Goal: Task Accomplishment & Management: Complete application form

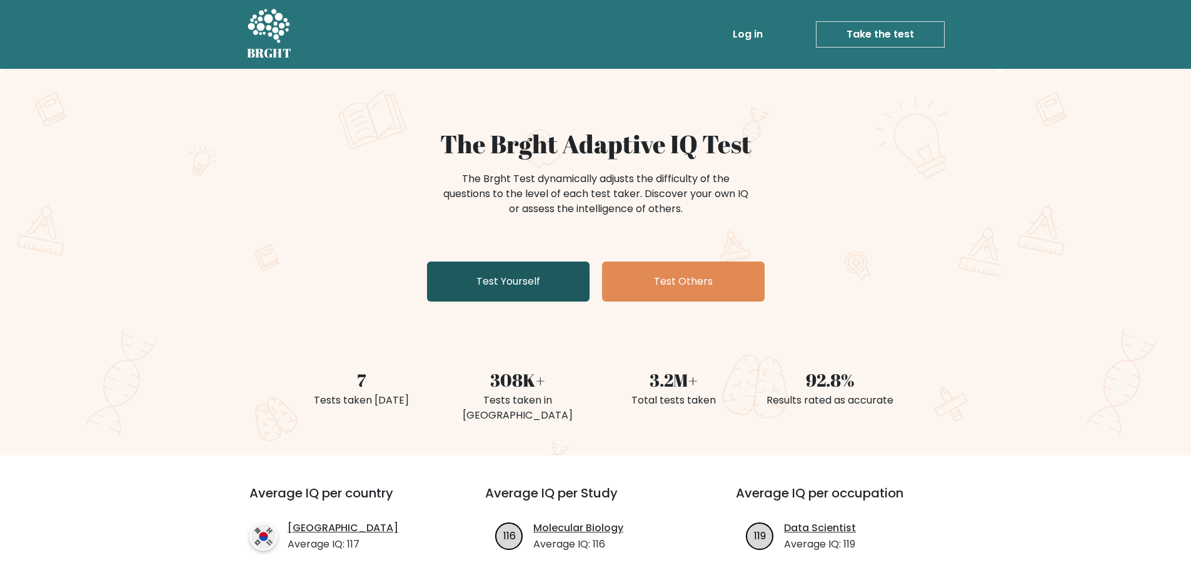
click at [493, 284] on link "Test Yourself" at bounding box center [508, 281] width 163 height 40
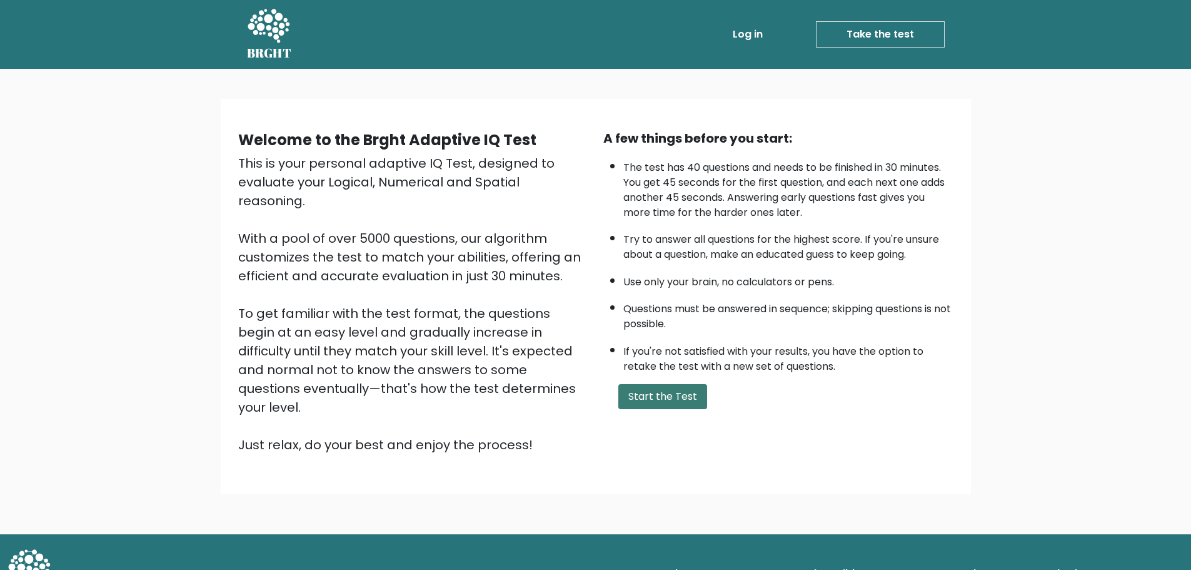
click at [672, 393] on button "Start the Test" at bounding box center [662, 396] width 89 height 25
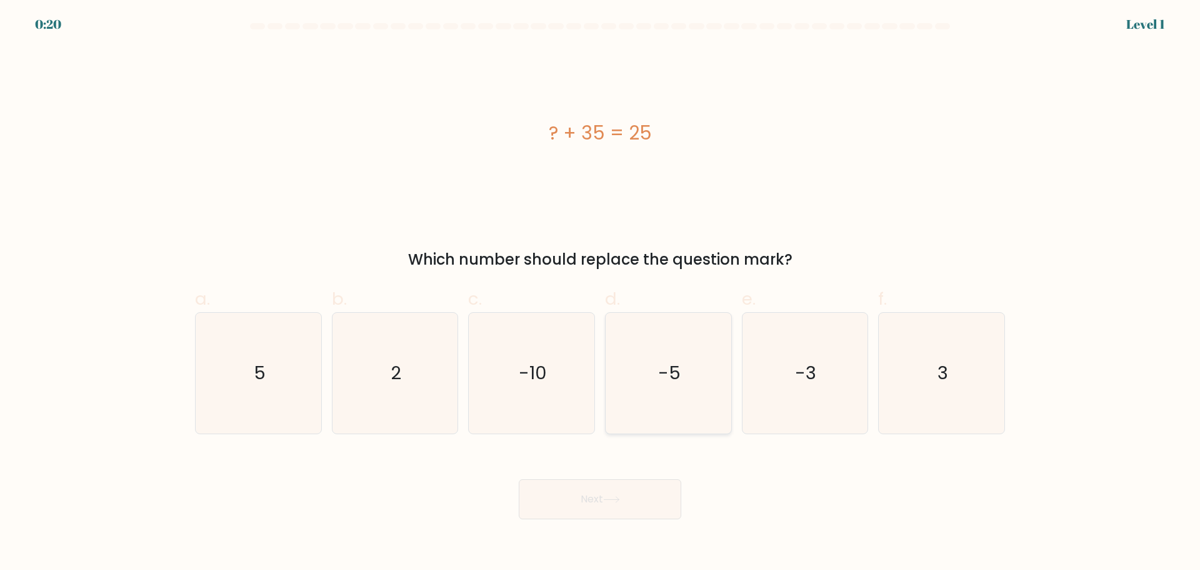
click at [700, 357] on icon "-5" at bounding box center [668, 373] width 121 height 121
click at [601, 293] on input "d. -5" at bounding box center [600, 289] width 1 height 8
radio input "true"
click at [646, 493] on button "Next" at bounding box center [600, 499] width 163 height 40
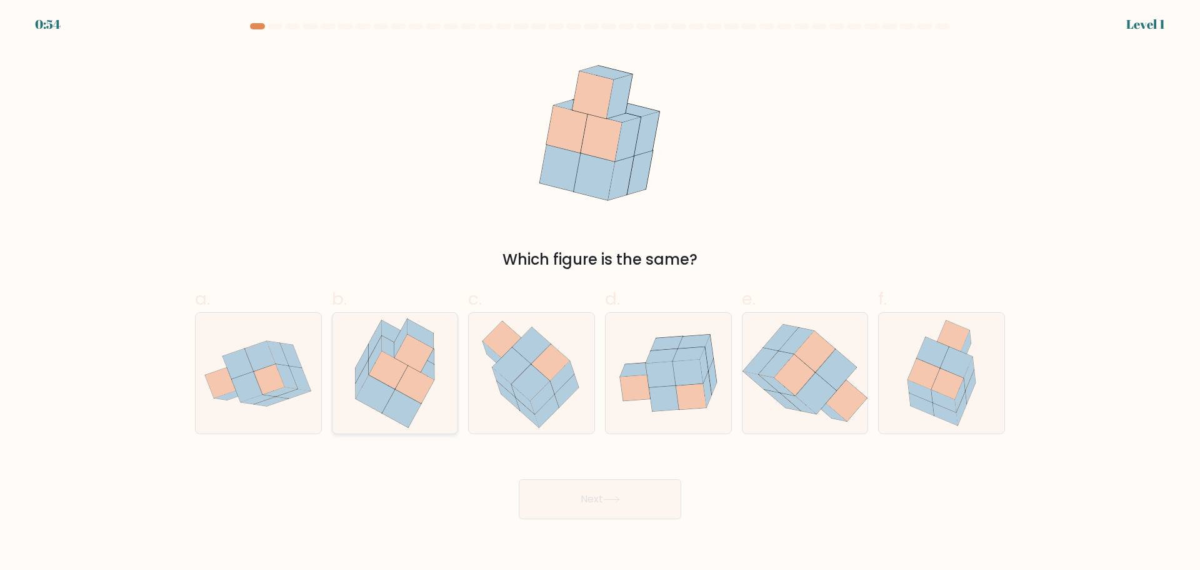
click at [413, 361] on icon at bounding box center [414, 353] width 39 height 38
click at [600, 293] on input "b." at bounding box center [600, 289] width 1 height 8
radio input "true"
click at [562, 503] on button "Next" at bounding box center [600, 499] width 163 height 40
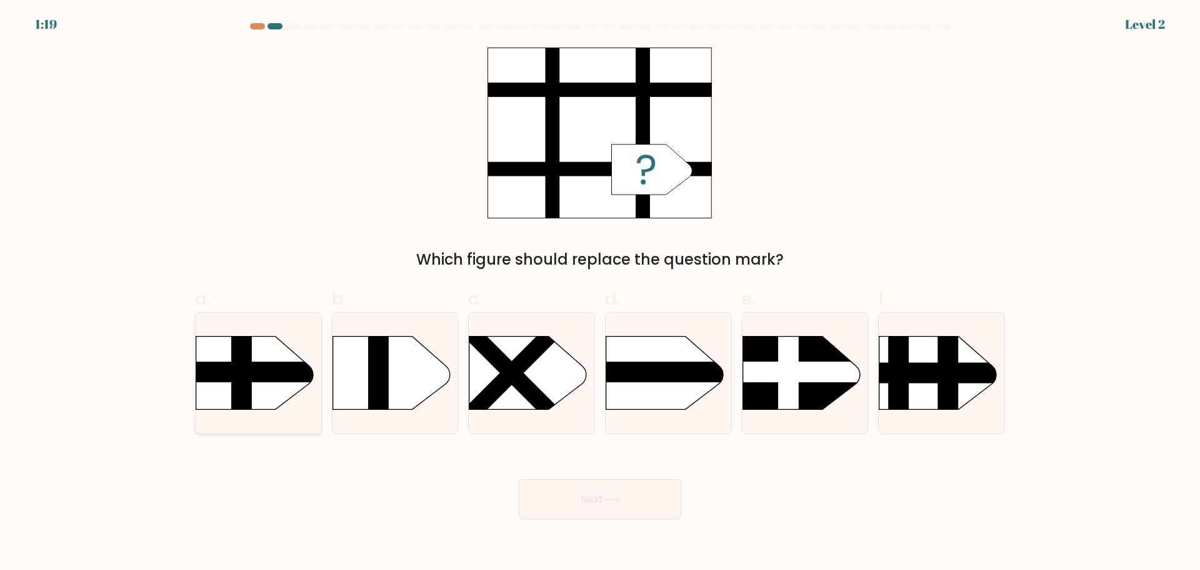
click at [269, 377] on rect at bounding box center [179, 372] width 328 height 21
click at [600, 293] on input "a." at bounding box center [600, 289] width 1 height 8
radio input "true"
click at [583, 496] on button "Next" at bounding box center [600, 499] width 163 height 40
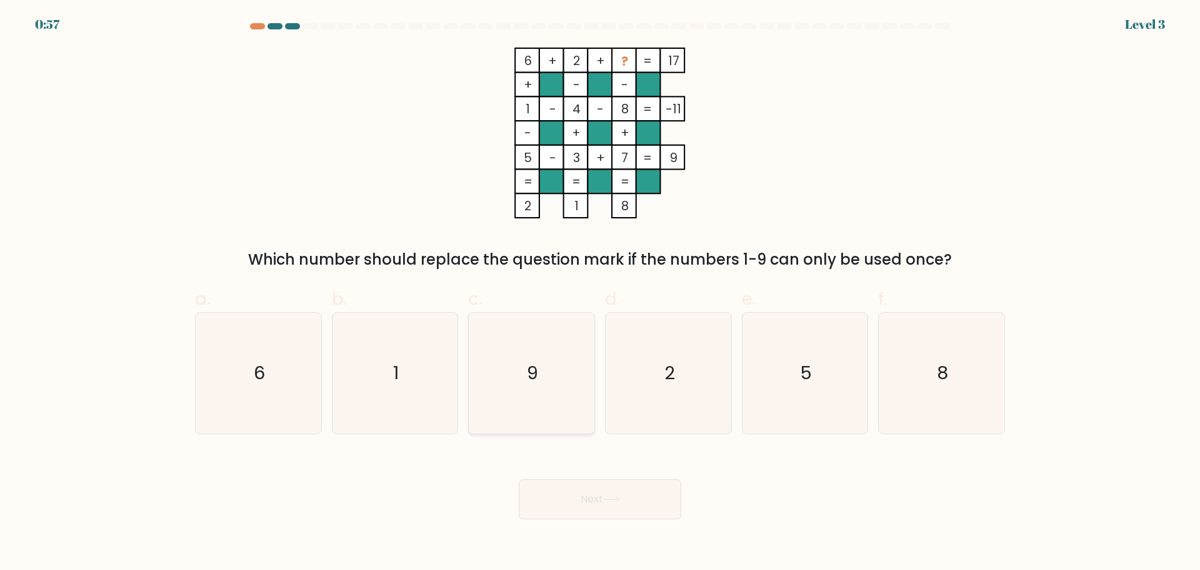
click at [553, 351] on icon "9" at bounding box center [531, 373] width 121 height 121
click at [600, 293] on input "c. 9" at bounding box center [600, 289] width 1 height 8
radio input "true"
click at [607, 500] on icon at bounding box center [611, 499] width 17 height 7
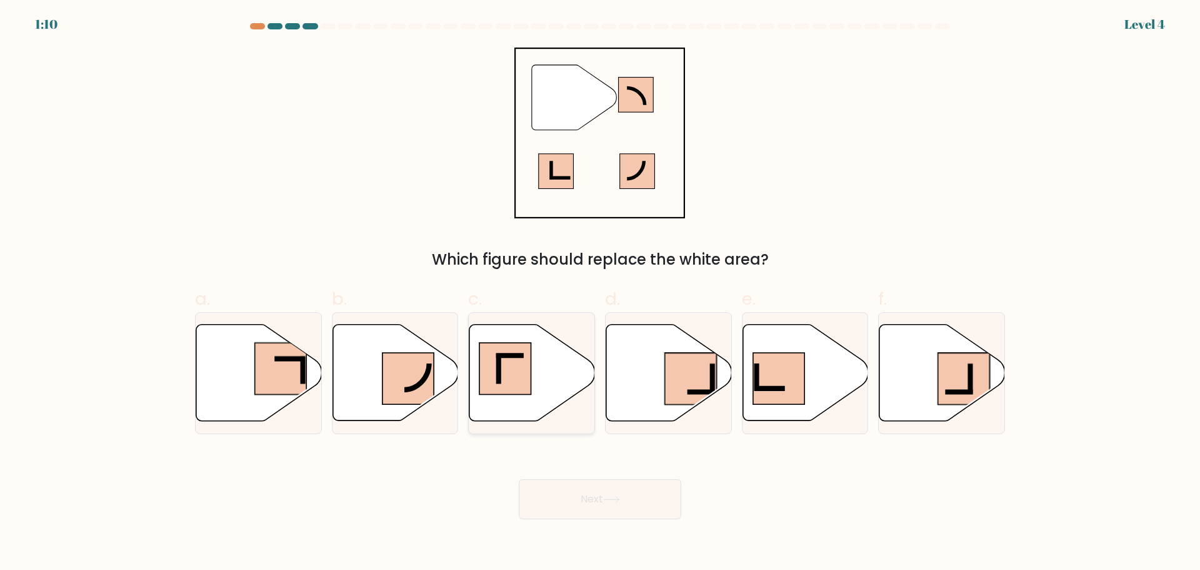
click at [520, 383] on rect at bounding box center [506, 369] width 52 height 52
click at [600, 293] on input "c." at bounding box center [600, 289] width 1 height 8
radio input "true"
click at [593, 500] on button "Next" at bounding box center [600, 499] width 163 height 40
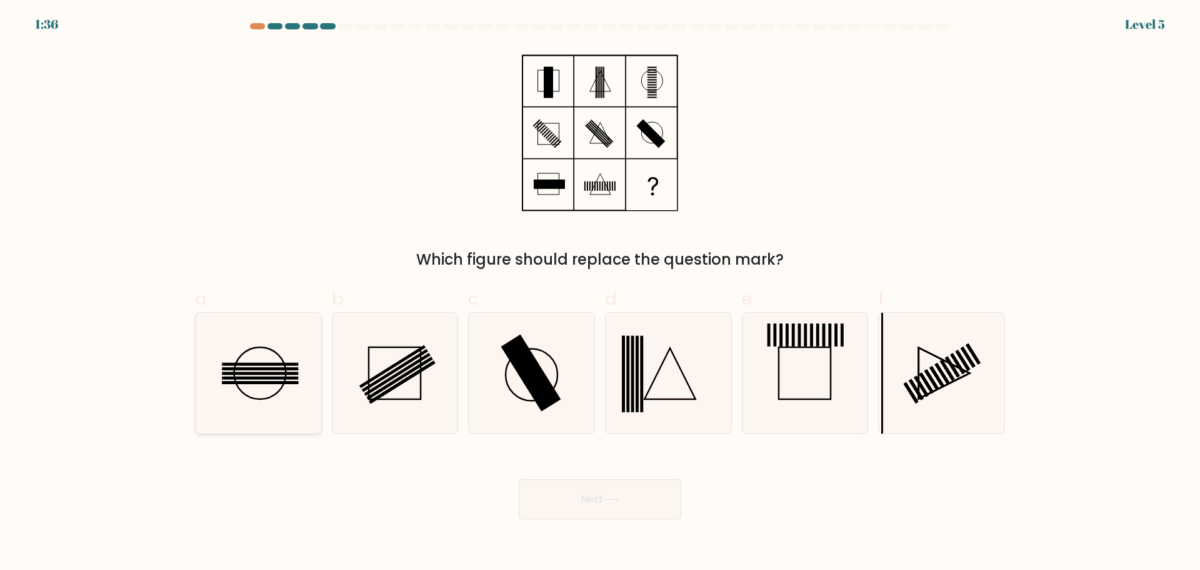
click at [243, 385] on icon at bounding box center [258, 373] width 121 height 121
click at [600, 293] on input "a." at bounding box center [600, 289] width 1 height 8
radio input "true"
click at [576, 505] on button "Next" at bounding box center [600, 499] width 163 height 40
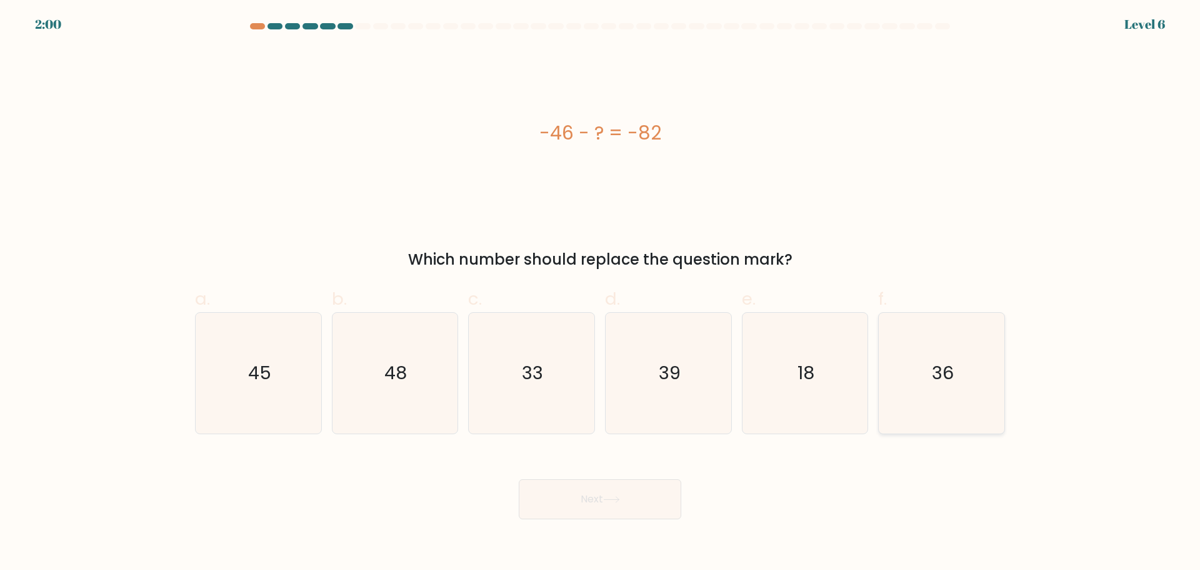
click at [942, 383] on text "36" at bounding box center [943, 372] width 22 height 25
click at [601, 293] on input "f. 36" at bounding box center [600, 289] width 1 height 8
radio input "true"
click at [616, 499] on icon at bounding box center [611, 499] width 15 height 6
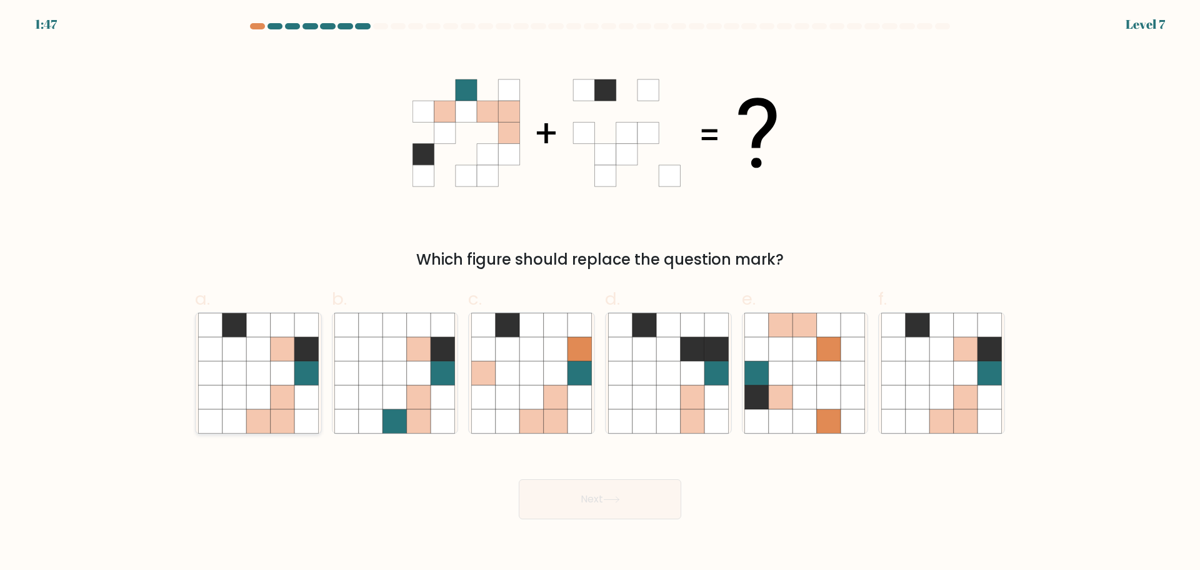
click at [284, 380] on icon at bounding box center [283, 373] width 24 height 24
click at [600, 293] on input "a." at bounding box center [600, 289] width 1 height 8
radio input "true"
click at [597, 505] on button "Next" at bounding box center [600, 499] width 163 height 40
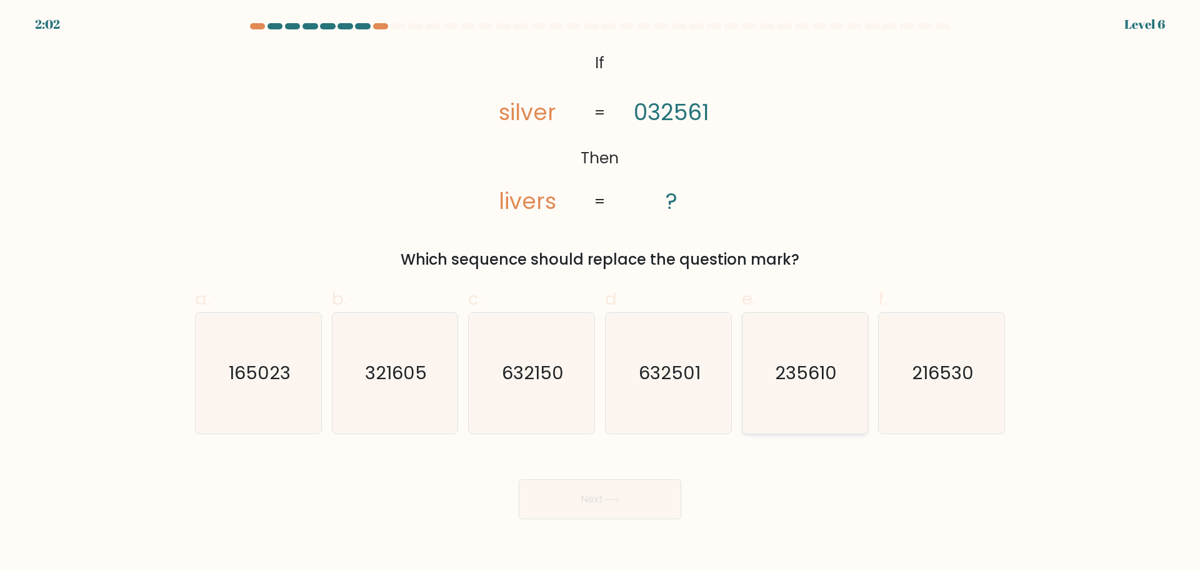
click at [805, 373] on text "235610" at bounding box center [806, 372] width 62 height 25
click at [601, 293] on input "e. 235610" at bounding box center [600, 289] width 1 height 8
radio input "true"
click at [600, 494] on button "Next" at bounding box center [600, 499] width 163 height 40
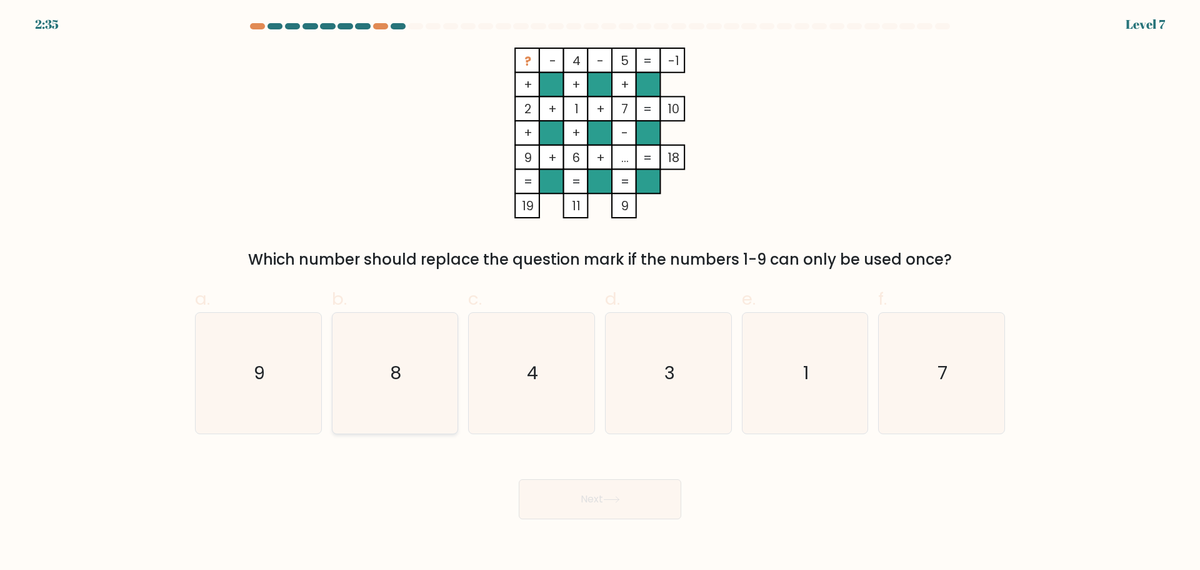
click at [404, 365] on icon "8" at bounding box center [395, 373] width 121 height 121
click at [600, 293] on input "b. 8" at bounding box center [600, 289] width 1 height 8
radio input "true"
click at [546, 513] on button "Next" at bounding box center [600, 499] width 163 height 40
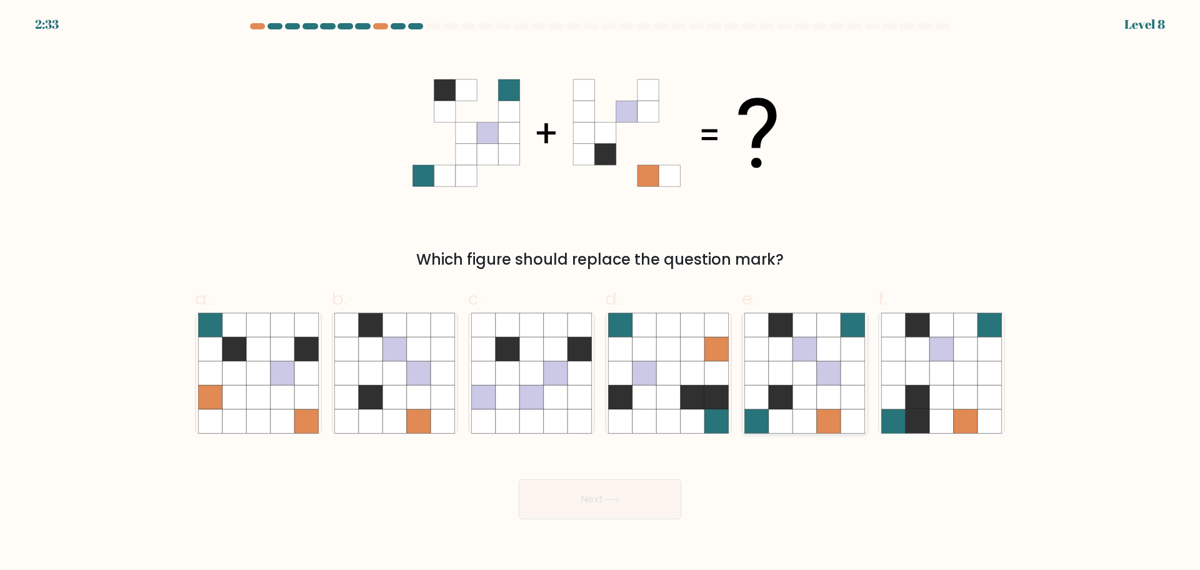
click at [796, 362] on icon at bounding box center [805, 373] width 24 height 24
click at [601, 293] on input "e." at bounding box center [600, 289] width 1 height 8
radio input "true"
click at [615, 506] on button "Next" at bounding box center [600, 499] width 163 height 40
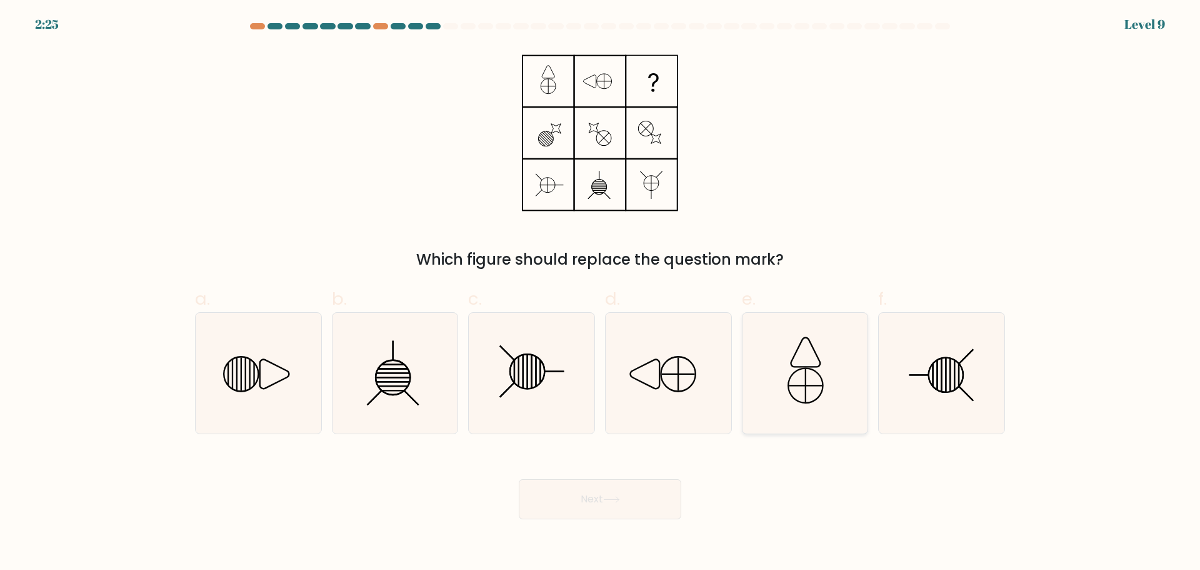
click at [780, 393] on icon at bounding box center [805, 373] width 121 height 121
click at [601, 293] on input "e." at bounding box center [600, 289] width 1 height 8
radio input "true"
click at [940, 396] on icon at bounding box center [942, 373] width 121 height 121
click at [601, 293] on input "f." at bounding box center [600, 289] width 1 height 8
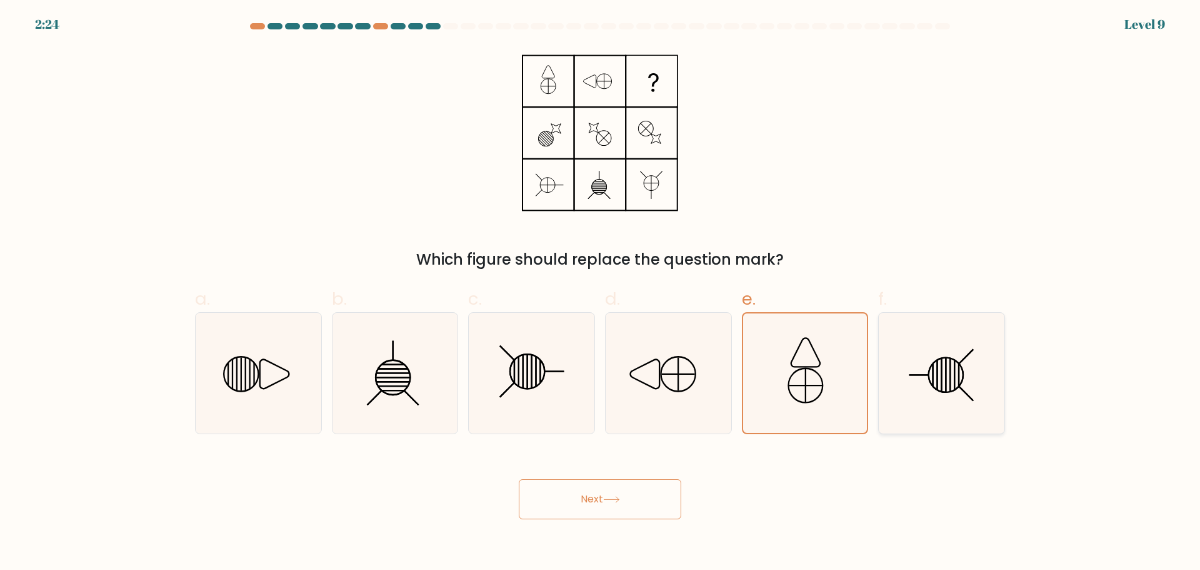
radio input "true"
click at [640, 496] on button "Next" at bounding box center [600, 499] width 163 height 40
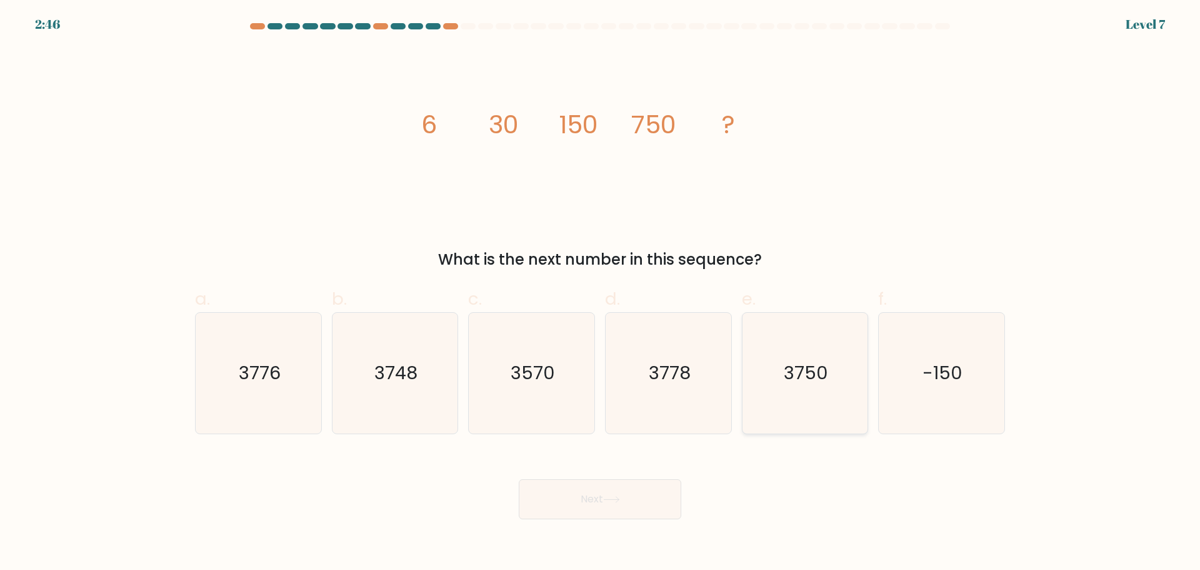
click at [813, 386] on icon "3750" at bounding box center [805, 373] width 121 height 121
click at [601, 293] on input "e. 3750" at bounding box center [600, 289] width 1 height 8
radio input "true"
click at [638, 494] on button "Next" at bounding box center [600, 499] width 163 height 40
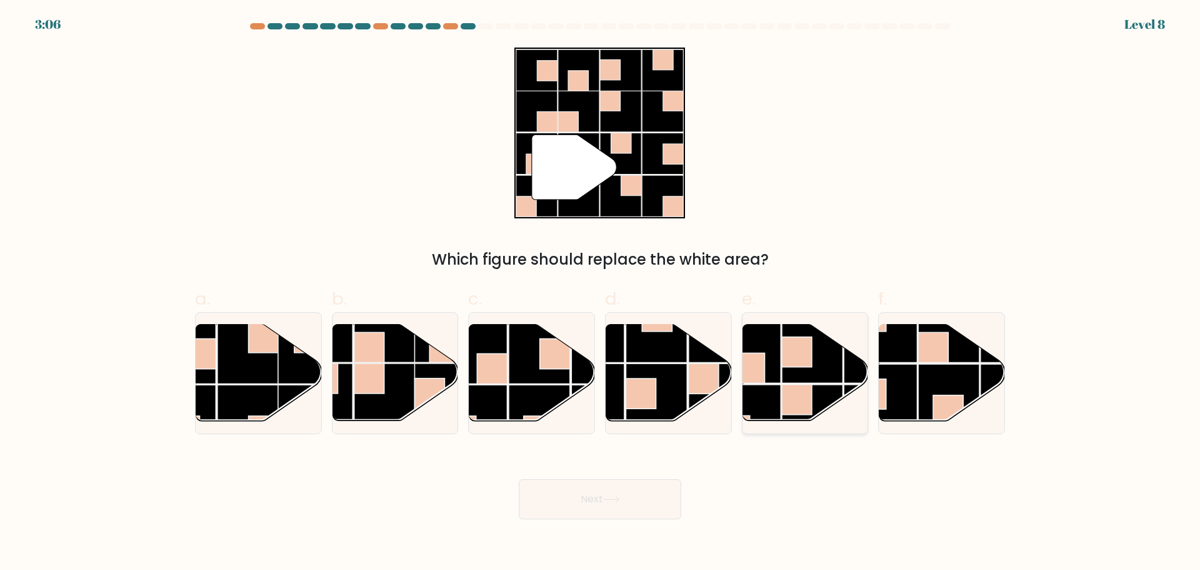
click at [793, 371] on rect at bounding box center [812, 351] width 61 height 61
click at [601, 293] on input "e." at bounding box center [600, 289] width 1 height 8
radio input "true"
click at [635, 504] on button "Next" at bounding box center [600, 499] width 163 height 40
click at [643, 496] on button "Next" at bounding box center [600, 499] width 163 height 40
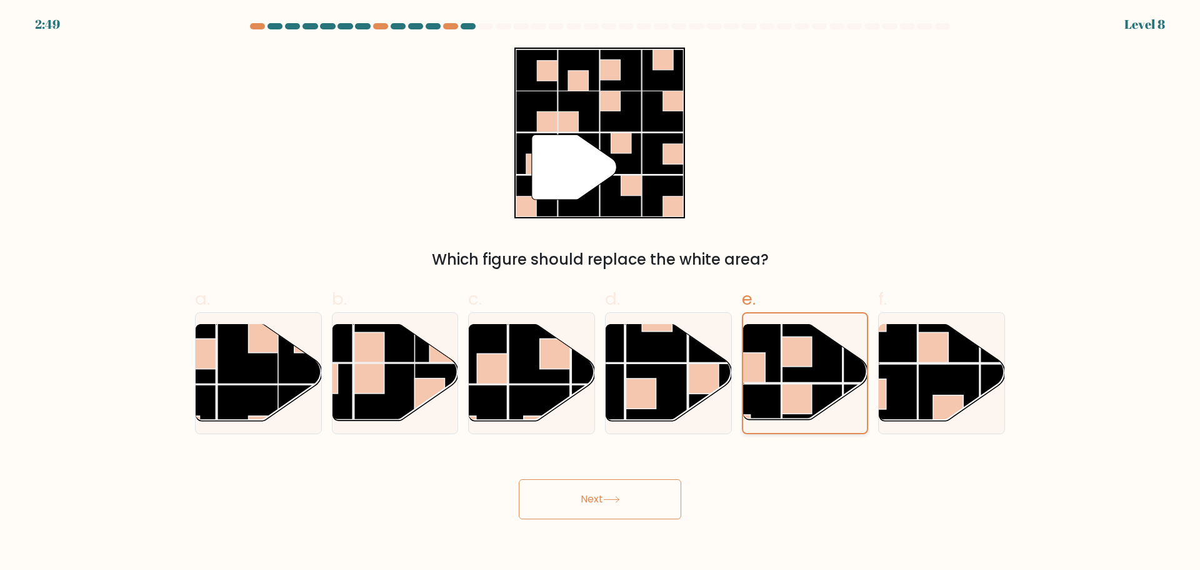
click at [800, 385] on rect at bounding box center [797, 400] width 30 height 30
click at [601, 293] on input "e." at bounding box center [600, 289] width 1 height 8
click at [657, 499] on button "Next" at bounding box center [600, 499] width 163 height 40
drag, startPoint x: 573, startPoint y: 169, endPoint x: 555, endPoint y: 236, distance: 69.3
click at [556, 233] on div "" Which figure should replace the white area?" at bounding box center [600, 159] width 825 height 223
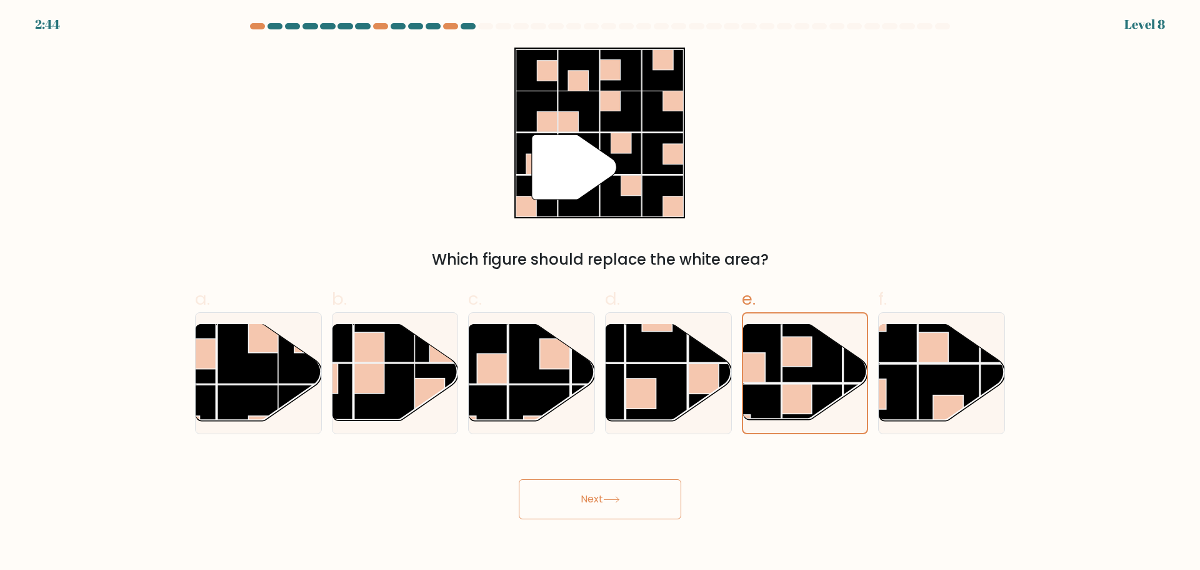
click at [615, 282] on div "a. b. c. d." at bounding box center [600, 355] width 820 height 158
click at [742, 281] on div "a. b. c. d." at bounding box center [600, 355] width 820 height 158
click at [830, 243] on div "" Which figure should replace the white area?" at bounding box center [600, 159] width 825 height 223
click at [795, 380] on rect at bounding box center [812, 352] width 61 height 61
click at [601, 293] on input "e." at bounding box center [600, 289] width 1 height 8
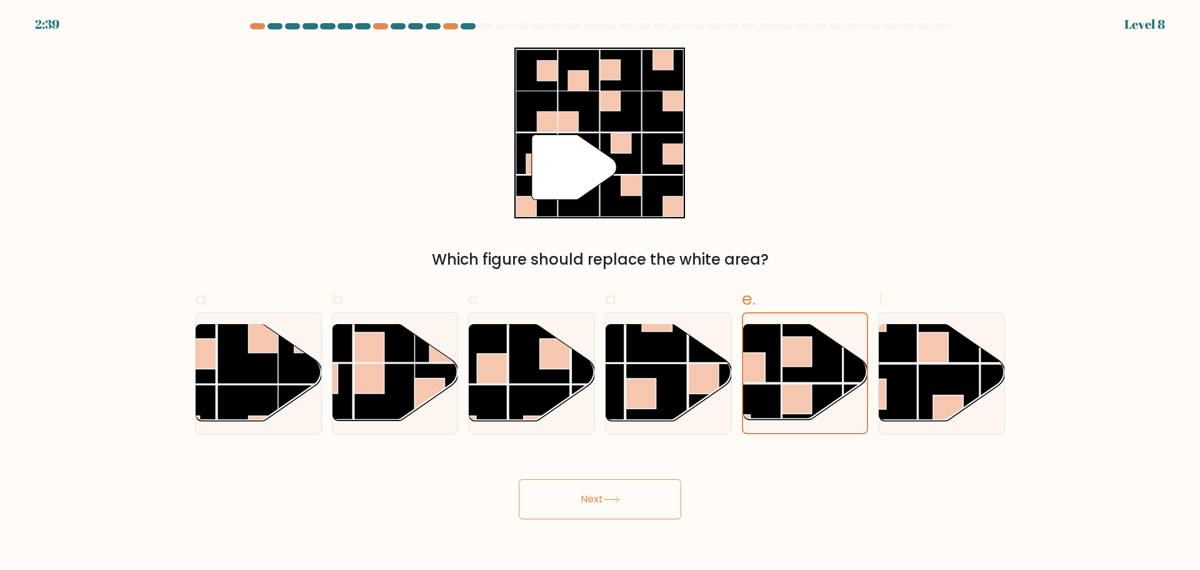
click at [633, 490] on button "Next" at bounding box center [600, 499] width 163 height 40
click at [576, 138] on icon at bounding box center [574, 166] width 85 height 65
click at [524, 353] on rect at bounding box center [539, 352] width 61 height 61
click at [600, 293] on input "c." at bounding box center [600, 289] width 1 height 8
radio input "true"
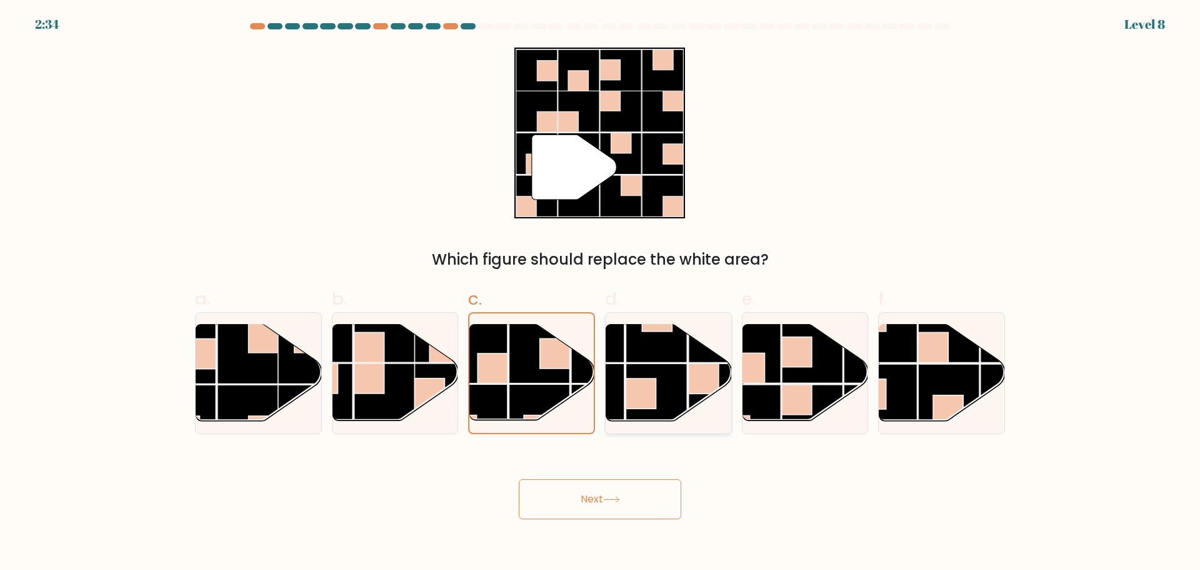
click at [643, 359] on rect at bounding box center [656, 331] width 61 height 61
click at [601, 293] on input "d." at bounding box center [600, 289] width 1 height 8
radio input "true"
click at [772, 360] on rect at bounding box center [750, 351] width 61 height 61
click at [601, 293] on input "e." at bounding box center [600, 289] width 1 height 8
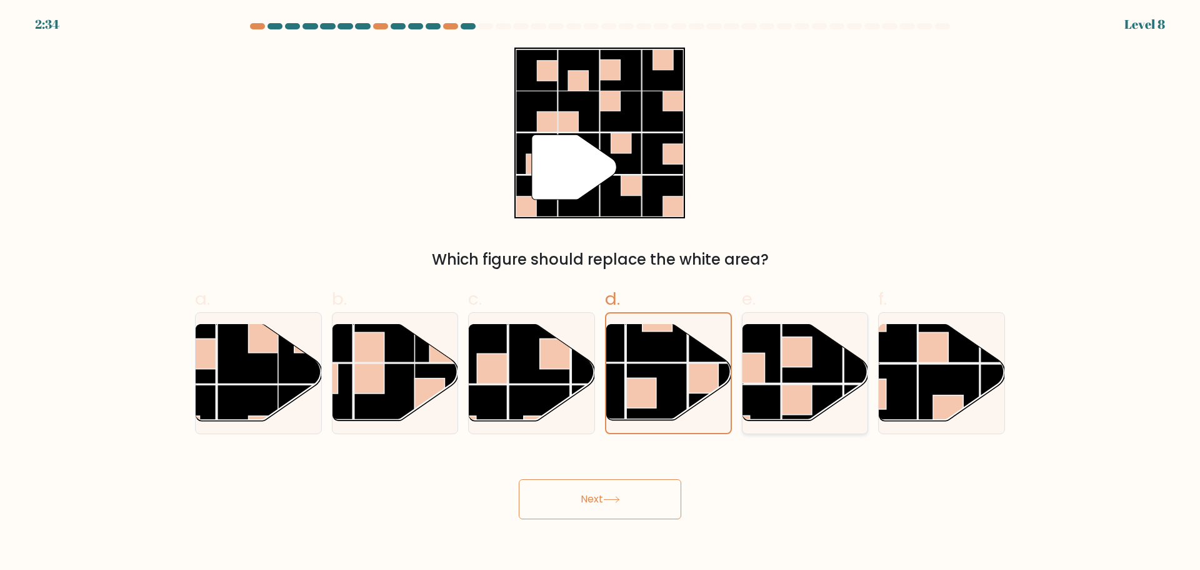
radio input "true"
click at [640, 500] on button "Next" at bounding box center [600, 499] width 163 height 40
click at [599, 495] on button "Next" at bounding box center [600, 499] width 163 height 40
drag, startPoint x: 576, startPoint y: 495, endPoint x: 530, endPoint y: 495, distance: 46.9
click at [575, 495] on button "Next" at bounding box center [600, 499] width 163 height 40
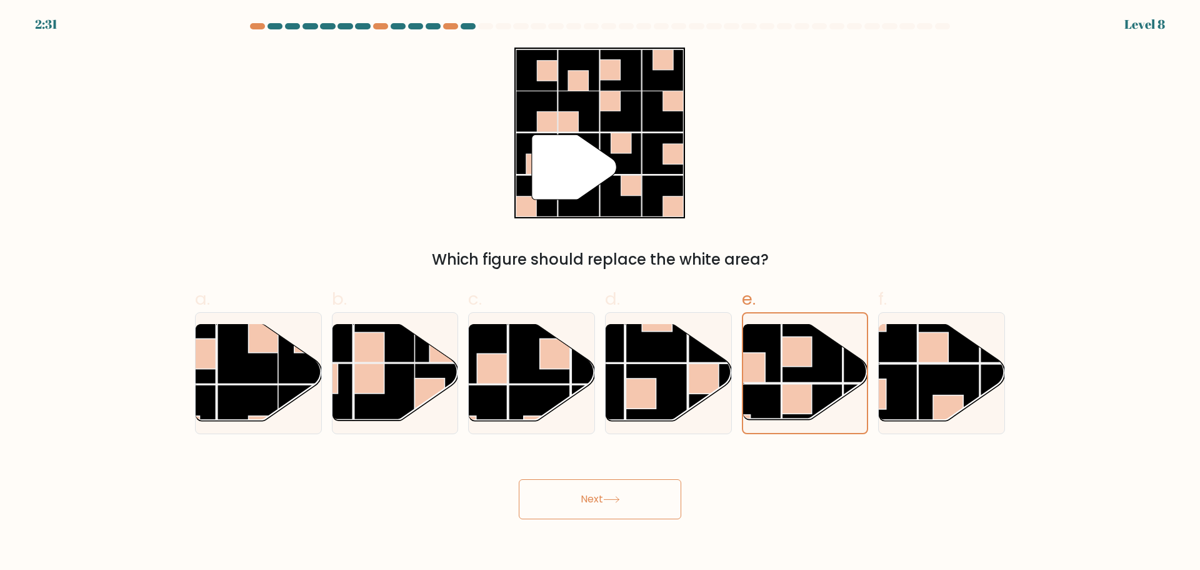
click at [525, 495] on button "Next" at bounding box center [600, 499] width 163 height 40
click at [1134, 36] on form at bounding box center [600, 271] width 1200 height 496
click at [687, 418] on rect at bounding box center [656, 393] width 61 height 61
click at [601, 293] on input "d." at bounding box center [600, 289] width 1 height 8
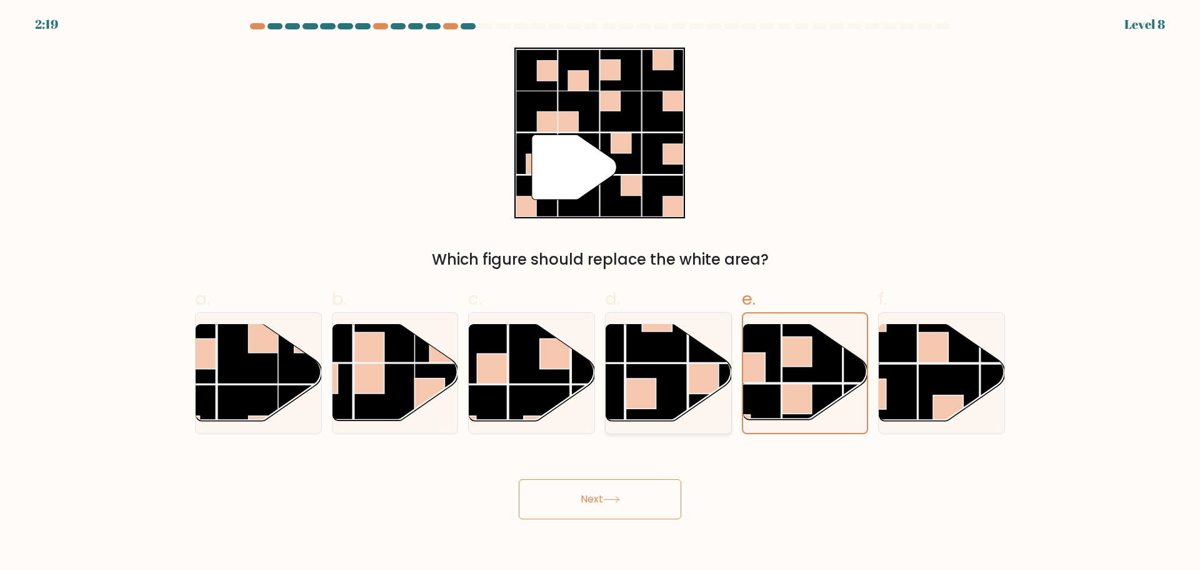
radio input "true"
click at [767, 398] on rect at bounding box center [750, 415] width 61 height 61
click at [601, 293] on input "e." at bounding box center [600, 289] width 1 height 8
radio input "true"
click at [633, 506] on button "Next" at bounding box center [600, 499] width 163 height 40
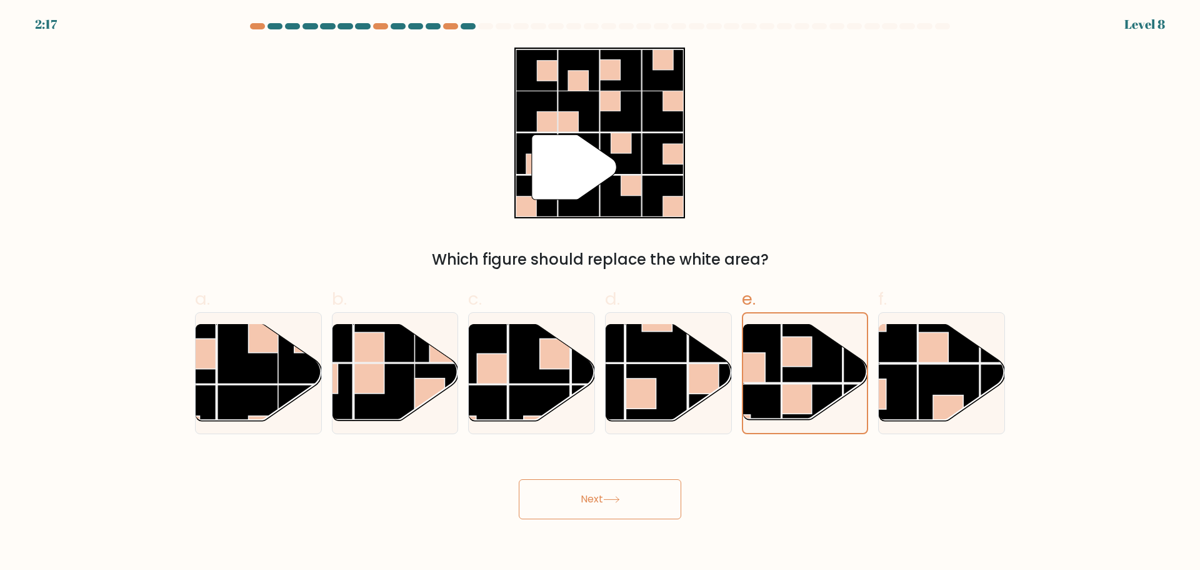
click at [590, 501] on button "Next" at bounding box center [600, 499] width 163 height 40
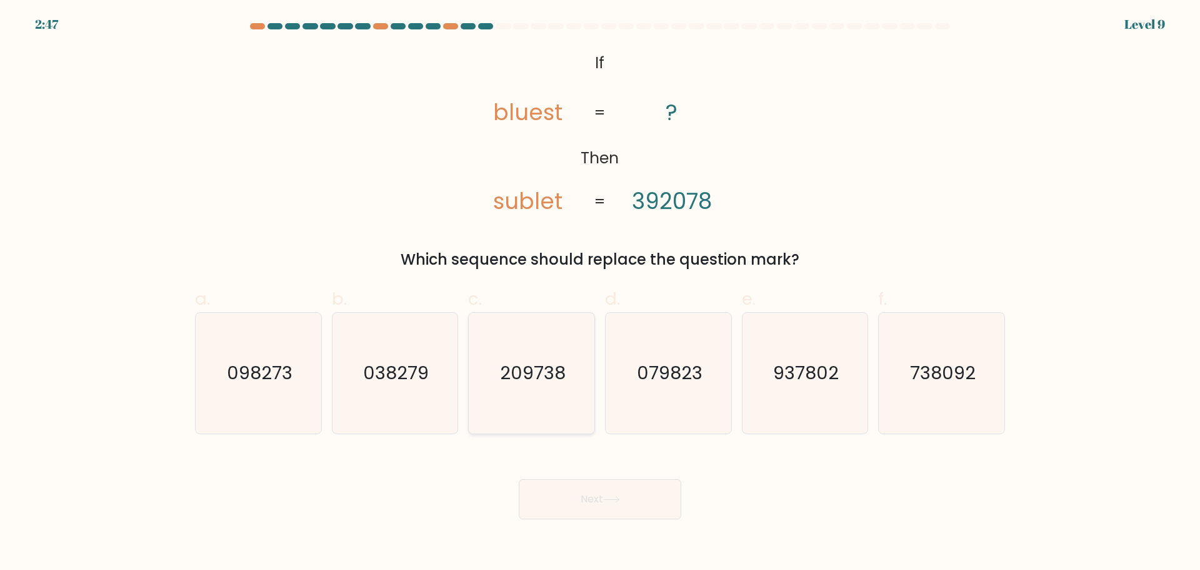
click at [517, 365] on text "209738" at bounding box center [533, 372] width 66 height 25
click at [600, 293] on input "c. 209738" at bounding box center [600, 289] width 1 height 8
radio input "true"
click at [617, 505] on button "Next" at bounding box center [600, 499] width 163 height 40
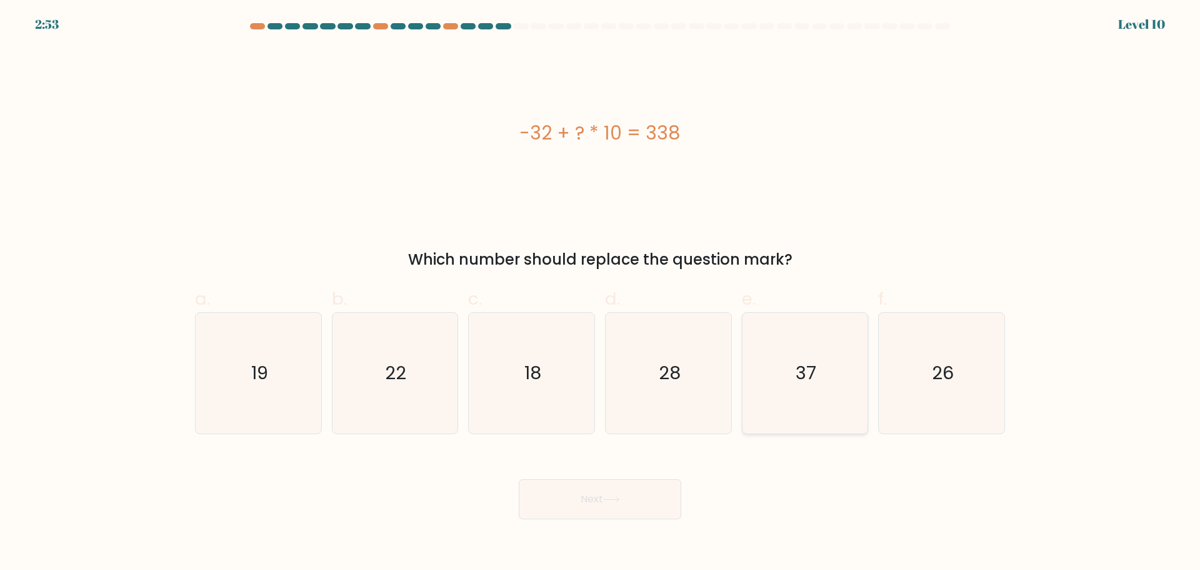
click at [815, 375] on text "37" at bounding box center [806, 372] width 21 height 25
click at [601, 293] on input "e. 37" at bounding box center [600, 289] width 1 height 8
radio input "true"
click at [657, 500] on button "Next" at bounding box center [600, 499] width 163 height 40
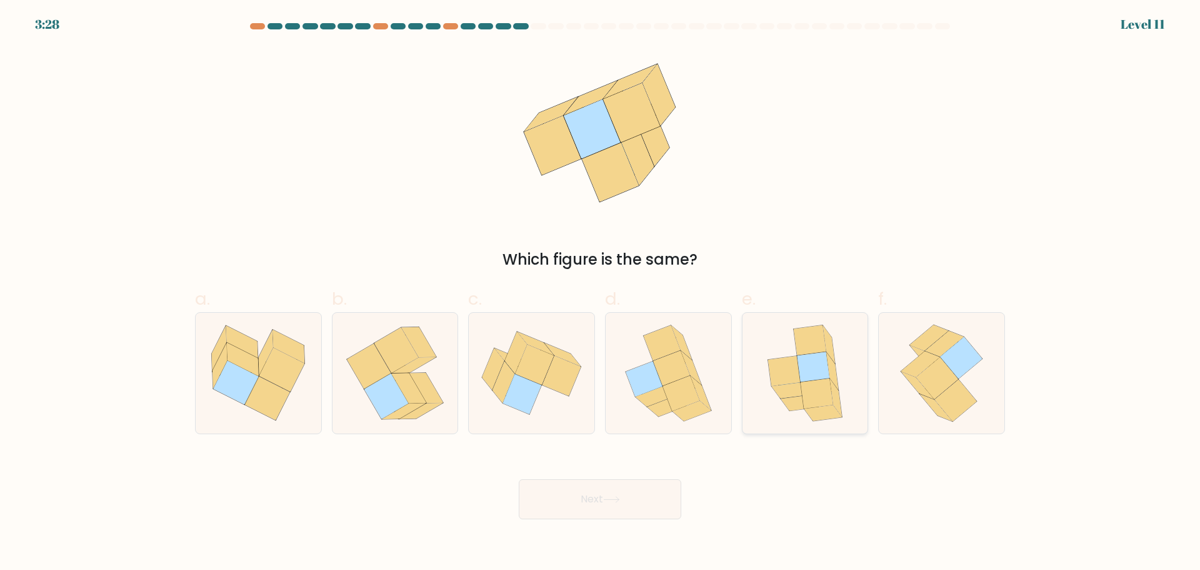
click at [829, 348] on icon at bounding box center [829, 344] width 12 height 38
click at [601, 293] on input "e." at bounding box center [600, 289] width 1 height 8
radio input "true"
click at [662, 501] on button "Next" at bounding box center [600, 499] width 163 height 40
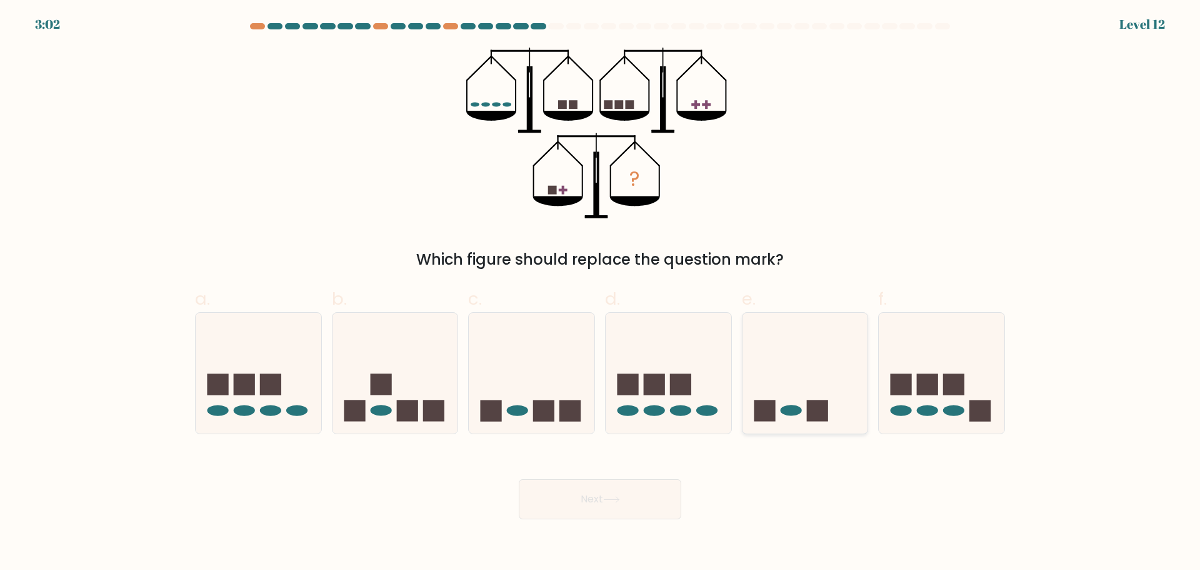
click at [822, 371] on icon at bounding box center [806, 373] width 126 height 104
click at [601, 293] on input "e." at bounding box center [600, 289] width 1 height 8
radio input "true"
click at [591, 503] on button "Next" at bounding box center [600, 499] width 163 height 40
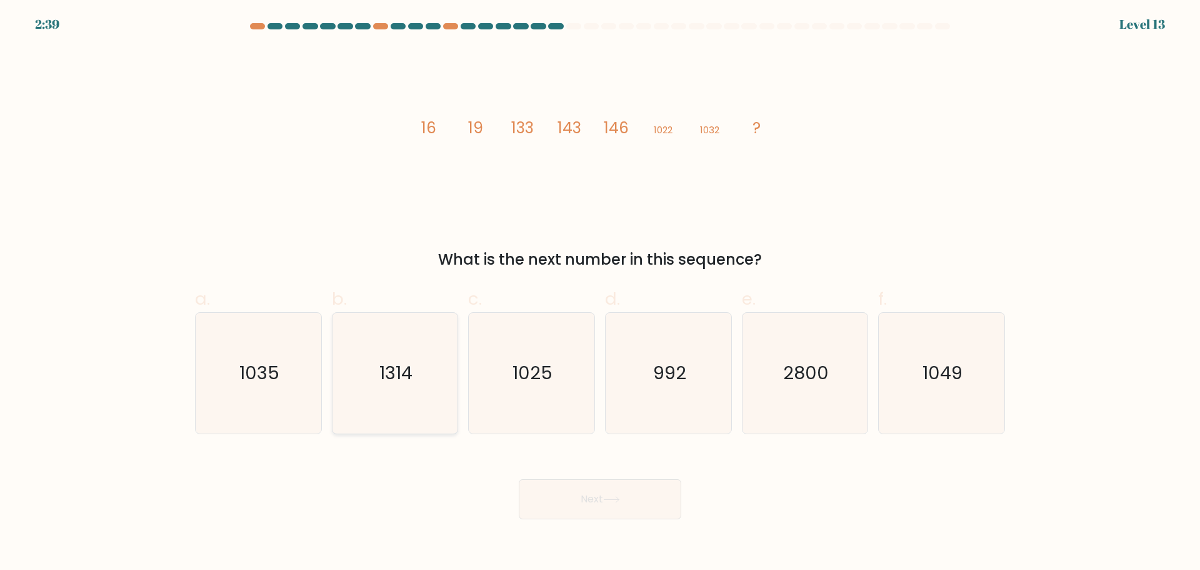
click at [388, 381] on text "1314" at bounding box center [396, 372] width 33 height 25
click at [600, 293] on input "b. 1314" at bounding box center [600, 289] width 1 height 8
radio input "true"
click at [550, 495] on button "Next" at bounding box center [600, 499] width 163 height 40
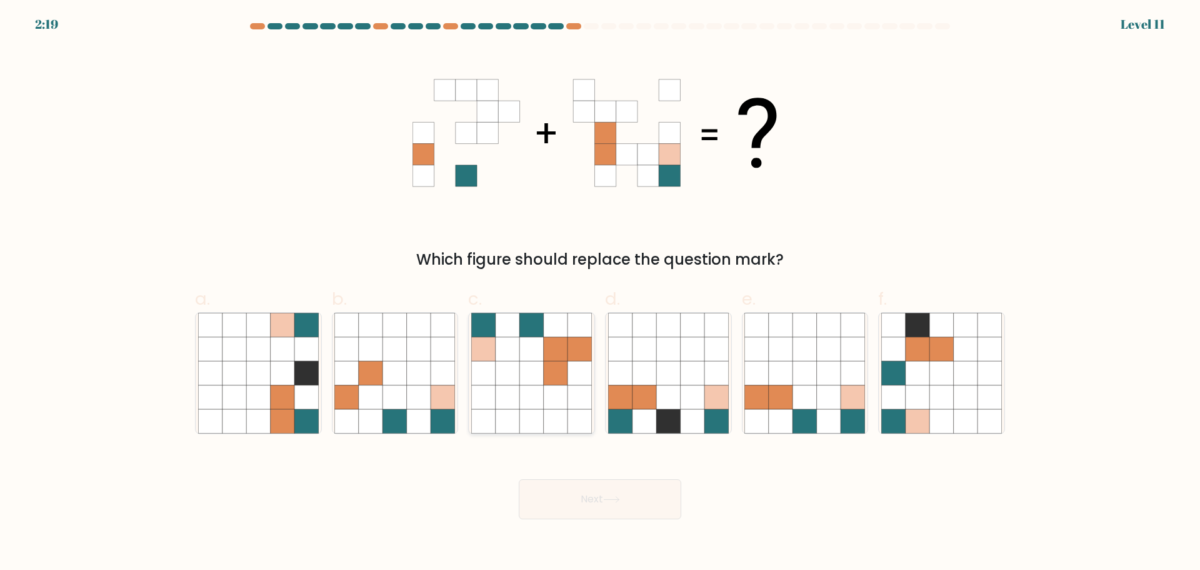
click at [560, 401] on icon at bounding box center [556, 397] width 24 height 24
click at [600, 293] on input "c." at bounding box center [600, 289] width 1 height 8
radio input "true"
click at [588, 497] on button "Next" at bounding box center [600, 499] width 163 height 40
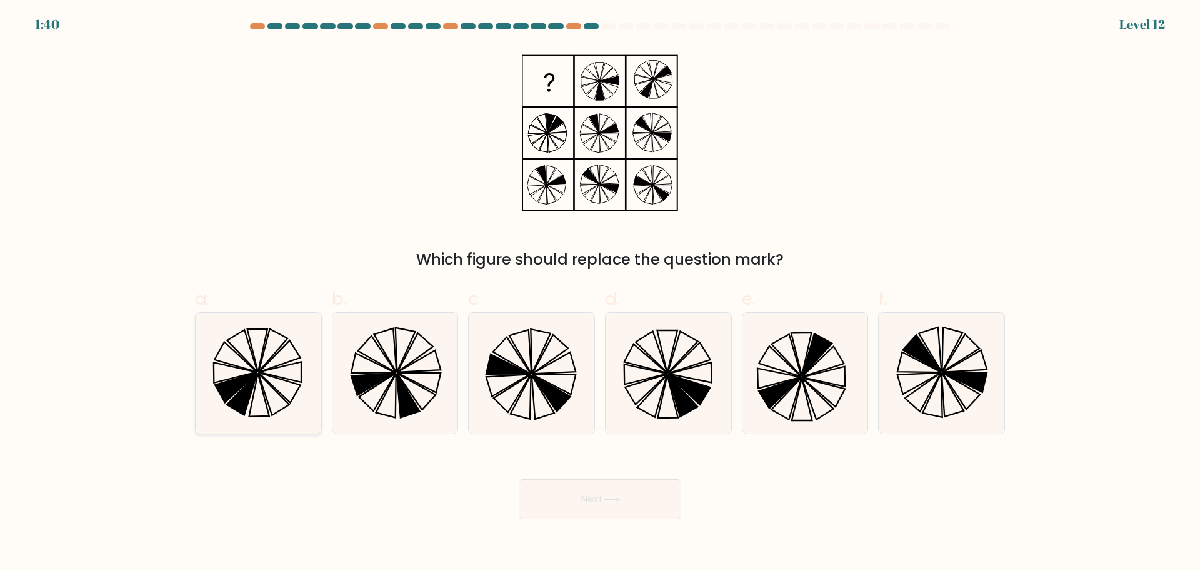
click at [226, 353] on icon at bounding box center [258, 373] width 121 height 121
click at [600, 293] on input "a." at bounding box center [600, 289] width 1 height 8
radio input "true"
click at [612, 510] on button "Next" at bounding box center [600, 499] width 163 height 40
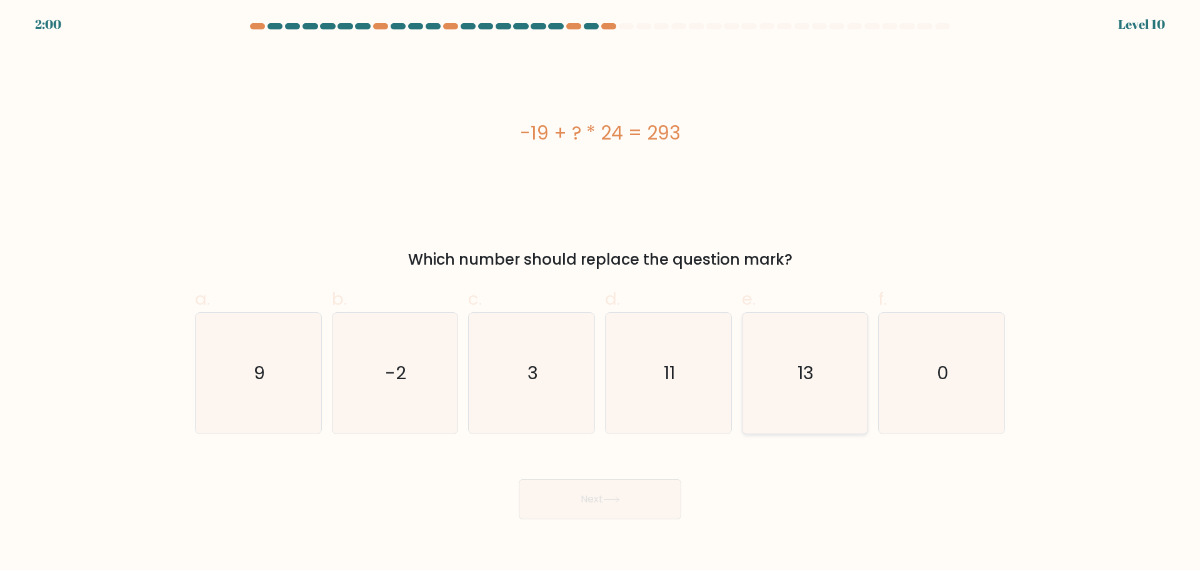
click at [800, 398] on icon "13" at bounding box center [805, 373] width 121 height 121
click at [601, 293] on input "e. 13" at bounding box center [600, 289] width 1 height 8
radio input "true"
click at [641, 484] on button "Next" at bounding box center [600, 499] width 163 height 40
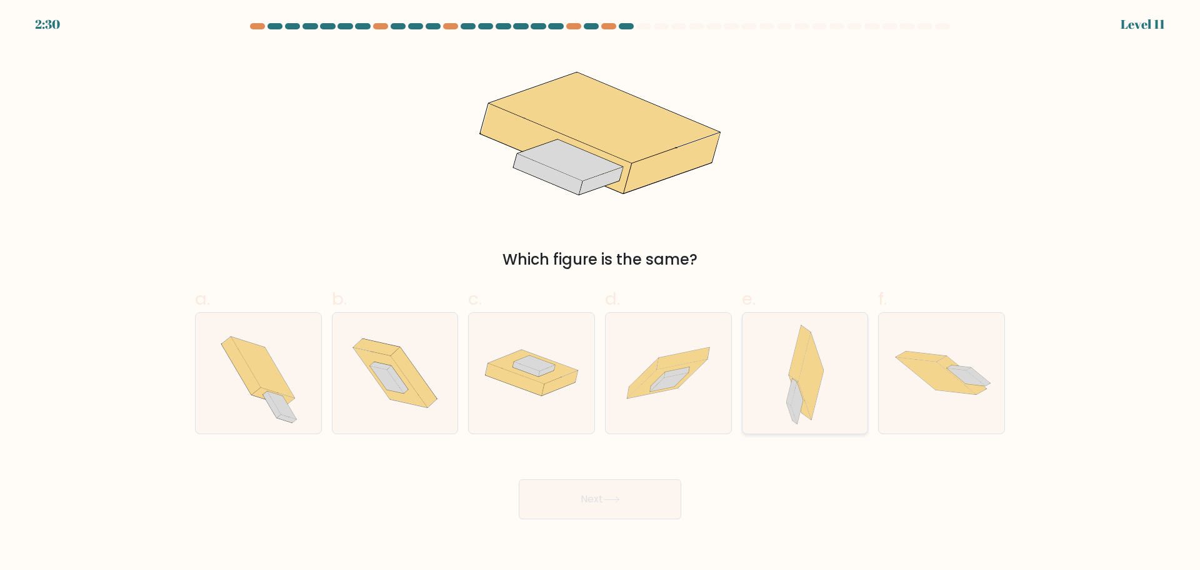
click at [793, 356] on icon at bounding box center [806, 373] width 38 height 121
click at [601, 293] on input "e." at bounding box center [600, 289] width 1 height 8
radio input "true"
click at [645, 513] on button "Next" at bounding box center [600, 499] width 163 height 40
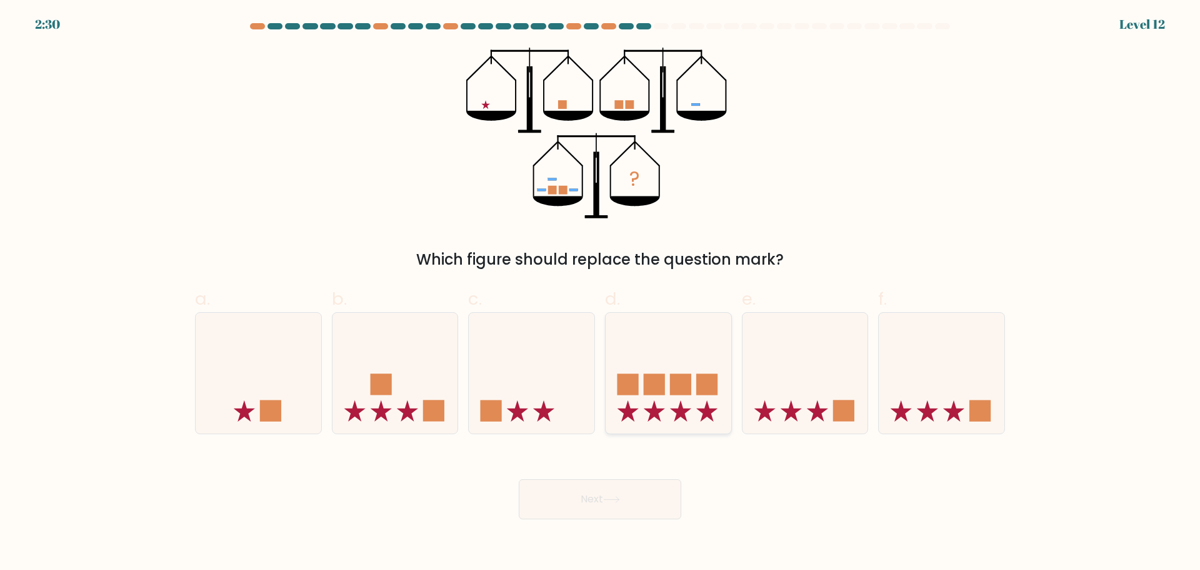
click at [674, 392] on rect at bounding box center [680, 383] width 21 height 21
click at [601, 293] on input "d." at bounding box center [600, 289] width 1 height 8
radio input "true"
click at [620, 501] on icon at bounding box center [611, 499] width 17 height 7
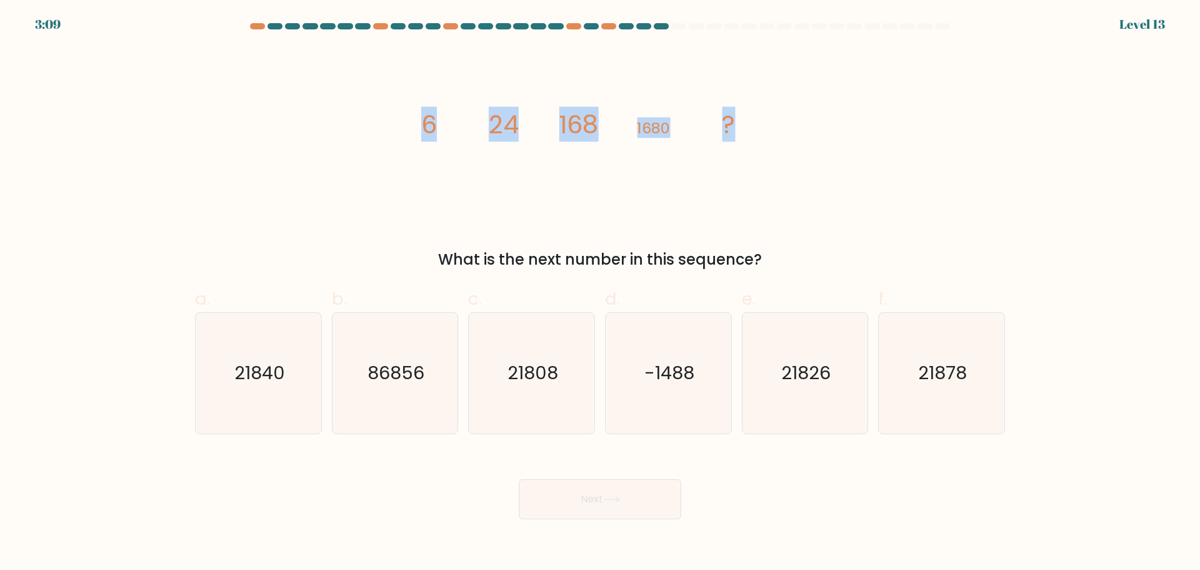
drag, startPoint x: 755, startPoint y: 125, endPoint x: 420, endPoint y: 122, distance: 335.8
click at [420, 122] on icon "image/svg+xml 6 24 168 1680 ?" at bounding box center [600, 133] width 375 height 171
copy g "6 24 168 1680 ?"
click at [275, 363] on text "21840" at bounding box center [259, 372] width 51 height 25
click at [600, 293] on input "a. 21840" at bounding box center [600, 289] width 1 height 8
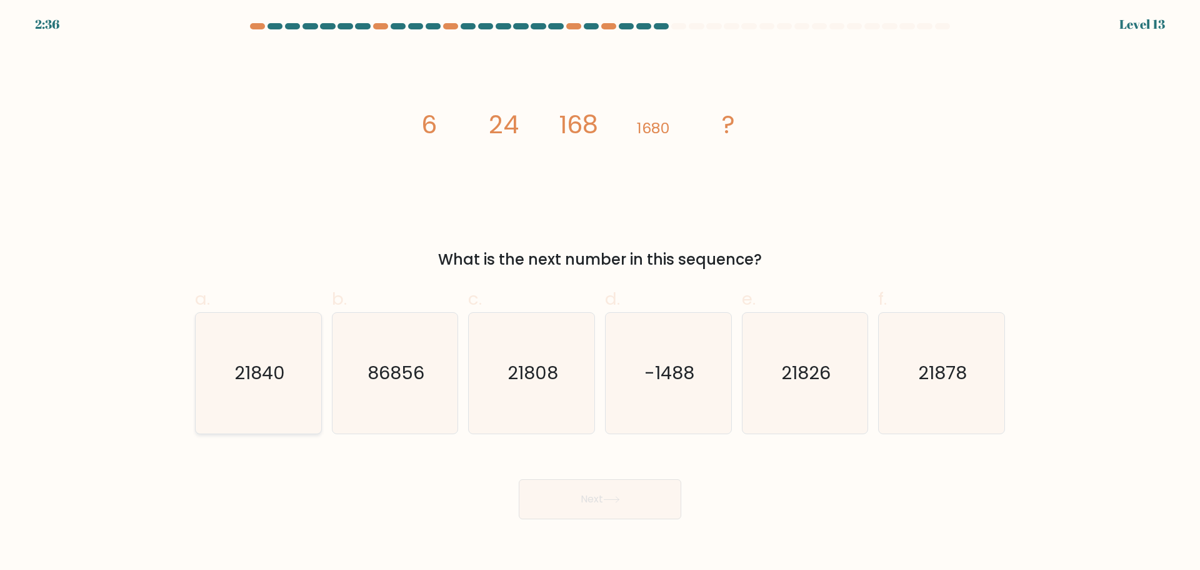
radio input "true"
click at [623, 485] on button "Next" at bounding box center [600, 499] width 163 height 40
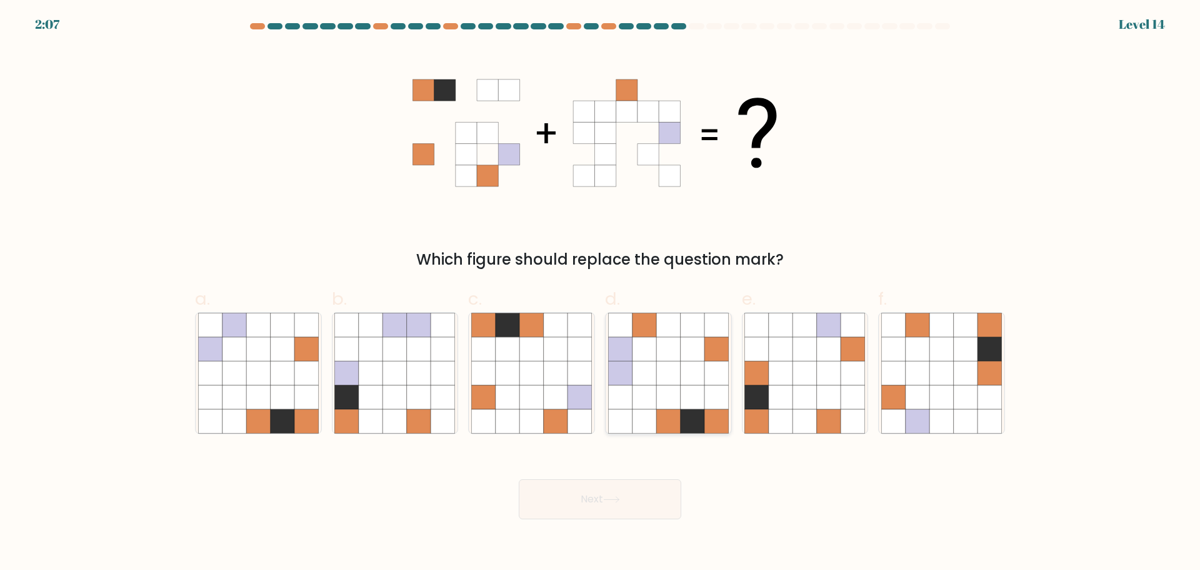
click at [683, 402] on icon at bounding box center [693, 397] width 24 height 24
click at [601, 293] on input "d." at bounding box center [600, 289] width 1 height 8
radio input "true"
click at [621, 521] on body "2:06 Level 14" at bounding box center [600, 285] width 1200 height 570
click at [626, 505] on button "Next" at bounding box center [600, 499] width 163 height 40
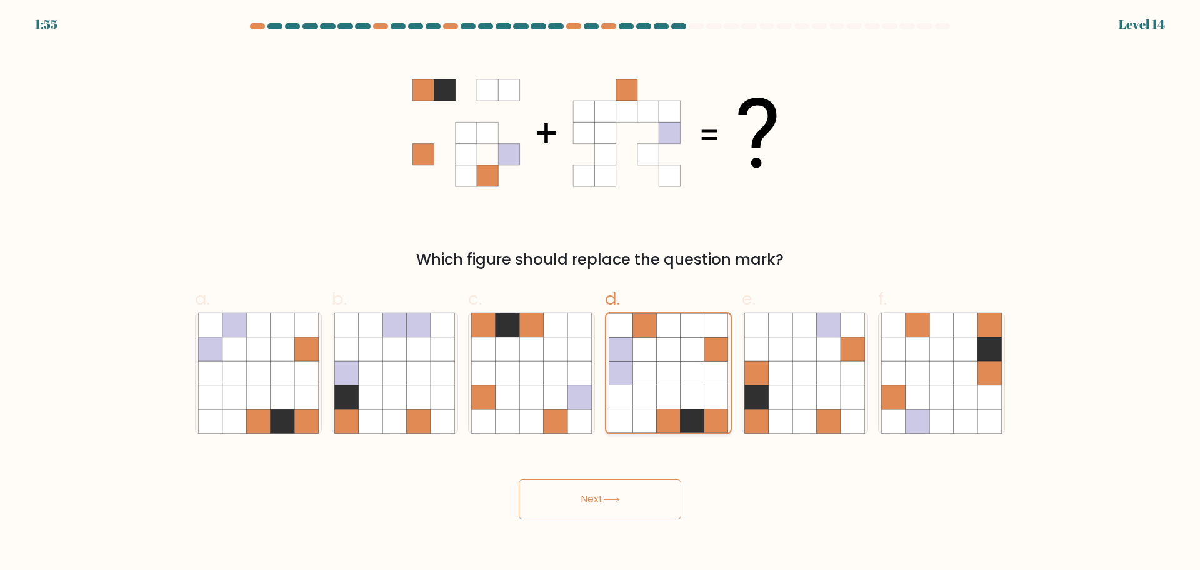
click at [662, 395] on icon at bounding box center [669, 397] width 24 height 24
click at [601, 293] on input "d." at bounding box center [600, 289] width 1 height 8
click at [601, 497] on button "Next" at bounding box center [600, 499] width 163 height 40
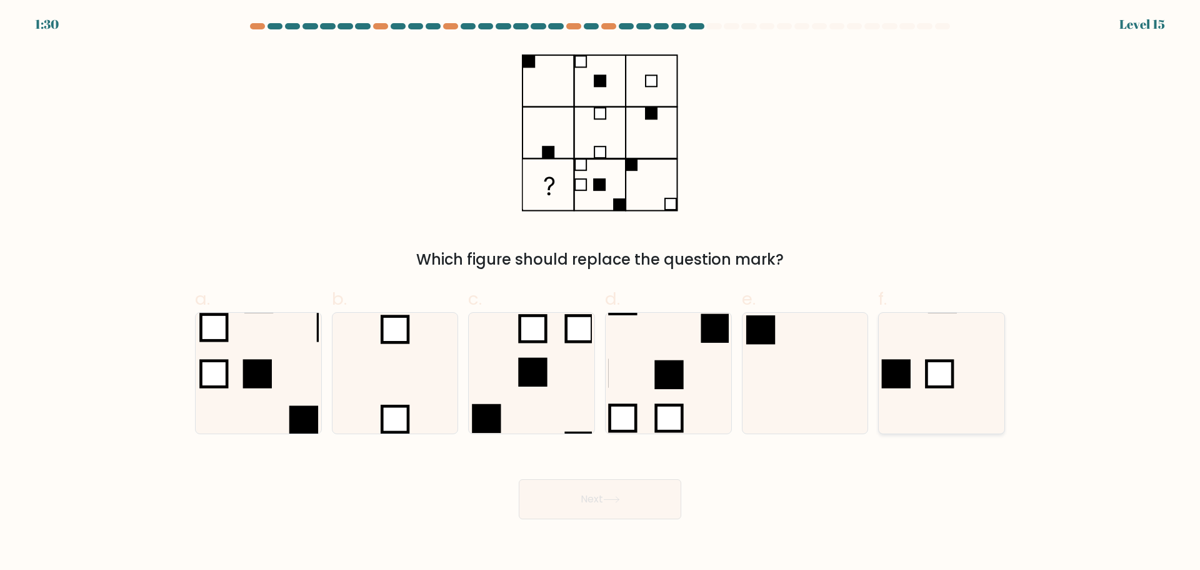
click at [942, 384] on rect at bounding box center [940, 373] width 26 height 26
click at [601, 293] on input "f." at bounding box center [600, 289] width 1 height 8
radio input "true"
click at [576, 499] on button "Next" at bounding box center [600, 499] width 163 height 40
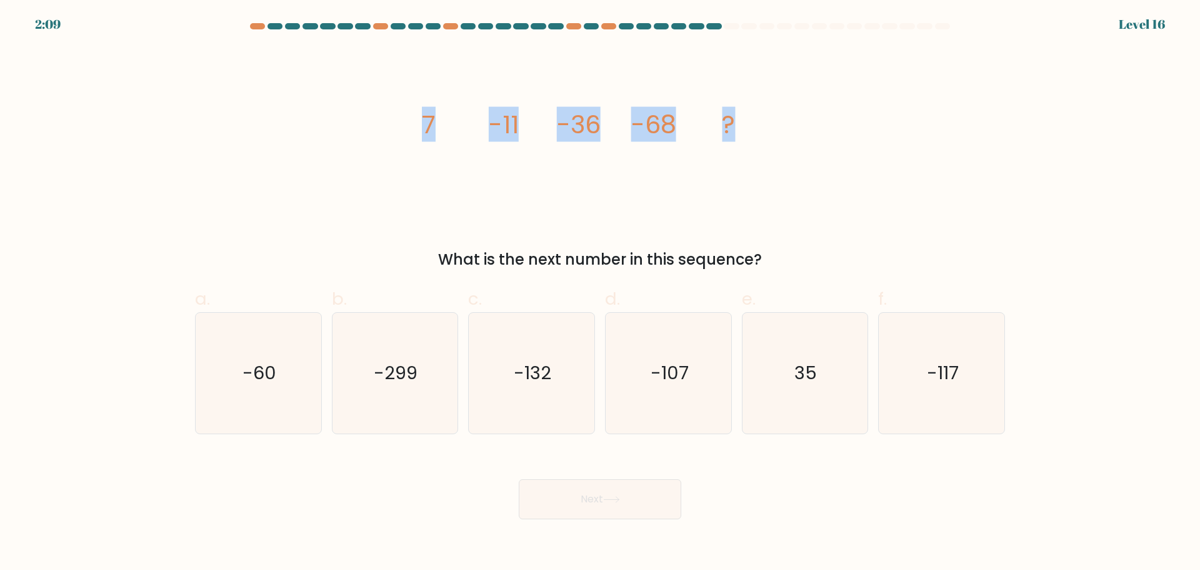
drag, startPoint x: 762, startPoint y: 118, endPoint x: 404, endPoint y: 116, distance: 358.3
click at [404, 116] on div "image/svg+xml 7 -11 -36 -68 ? What is the next number in this sequence?" at bounding box center [600, 159] width 825 height 223
copy g "7 -11 -36 -68 ?"
click at [684, 355] on icon "-107" at bounding box center [668, 373] width 121 height 121
click at [601, 293] on input "d. -107" at bounding box center [600, 289] width 1 height 8
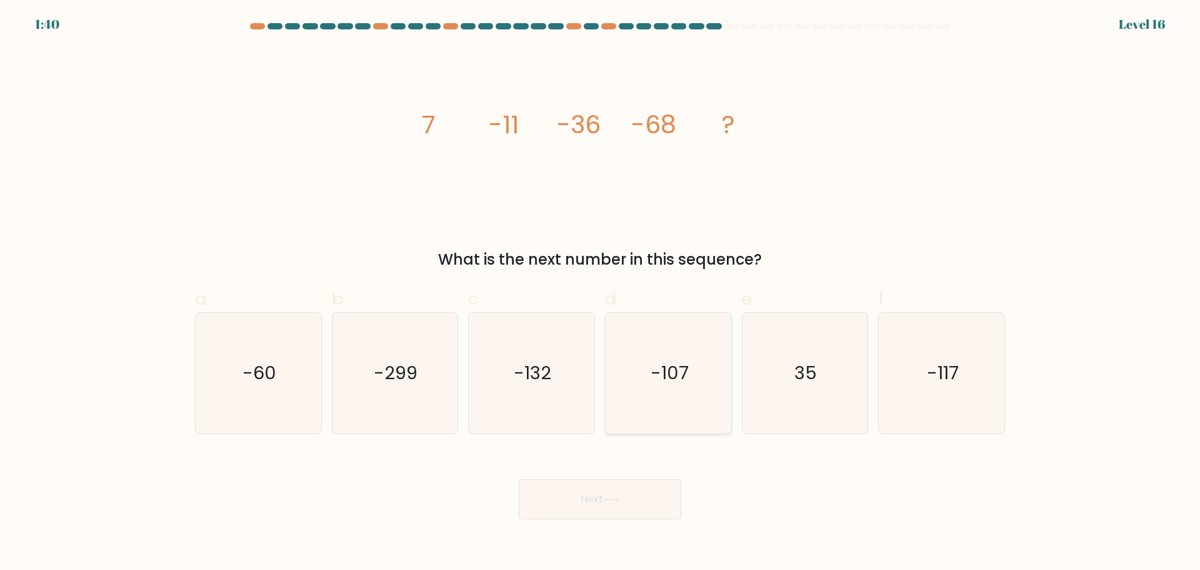
radio input "true"
click at [616, 495] on button "Next" at bounding box center [600, 499] width 163 height 40
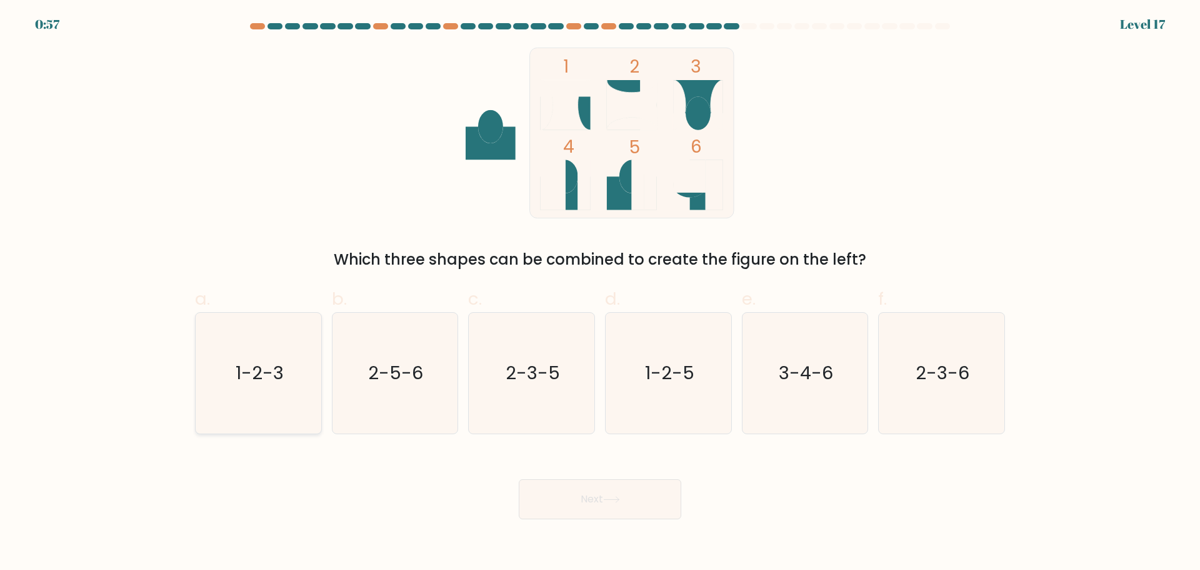
click at [256, 358] on icon "1-2-3" at bounding box center [258, 373] width 121 height 121
click at [600, 293] on input "a. 1-2-3" at bounding box center [600, 289] width 1 height 8
radio input "true"
click at [576, 491] on button "Next" at bounding box center [600, 499] width 163 height 40
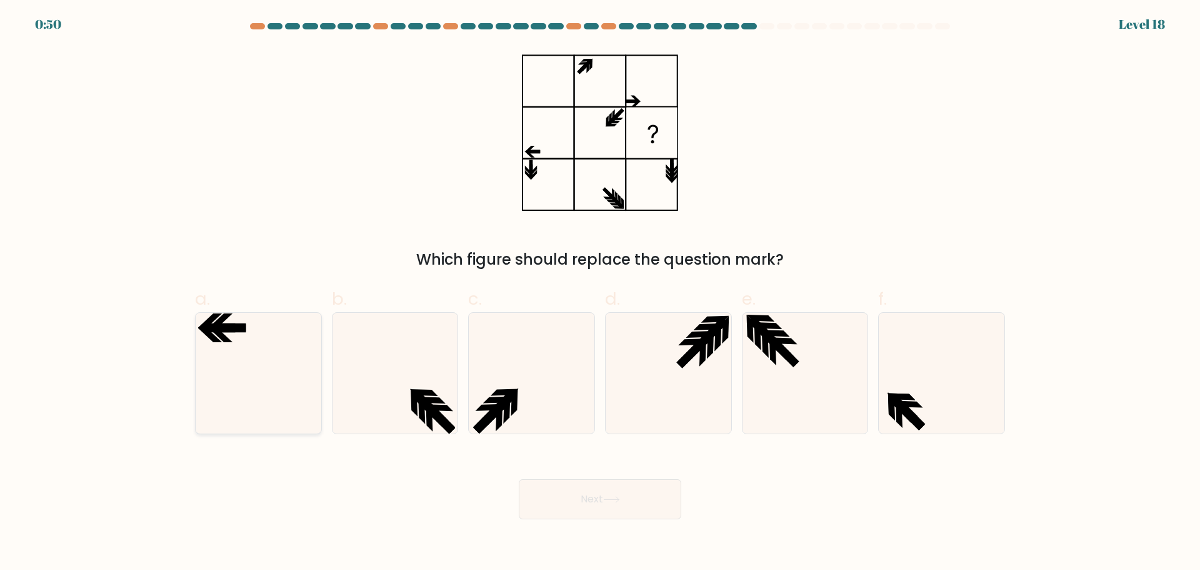
click at [248, 356] on icon at bounding box center [258, 373] width 121 height 121
click at [600, 293] on input "a." at bounding box center [600, 289] width 1 height 8
radio input "true"
click at [616, 517] on button "Next" at bounding box center [600, 499] width 163 height 40
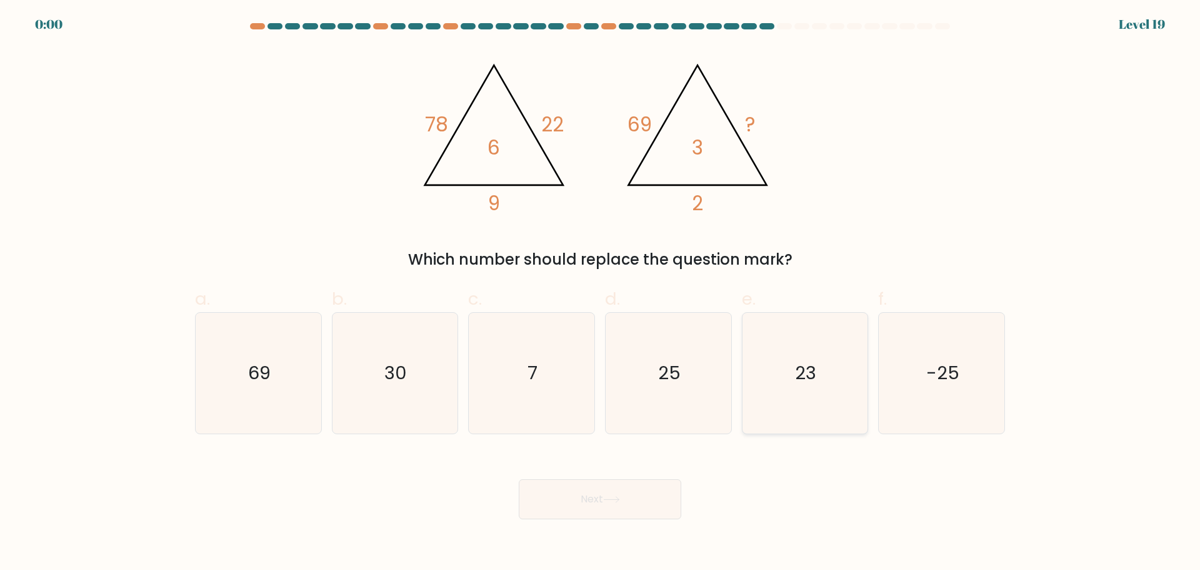
click at [832, 380] on icon "23" at bounding box center [805, 373] width 121 height 121
click at [601, 293] on input "e. 23" at bounding box center [600, 289] width 1 height 8
radio input "true"
click at [614, 504] on div "Next" at bounding box center [600, 484] width 825 height 70
click at [691, 386] on icon "25" at bounding box center [668, 373] width 121 height 121
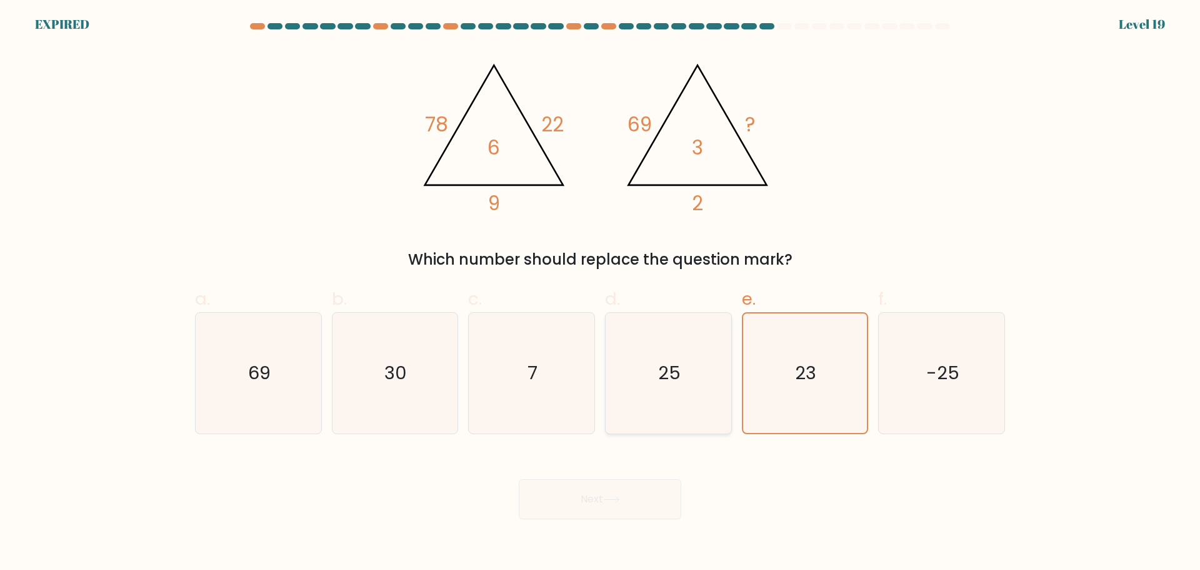
click at [601, 293] on input "d. 25" at bounding box center [600, 289] width 1 height 8
radio input "true"
click at [767, 378] on icon "23" at bounding box center [805, 373] width 121 height 121
click at [601, 293] on input "e. 23" at bounding box center [600, 289] width 1 height 8
radio input "true"
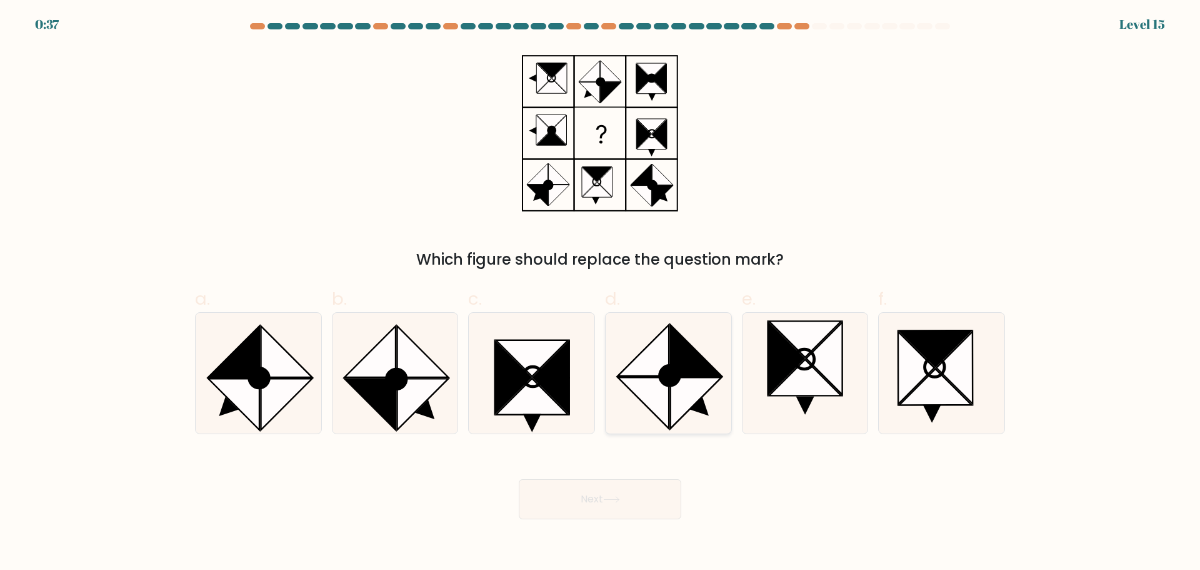
click at [678, 355] on icon at bounding box center [695, 350] width 51 height 51
click at [601, 293] on input "d." at bounding box center [600, 289] width 1 height 8
radio input "true"
click at [536, 344] on icon at bounding box center [532, 358] width 73 height 36
click at [600, 293] on input "c." at bounding box center [600, 289] width 1 height 8
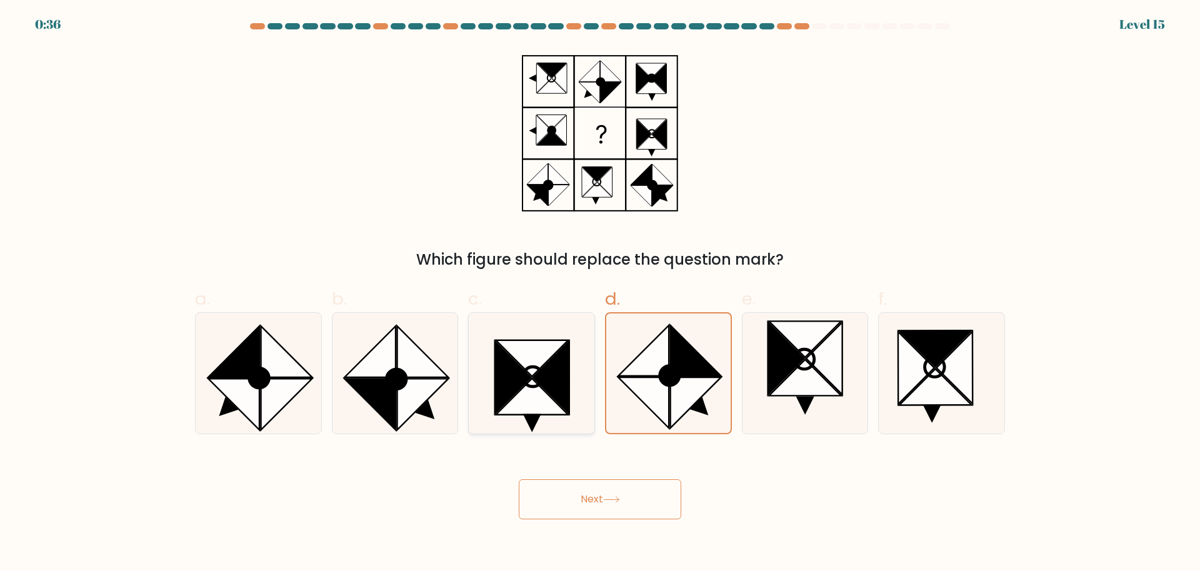
radio input "true"
click at [568, 379] on icon at bounding box center [551, 376] width 36 height 71
click at [600, 293] on input "c." at bounding box center [600, 289] width 1 height 8
click at [585, 497] on button "Next" at bounding box center [600, 499] width 163 height 40
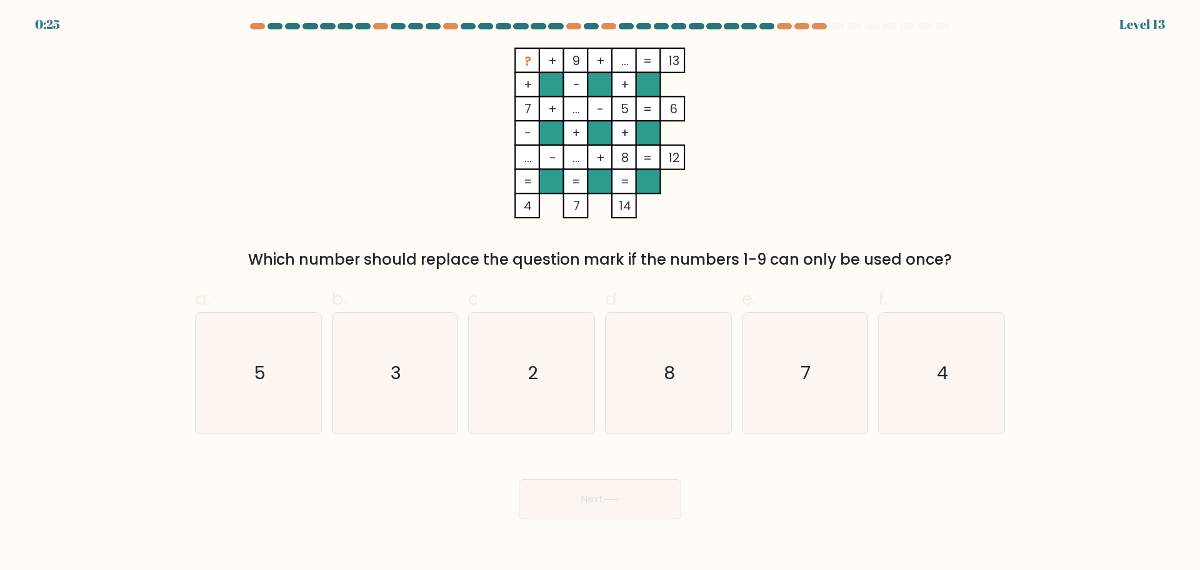
click at [424, 448] on form at bounding box center [600, 271] width 1200 height 496
click at [425, 401] on icon "3" at bounding box center [395, 373] width 121 height 121
click at [600, 293] on input "b. 3" at bounding box center [600, 289] width 1 height 8
radio input "true"
click at [565, 490] on button "Next" at bounding box center [600, 499] width 163 height 40
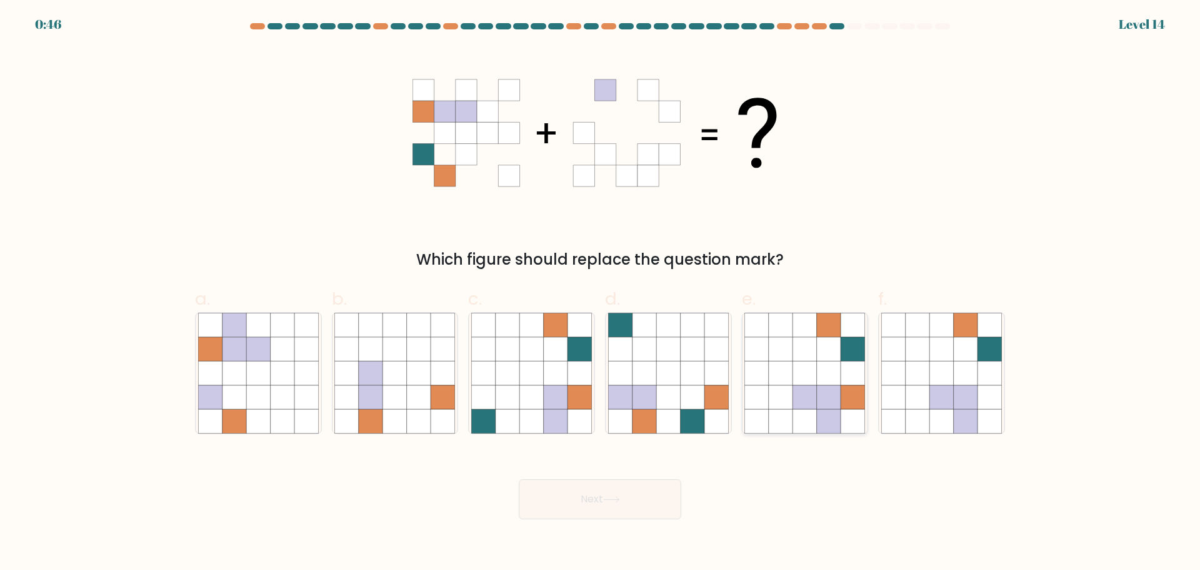
click at [814, 372] on icon at bounding box center [805, 373] width 24 height 24
click at [601, 293] on input "e." at bounding box center [600, 289] width 1 height 8
radio input "true"
click at [599, 513] on button "Next" at bounding box center [600, 499] width 163 height 40
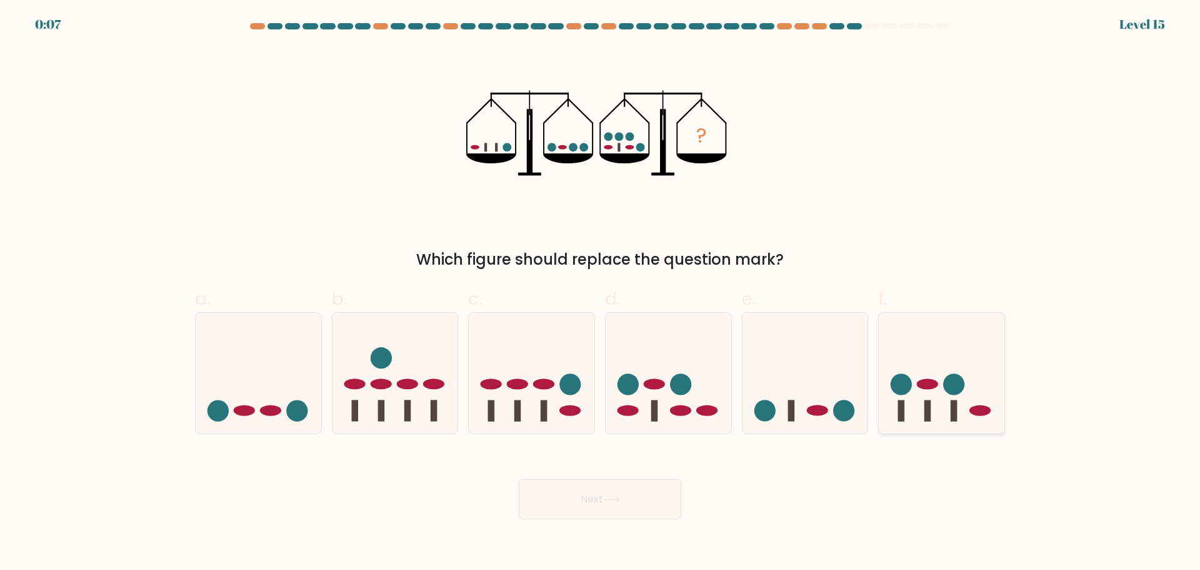
click at [943, 393] on icon at bounding box center [942, 373] width 126 height 104
click at [601, 293] on input "f." at bounding box center [600, 289] width 1 height 8
radio input "true"
click at [580, 509] on button "Next" at bounding box center [600, 499] width 163 height 40
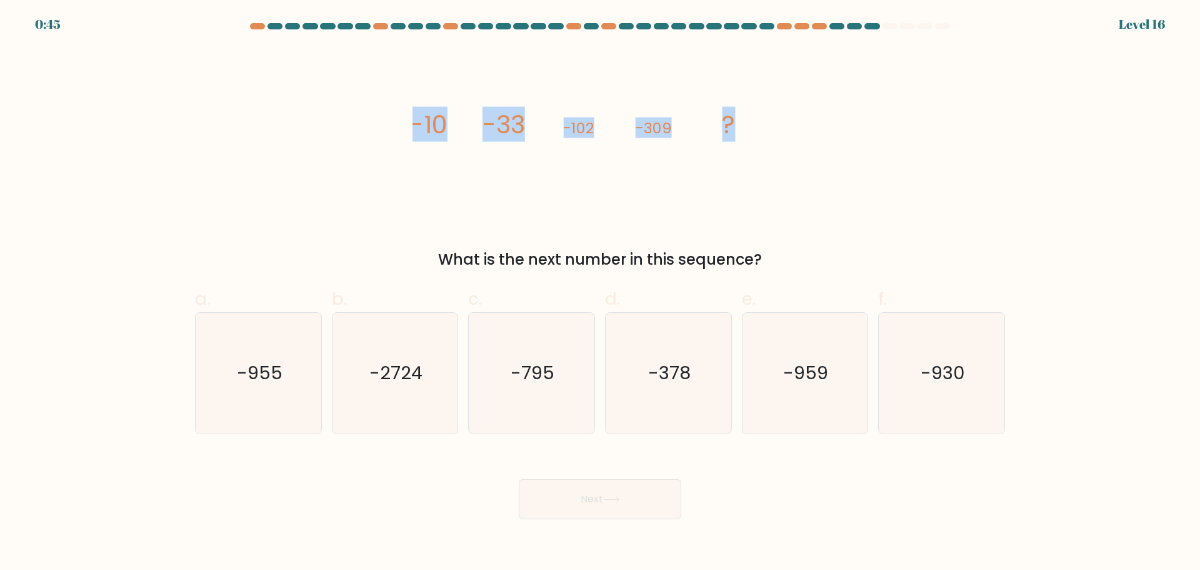
drag, startPoint x: 768, startPoint y: 123, endPoint x: 410, endPoint y: 116, distance: 358.3
click at [410, 116] on div "image/svg+xml -10 -33 -102 -309 ? What is the next number in this sequence?" at bounding box center [600, 159] width 825 height 223
copy g "-10 -33 -102 -309 ?"
click at [892, 321] on icon "-930" at bounding box center [942, 373] width 121 height 121
click at [601, 293] on input "f. -930" at bounding box center [600, 289] width 1 height 8
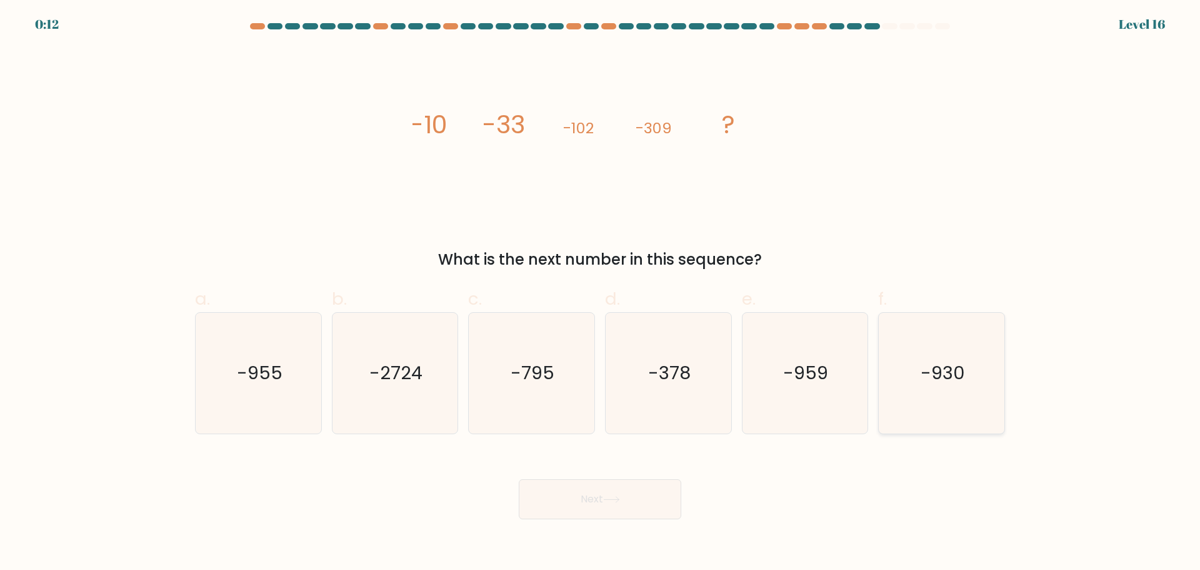
radio input "true"
click at [636, 510] on button "Next" at bounding box center [600, 499] width 163 height 40
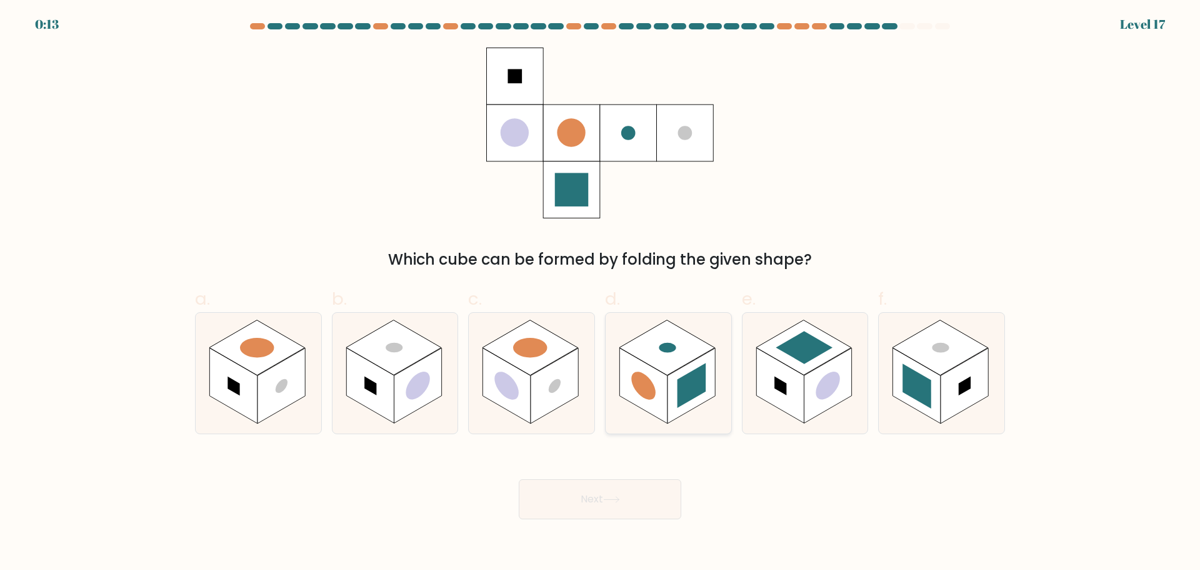
click at [679, 390] on rect at bounding box center [692, 385] width 29 height 45
click at [601, 293] on input "d." at bounding box center [600, 289] width 1 height 8
radio input "true"
click at [613, 496] on icon at bounding box center [611, 499] width 17 height 7
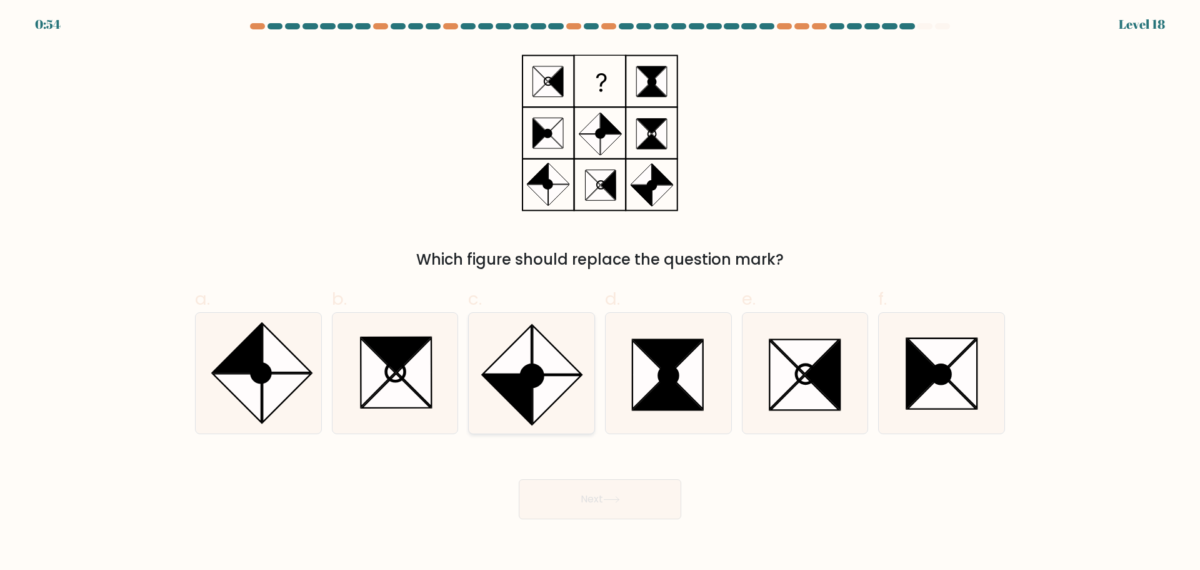
click at [498, 346] on icon at bounding box center [531, 373] width 121 height 121
click at [600, 293] on input "c." at bounding box center [600, 289] width 1 height 8
radio input "true"
click at [588, 494] on button "Next" at bounding box center [600, 499] width 163 height 40
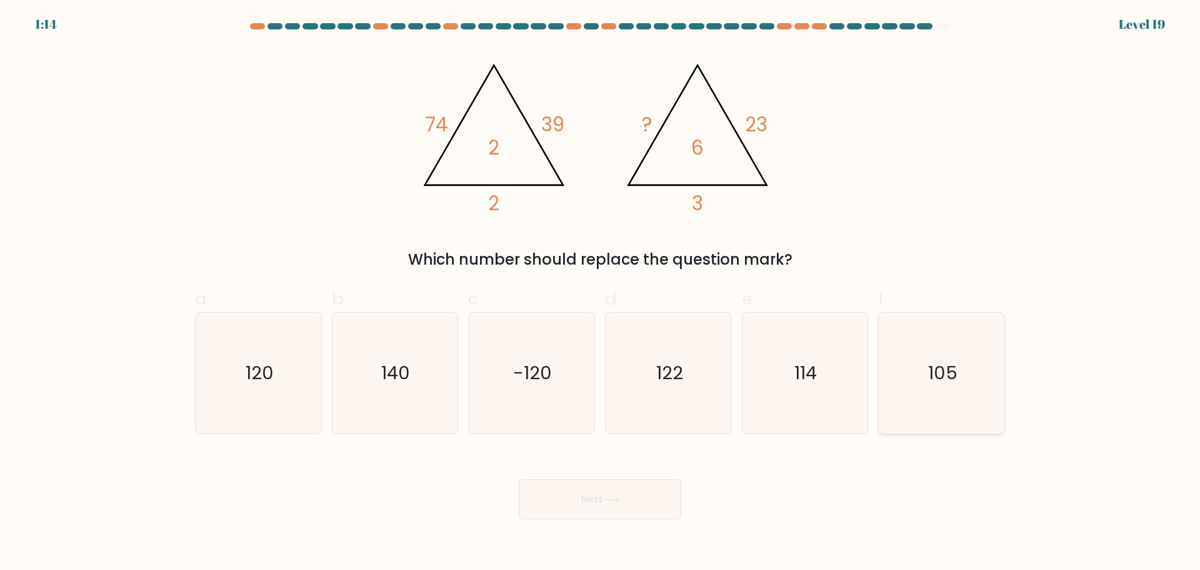
click at [943, 328] on icon "105" at bounding box center [942, 373] width 121 height 121
click at [601, 293] on input "f. 105" at bounding box center [600, 289] width 1 height 8
radio input "true"
click at [620, 504] on button "Next" at bounding box center [600, 499] width 163 height 40
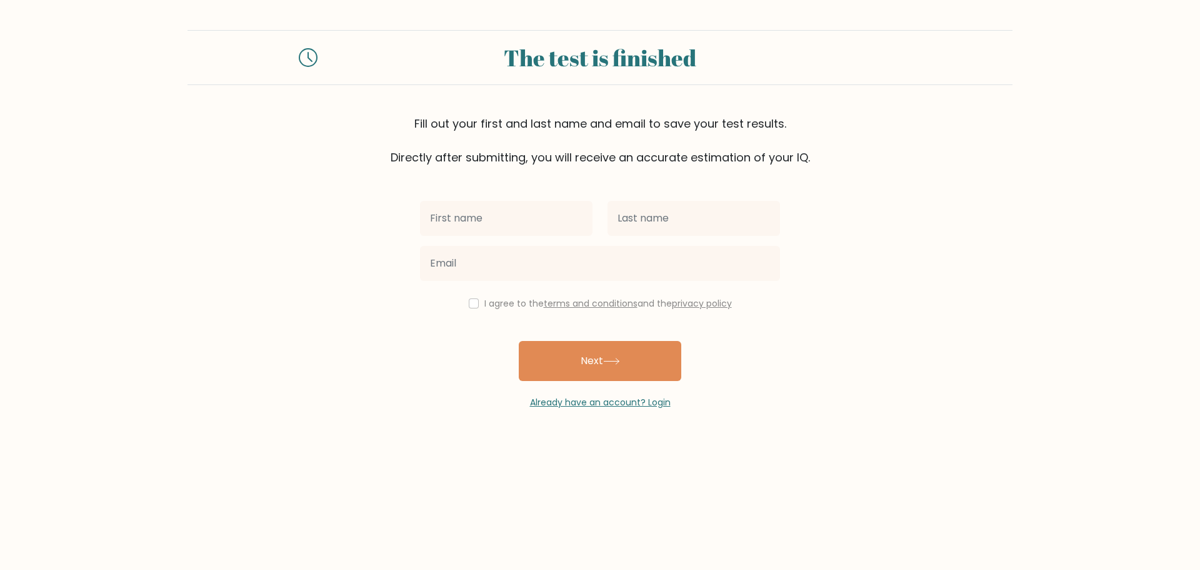
click at [532, 218] on input "text" at bounding box center [506, 218] width 173 height 35
type input "Phone Min"
click at [636, 216] on input "text" at bounding box center [694, 218] width 173 height 35
type input "Myat"
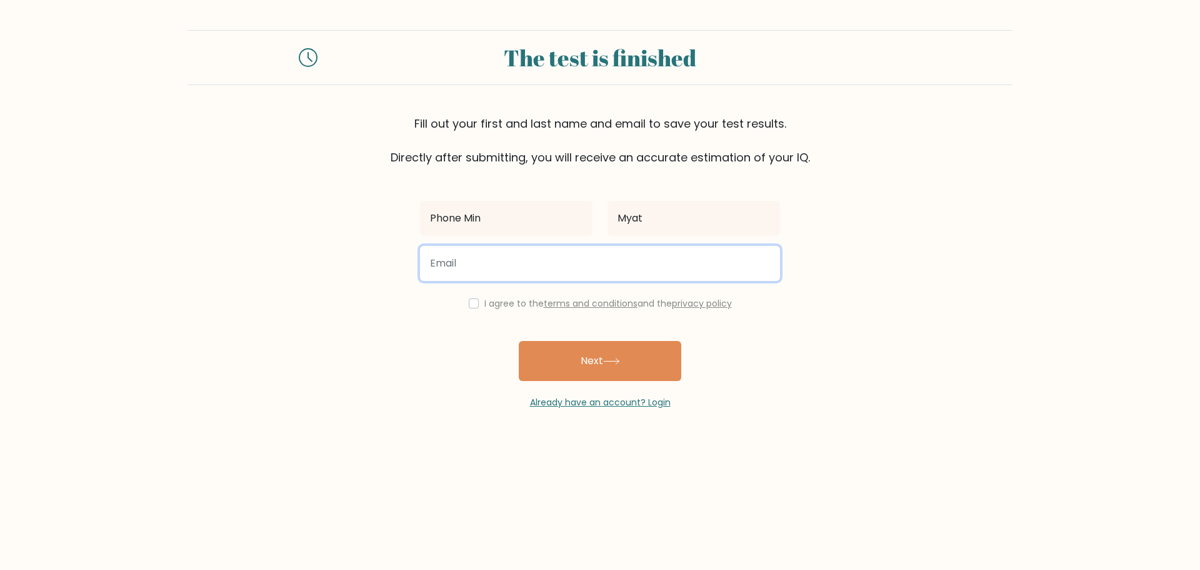
click at [567, 265] on input "email" at bounding box center [600, 263] width 360 height 35
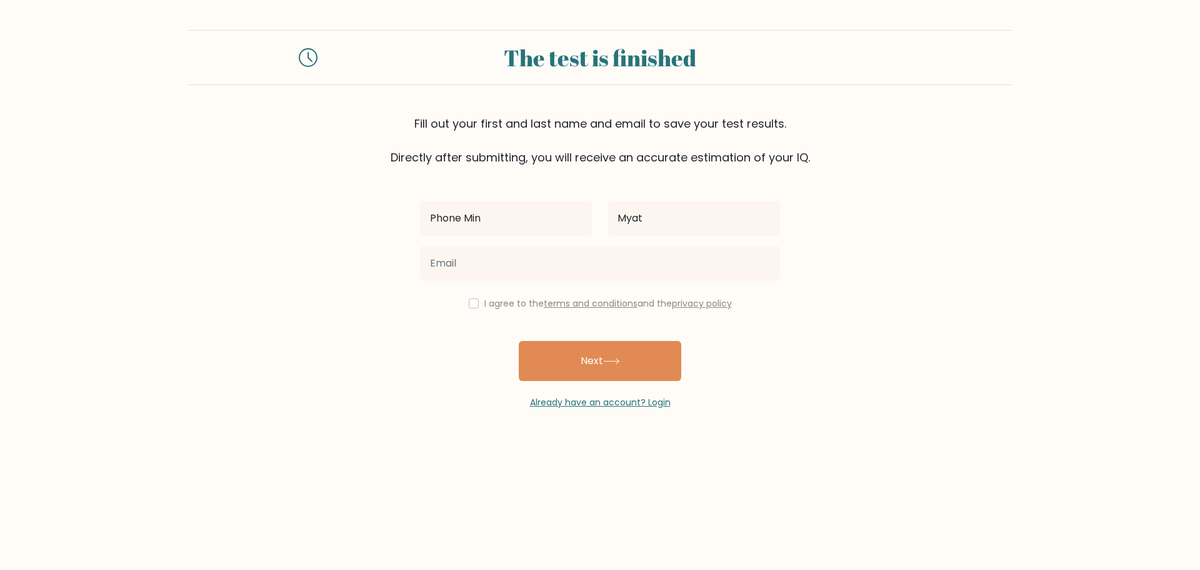
click at [827, 347] on form "The test is finished Fill out your first and last name and email to save your t…" at bounding box center [600, 219] width 1200 height 379
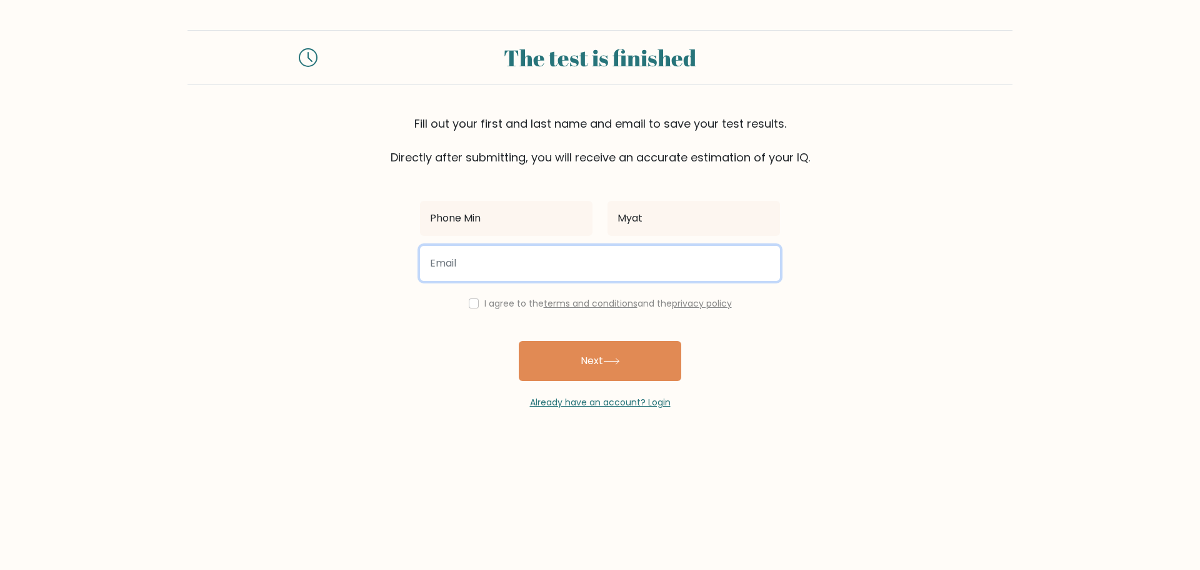
click at [480, 263] on input "email" at bounding box center [600, 263] width 360 height 35
type input "phoneminmyat102115@gmail.com"
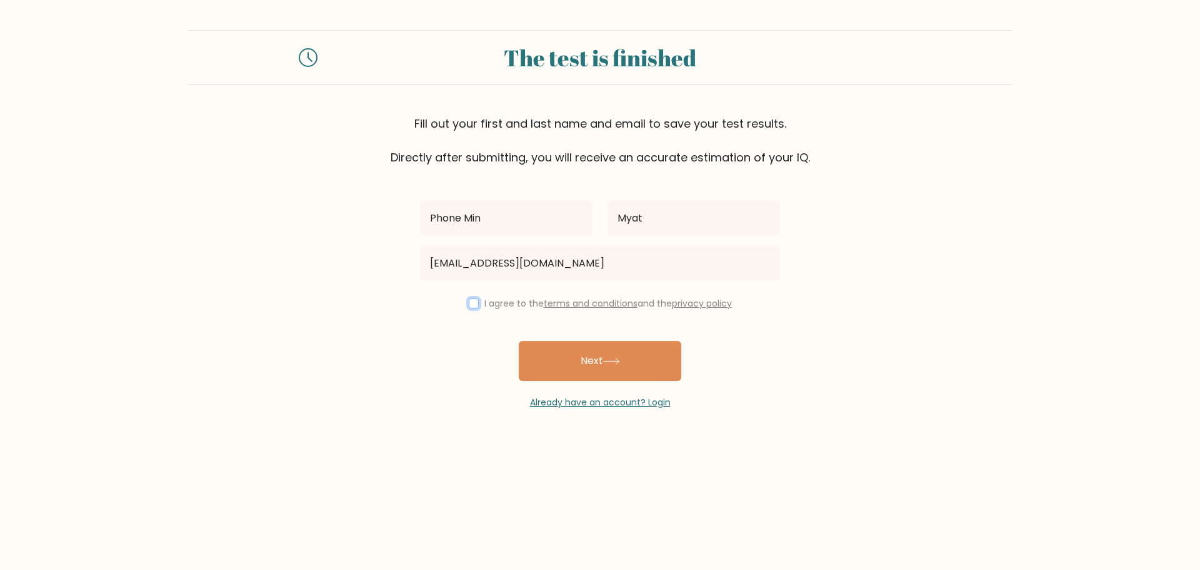
click at [469, 305] on input "checkbox" at bounding box center [474, 303] width 10 height 10
checkbox input "true"
click at [637, 367] on button "Next" at bounding box center [600, 361] width 163 height 40
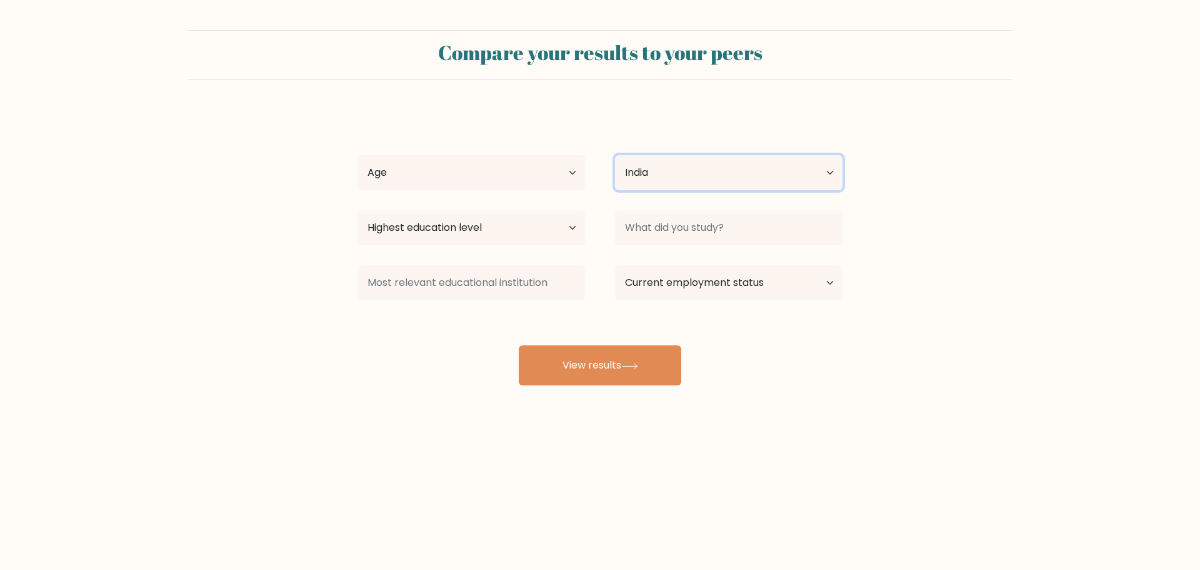
click at [706, 161] on select "Country [GEOGRAPHIC_DATA] [GEOGRAPHIC_DATA] [GEOGRAPHIC_DATA] [US_STATE] [GEOGR…" at bounding box center [729, 172] width 228 height 35
select select "MM"
click at [615, 155] on select "Country [GEOGRAPHIC_DATA] [GEOGRAPHIC_DATA] [GEOGRAPHIC_DATA] [US_STATE] [GEOGR…" at bounding box center [729, 172] width 228 height 35
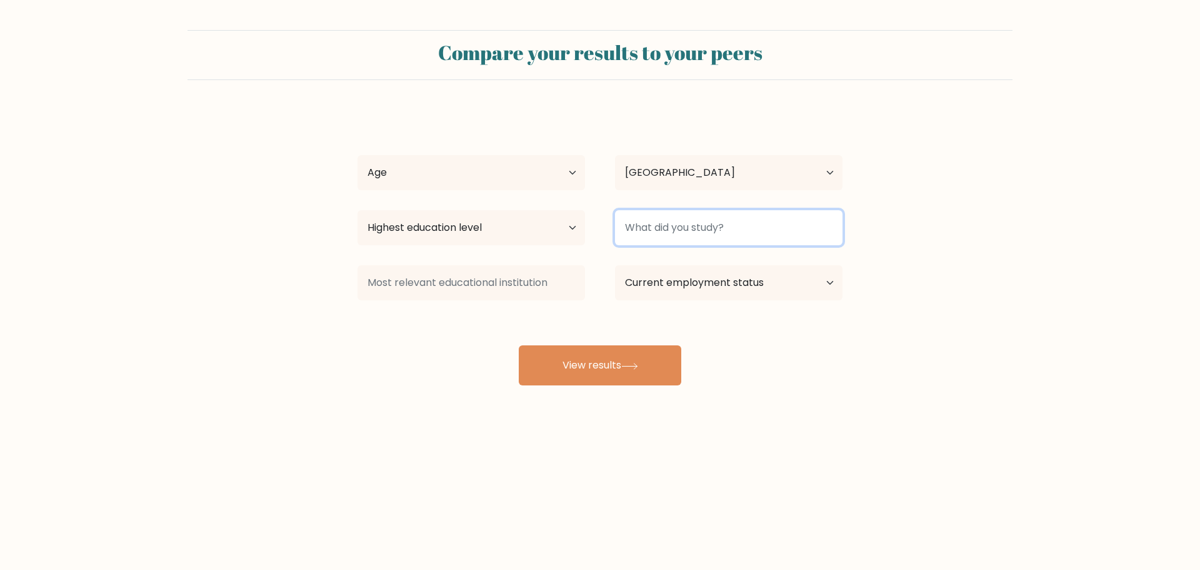
click at [703, 230] on input at bounding box center [729, 227] width 228 height 35
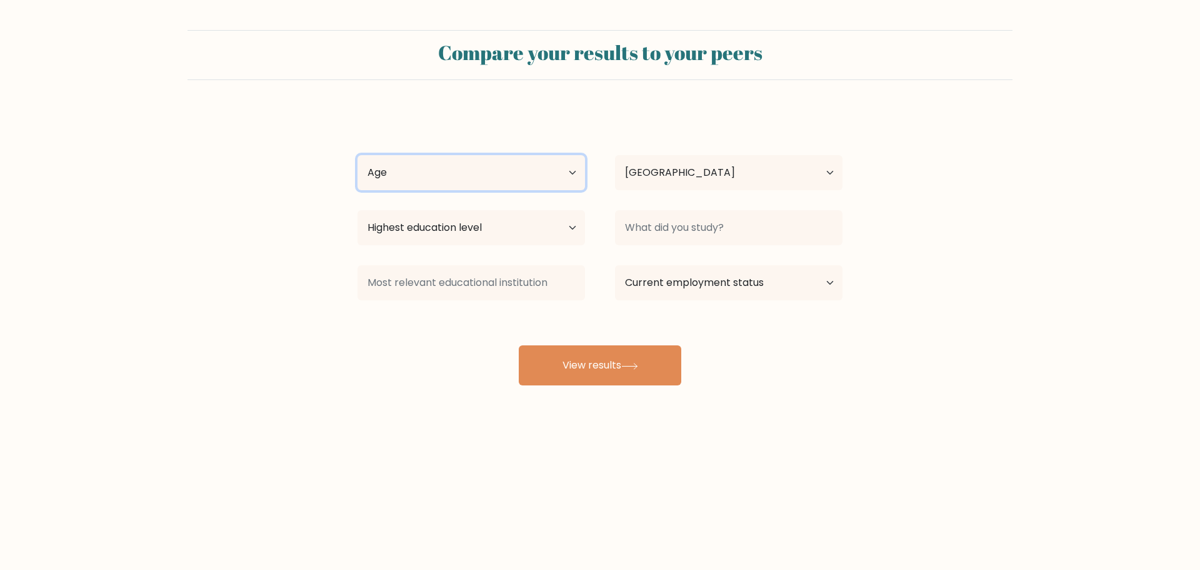
click at [488, 162] on select "Age Under [DEMOGRAPHIC_DATA] [DEMOGRAPHIC_DATA] [DEMOGRAPHIC_DATA] [DEMOGRAPHIC…" at bounding box center [472, 172] width 228 height 35
select select "18_24"
click at [358, 155] on select "Age Under [DEMOGRAPHIC_DATA] [DEMOGRAPHIC_DATA] [DEMOGRAPHIC_DATA] [DEMOGRAPHIC…" at bounding box center [472, 172] width 228 height 35
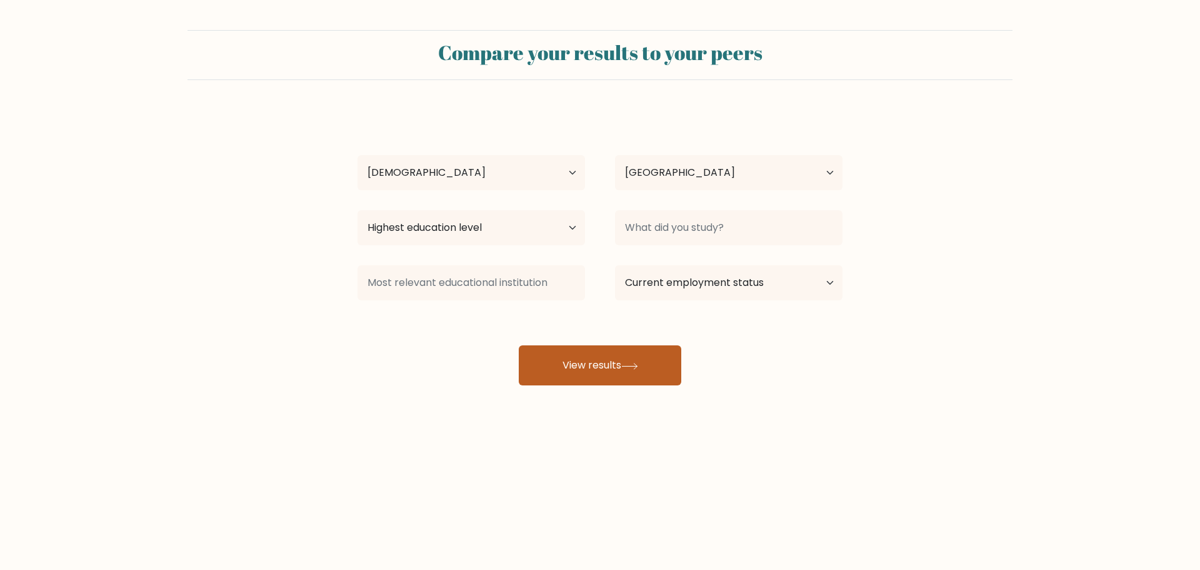
click at [666, 363] on button "View results" at bounding box center [600, 365] width 163 height 40
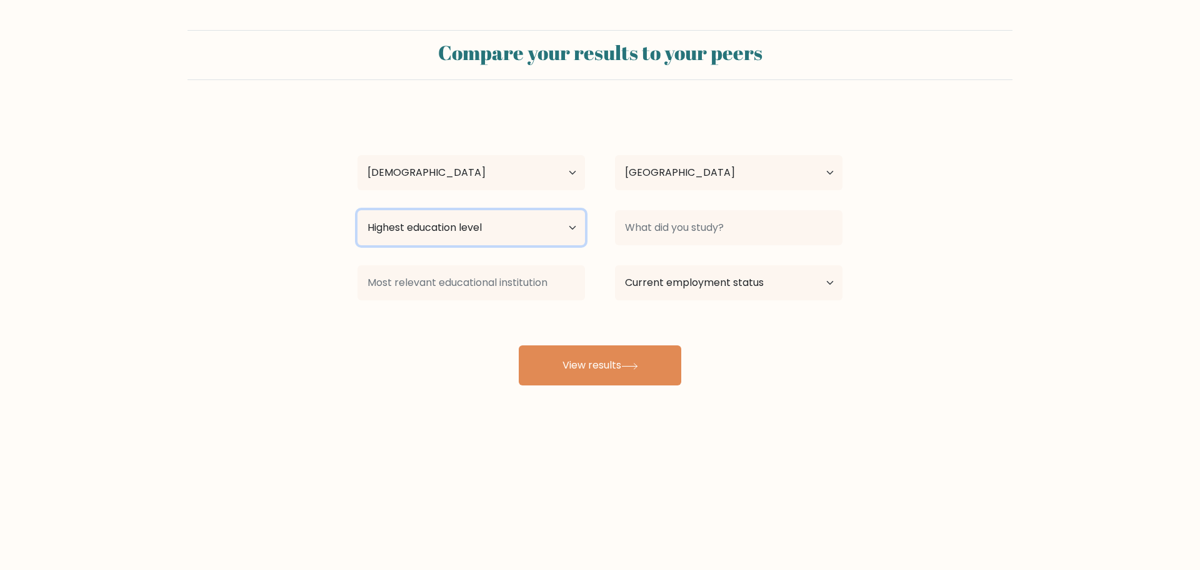
click at [531, 234] on select "Highest education level No schooling Primary Lower Secondary Upper Secondary Oc…" at bounding box center [472, 227] width 228 height 35
select select "bachelors_degree"
click at [358, 210] on select "Highest education level No schooling Primary Lower Secondary Upper Secondary Oc…" at bounding box center [472, 227] width 228 height 35
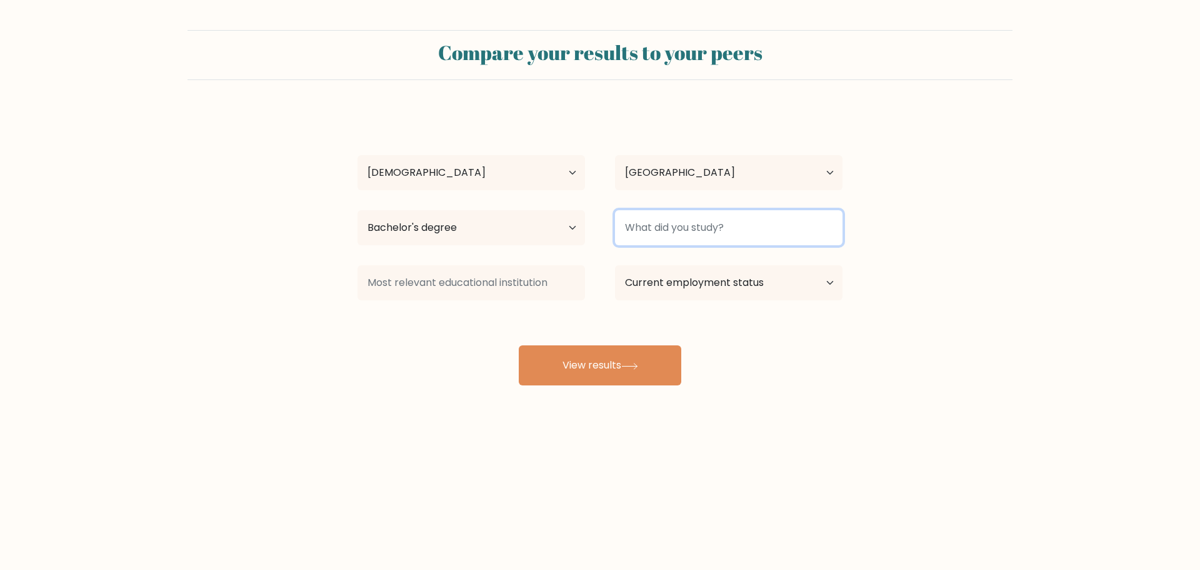
click at [717, 235] on input at bounding box center [729, 227] width 228 height 35
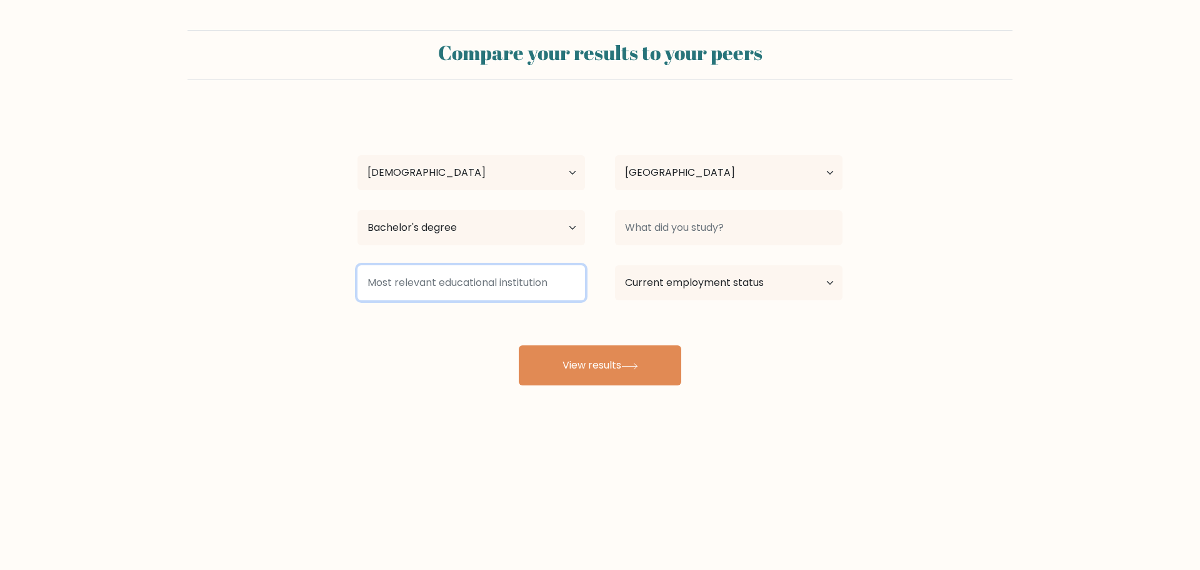
click at [503, 286] on input at bounding box center [472, 282] width 228 height 35
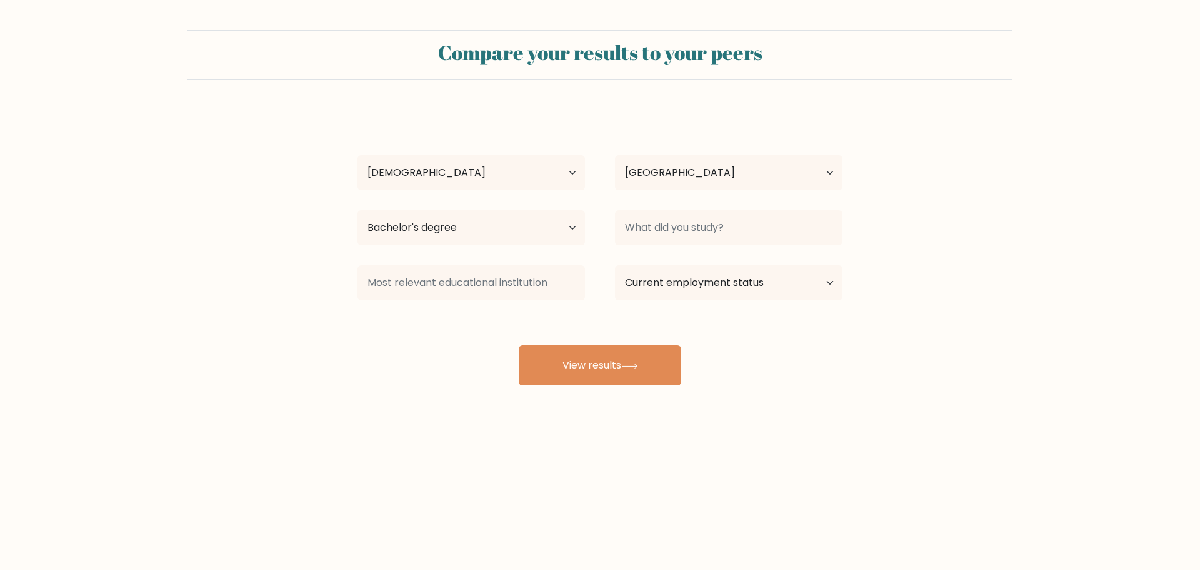
click at [461, 325] on div "Phone Min Myat Age Under [DEMOGRAPHIC_DATA] [DEMOGRAPHIC_DATA] [DEMOGRAPHIC_DAT…" at bounding box center [600, 247] width 500 height 275
click at [782, 284] on select "Current employment status Employed Student Retired Other / prefer not to answer" at bounding box center [729, 282] width 228 height 35
select select "employed"
click at [615, 265] on select "Current employment status Employed Student Retired Other / prefer not to answer" at bounding box center [729, 282] width 228 height 35
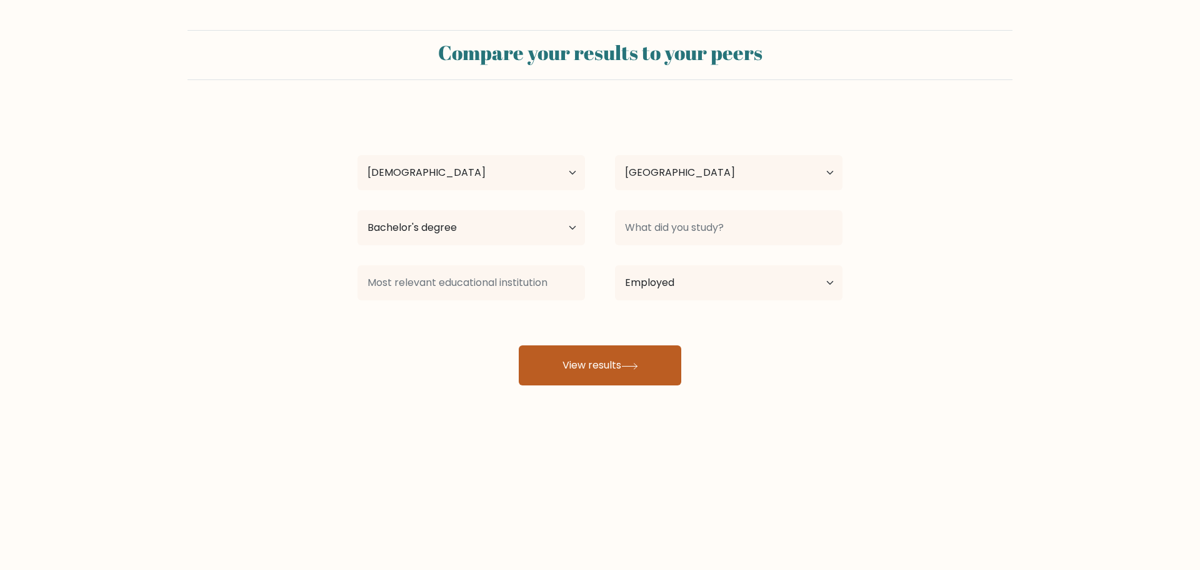
click at [647, 364] on button "View results" at bounding box center [600, 365] width 163 height 40
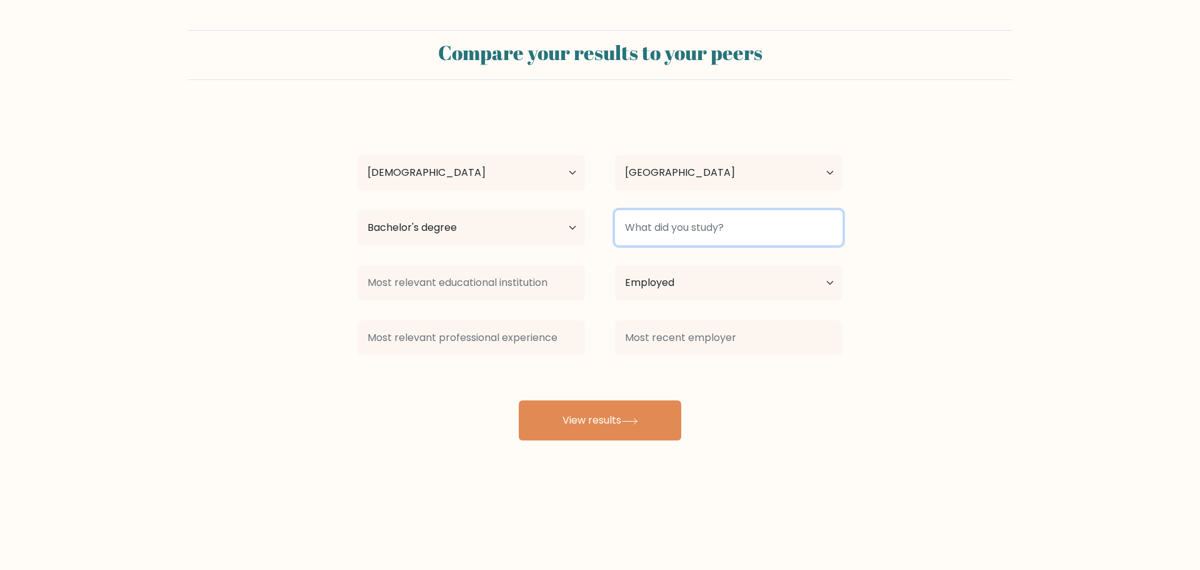
click at [672, 228] on input at bounding box center [729, 227] width 228 height 35
type input "IT"
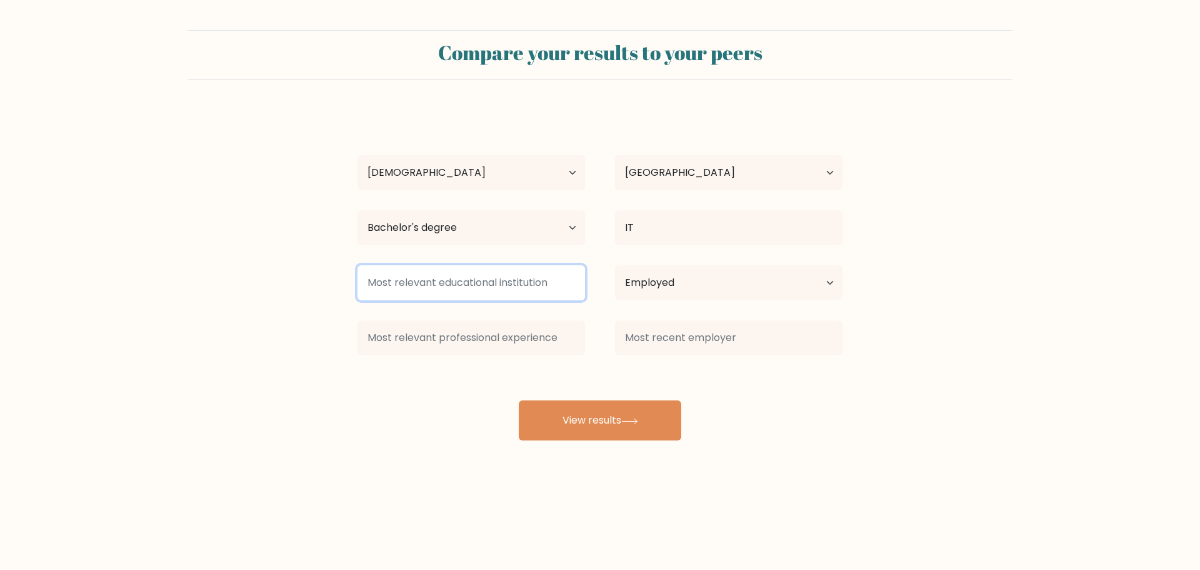
click at [526, 281] on input at bounding box center [472, 282] width 228 height 35
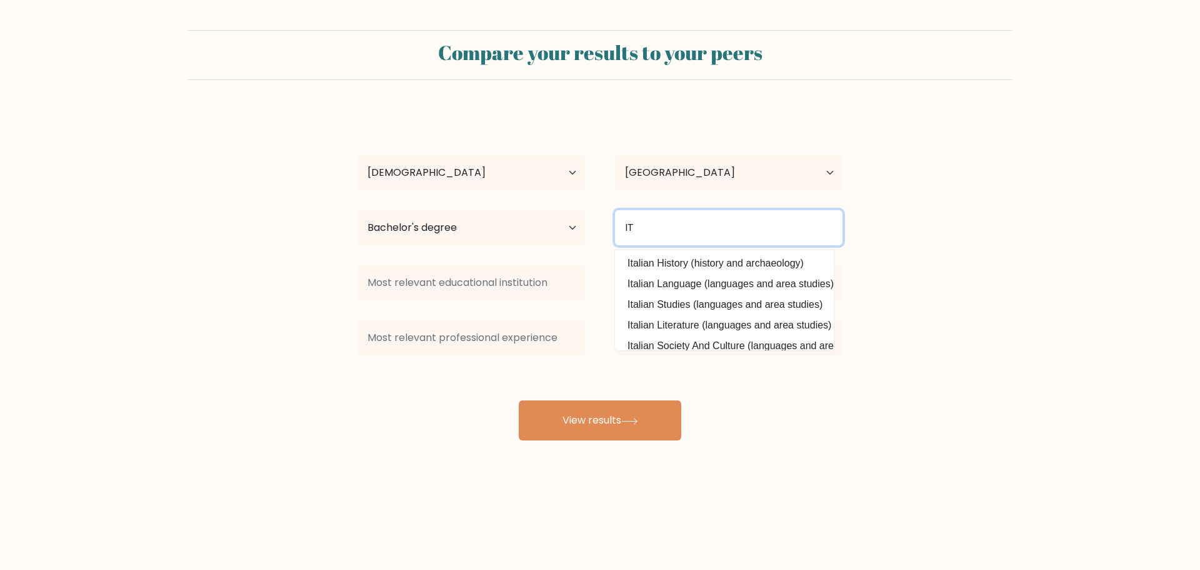
click at [692, 228] on input "IT" at bounding box center [729, 227] width 228 height 35
click at [908, 230] on form "Compare your results to your peers Phone Min Myat Age Under [DEMOGRAPHIC_DATA] …" at bounding box center [600, 235] width 1200 height 410
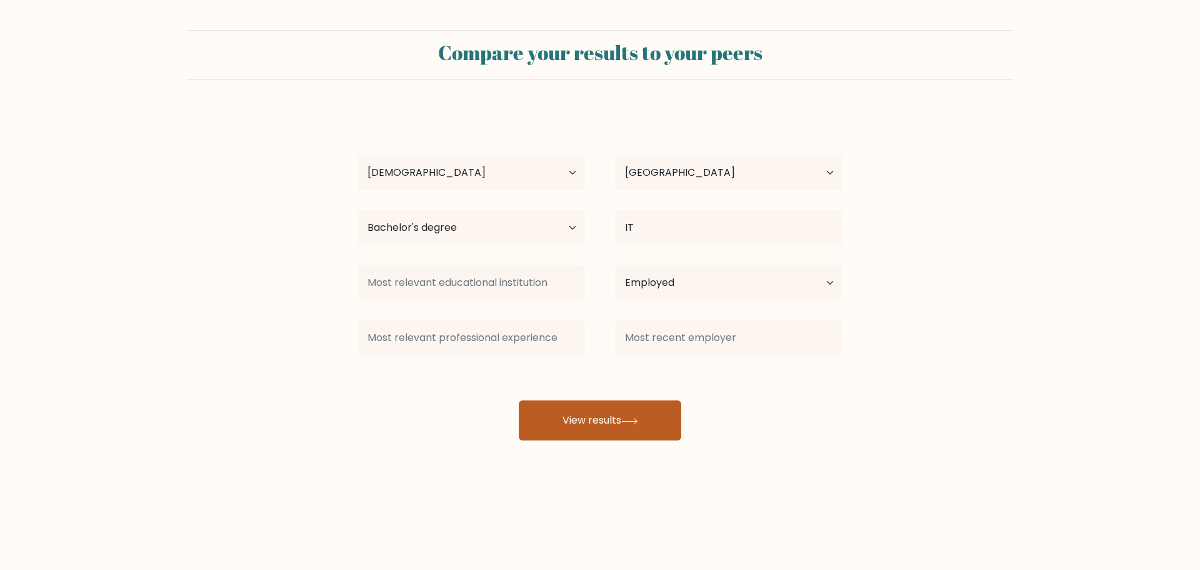
click at [627, 415] on button "View results" at bounding box center [600, 420] width 163 height 40
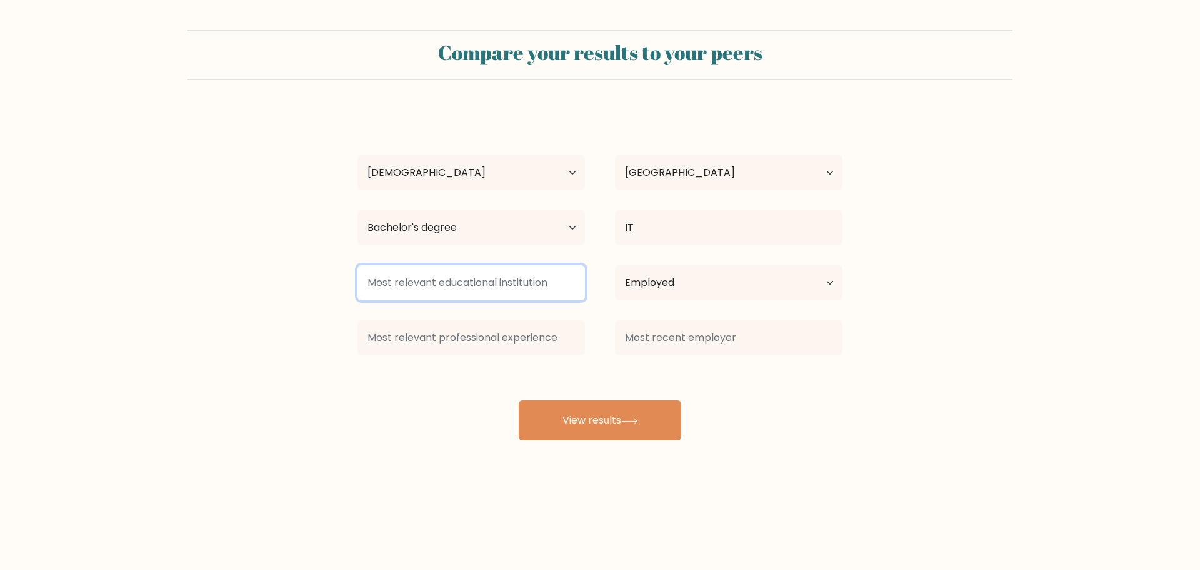
click at [555, 277] on input at bounding box center [472, 282] width 228 height 35
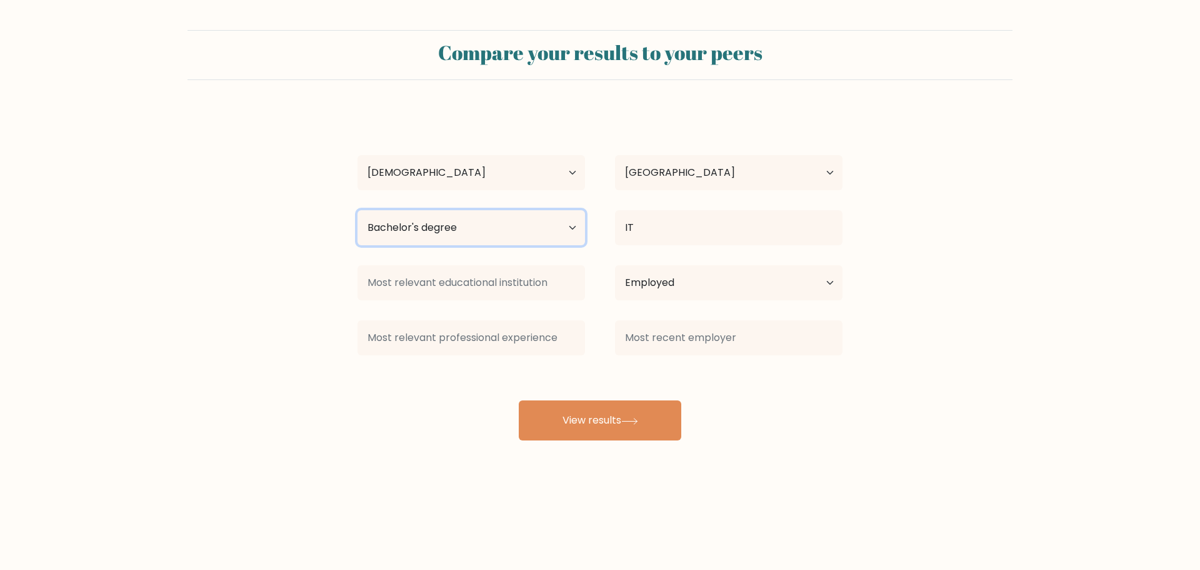
click at [399, 223] on select "Highest education level No schooling Primary Lower Secondary Upper Secondary Oc…" at bounding box center [472, 227] width 228 height 35
select select "occupation_specific"
click at [358, 210] on select "Highest education level No schooling Primary Lower Secondary Upper Secondary Oc…" at bounding box center [472, 227] width 228 height 35
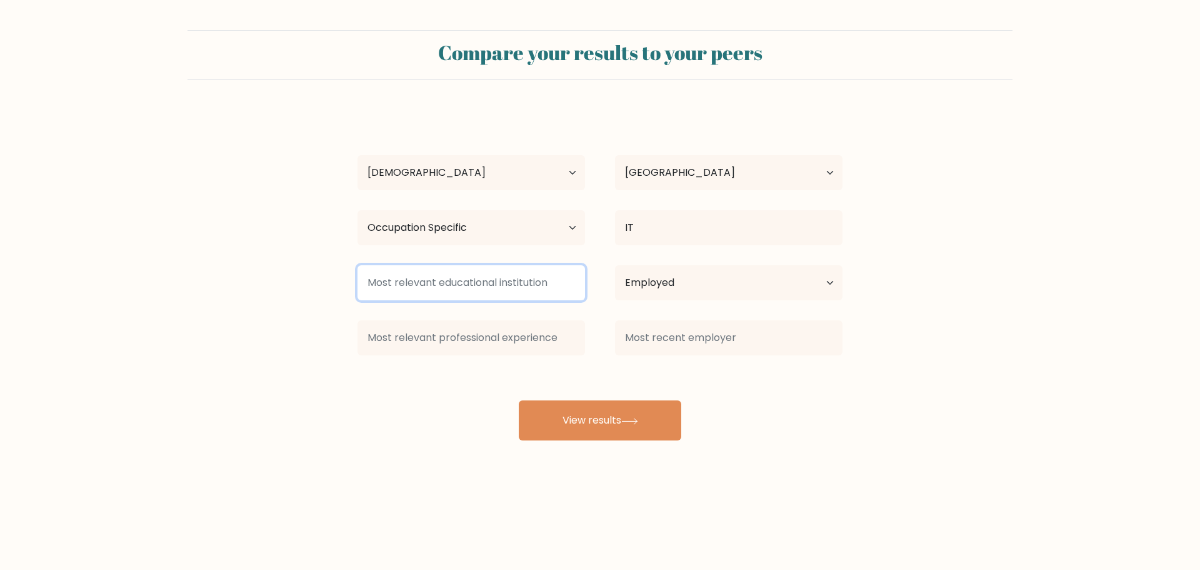
click at [421, 277] on input at bounding box center [472, 282] width 228 height 35
type input "IT"
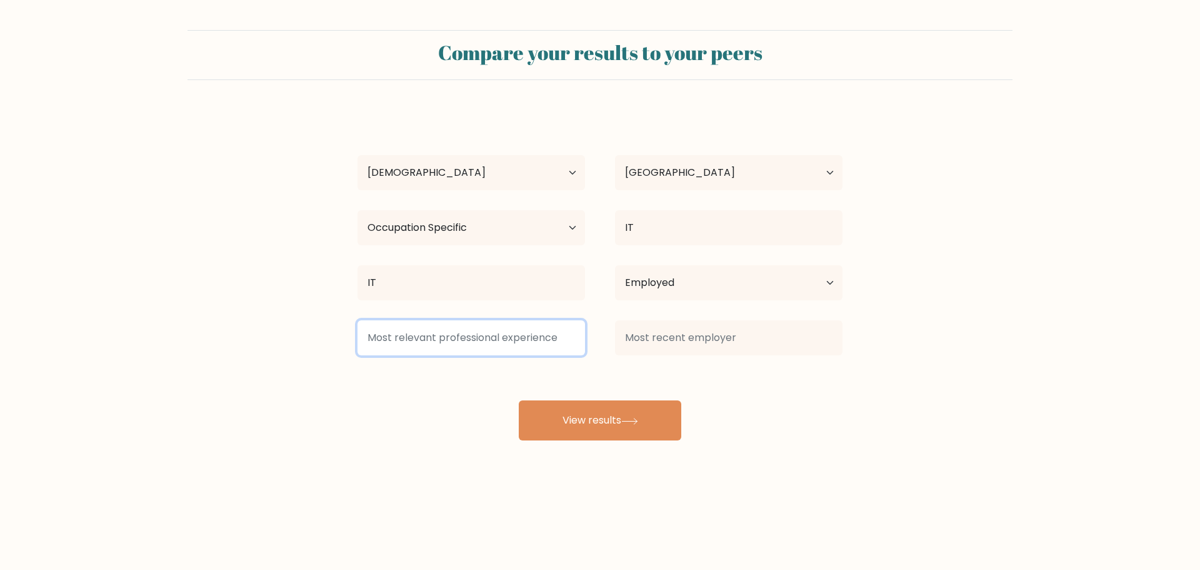
click at [482, 339] on input at bounding box center [472, 337] width 228 height 35
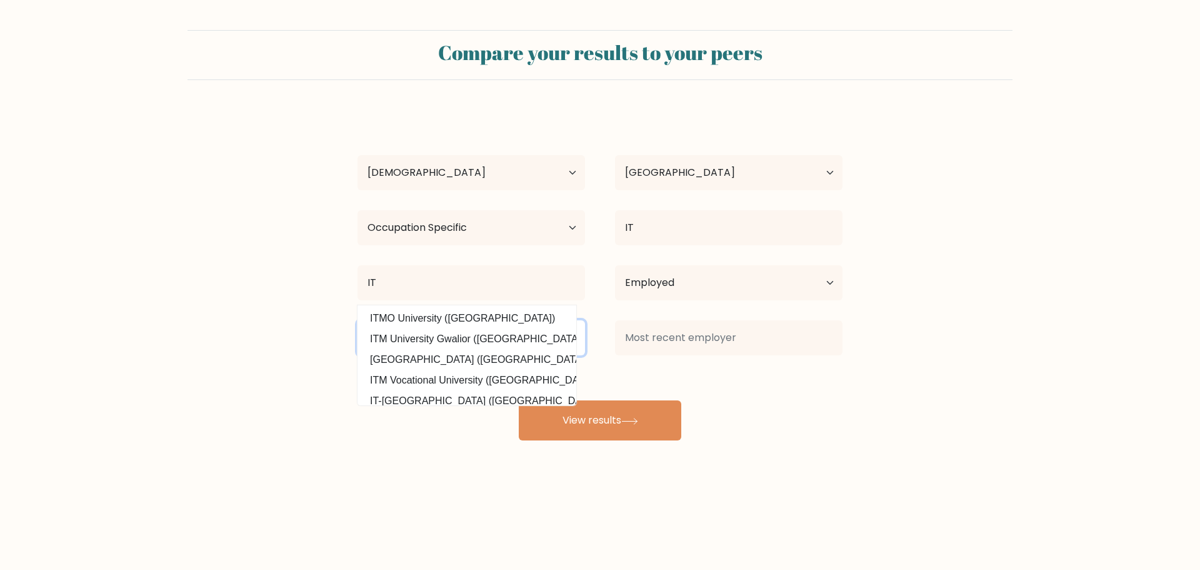
type input "Sof"
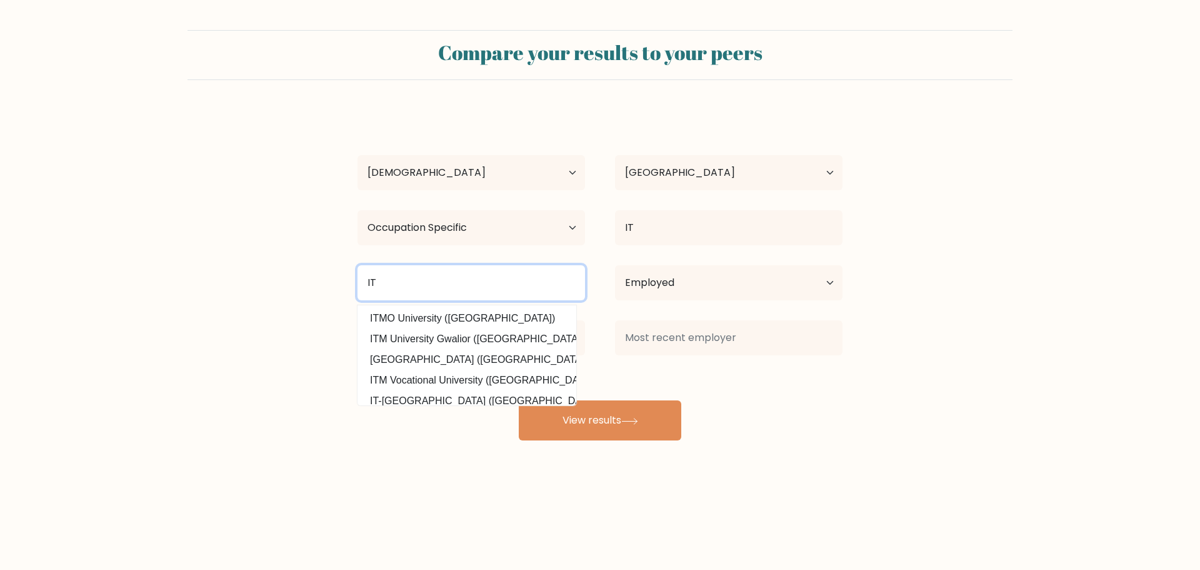
click at [421, 288] on input "IT" at bounding box center [472, 282] width 228 height 35
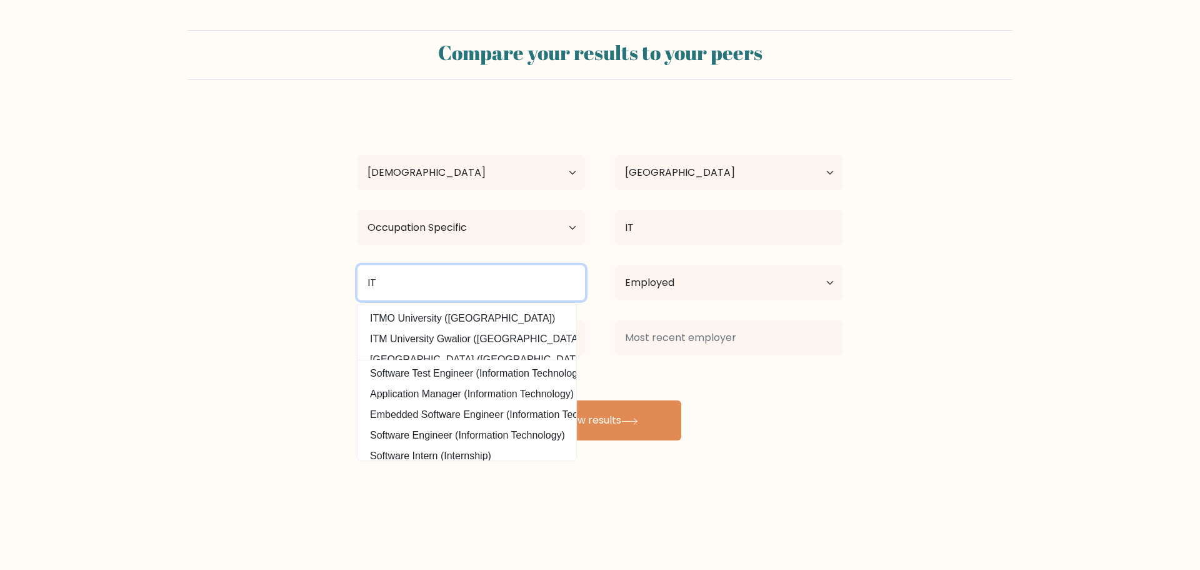
type input "I"
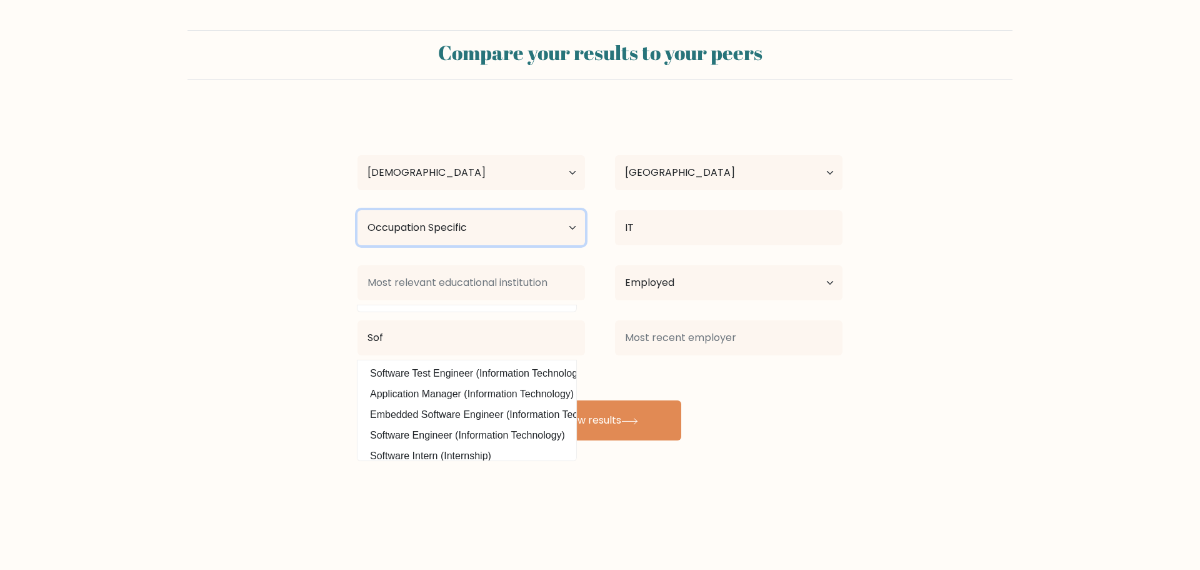
click at [430, 226] on select "Highest education level No schooling Primary Lower Secondary Upper Secondary Oc…" at bounding box center [472, 227] width 228 height 35
select select "doctoral_degree"
click at [358, 210] on select "Highest education level No schooling Primary Lower Secondary Upper Secondary Oc…" at bounding box center [472, 227] width 228 height 35
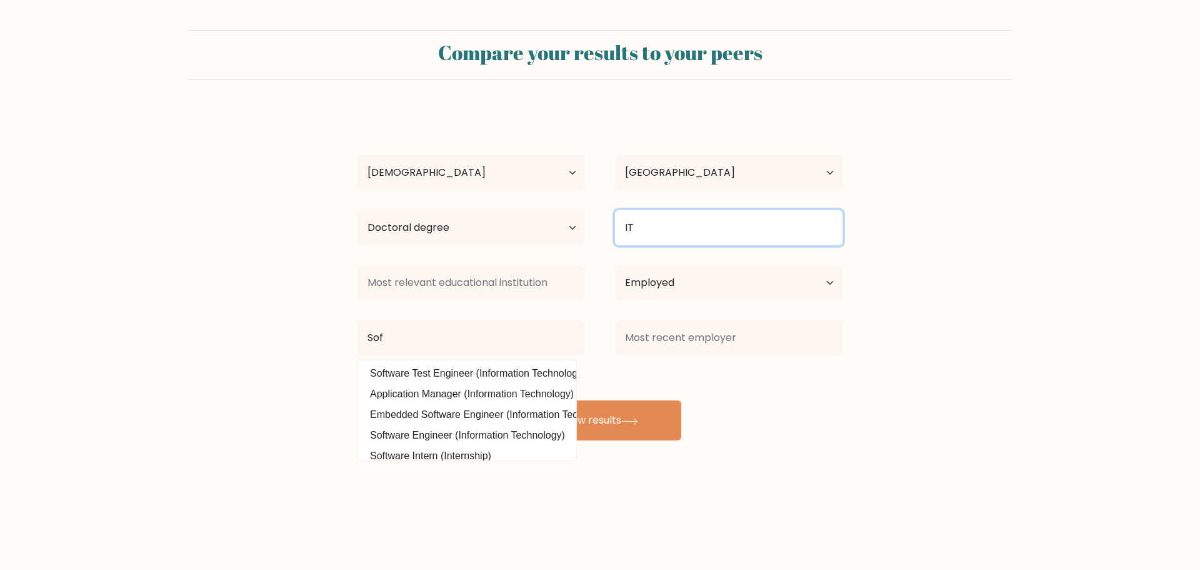
click at [643, 230] on input "IT" at bounding box center [729, 227] width 228 height 35
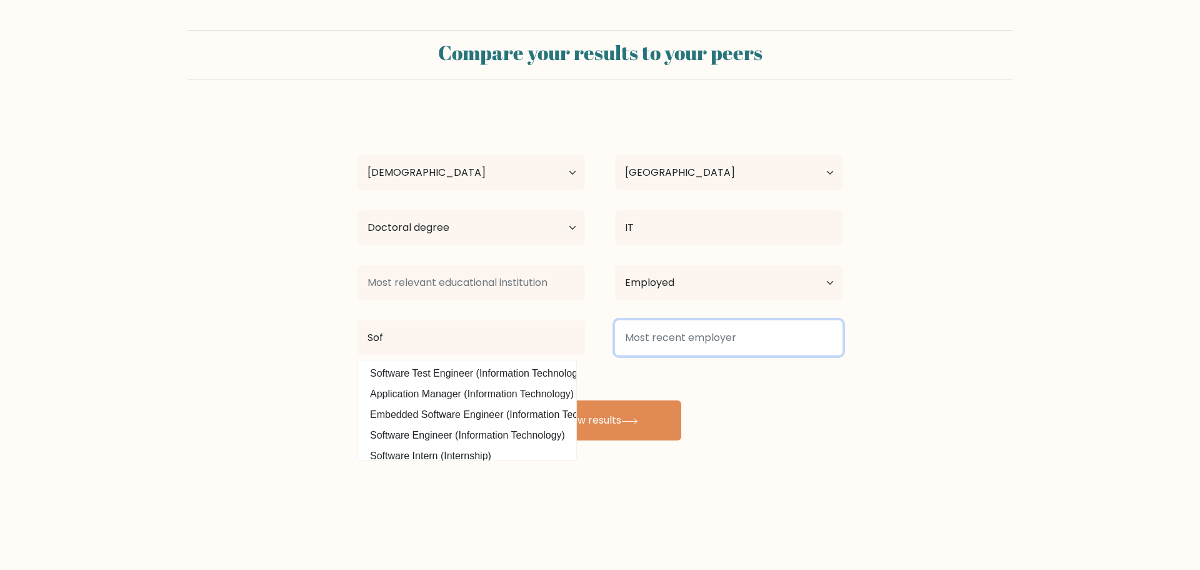
click at [827, 345] on input at bounding box center [729, 337] width 228 height 35
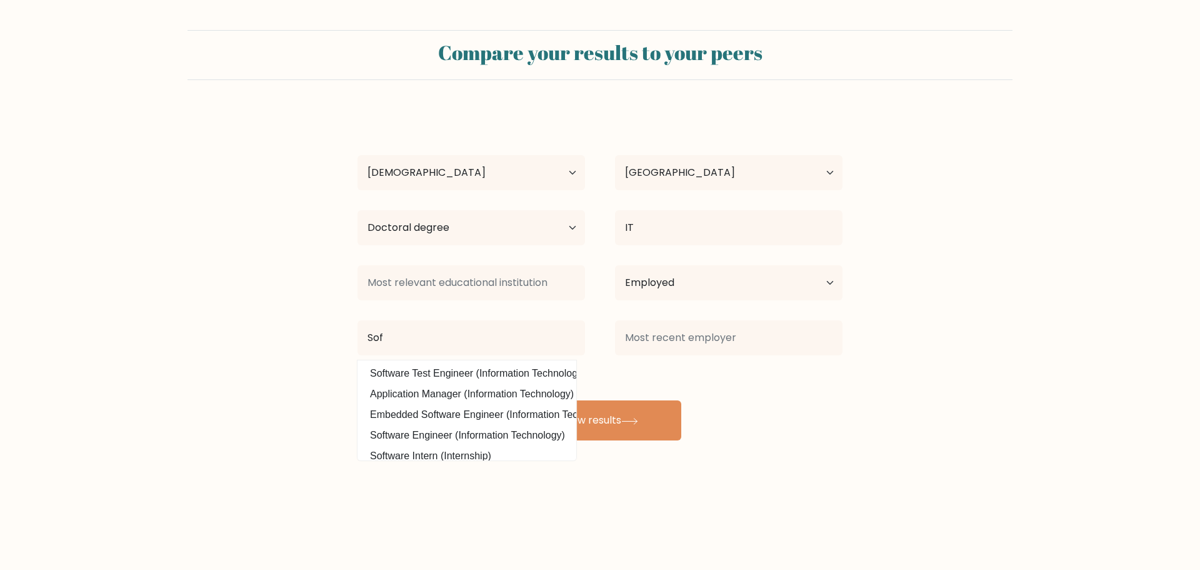
drag, startPoint x: 947, startPoint y: 374, endPoint x: 931, endPoint y: 417, distance: 46.1
click at [947, 376] on form "Compare your results to your peers Phone Min Myat Age Under [DEMOGRAPHIC_DATA] …" at bounding box center [600, 235] width 1200 height 410
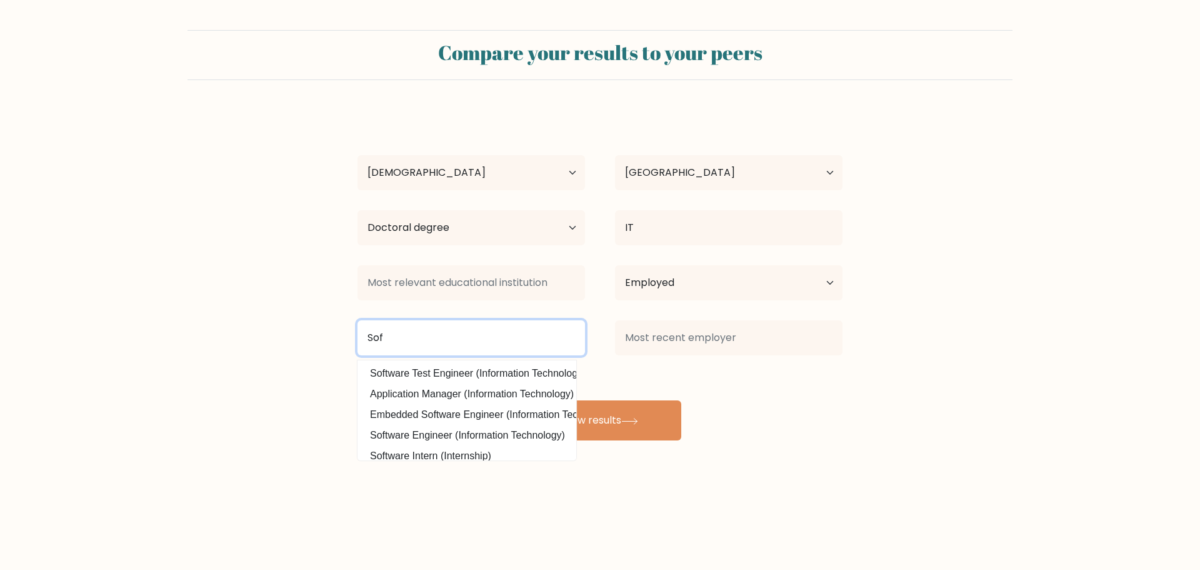
click at [461, 344] on input "Sof" at bounding box center [472, 337] width 228 height 35
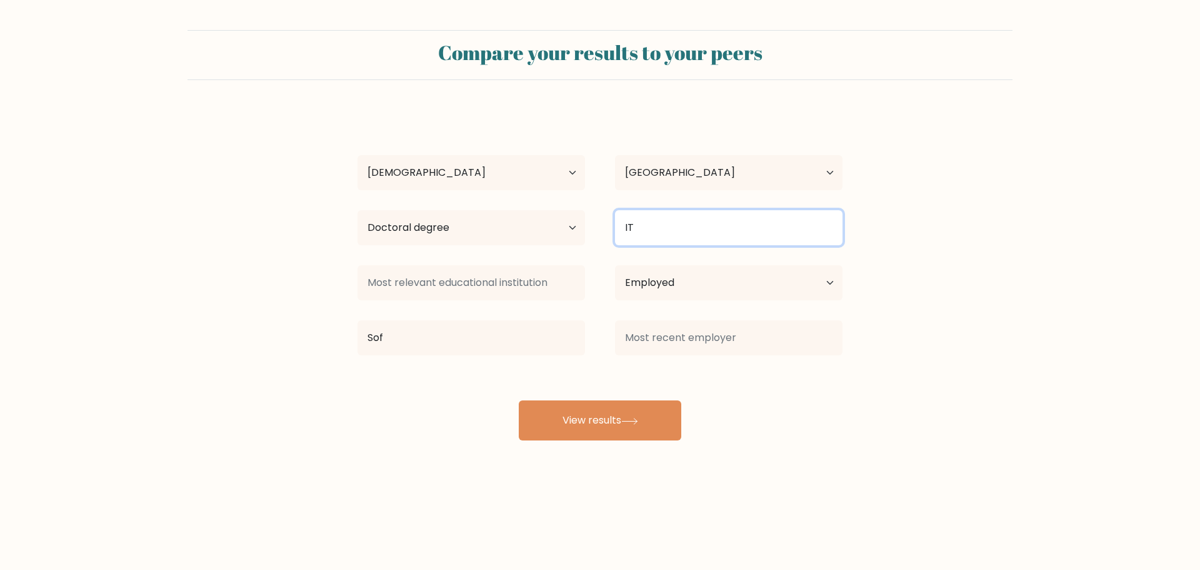
drag, startPoint x: 673, startPoint y: 232, endPoint x: 543, endPoint y: 223, distance: 130.4
click at [543, 223] on div "Highest education level No schooling Primary Lower Secondary Upper Secondary Oc…" at bounding box center [600, 227] width 515 height 45
type input "Medicine"
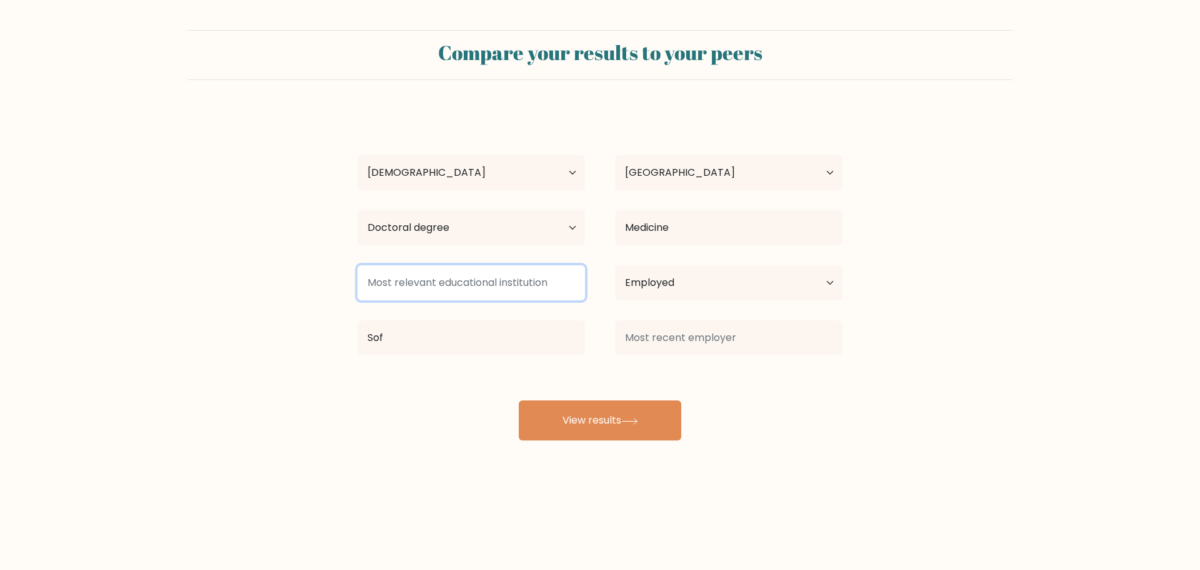
click at [433, 281] on input at bounding box center [472, 282] width 228 height 35
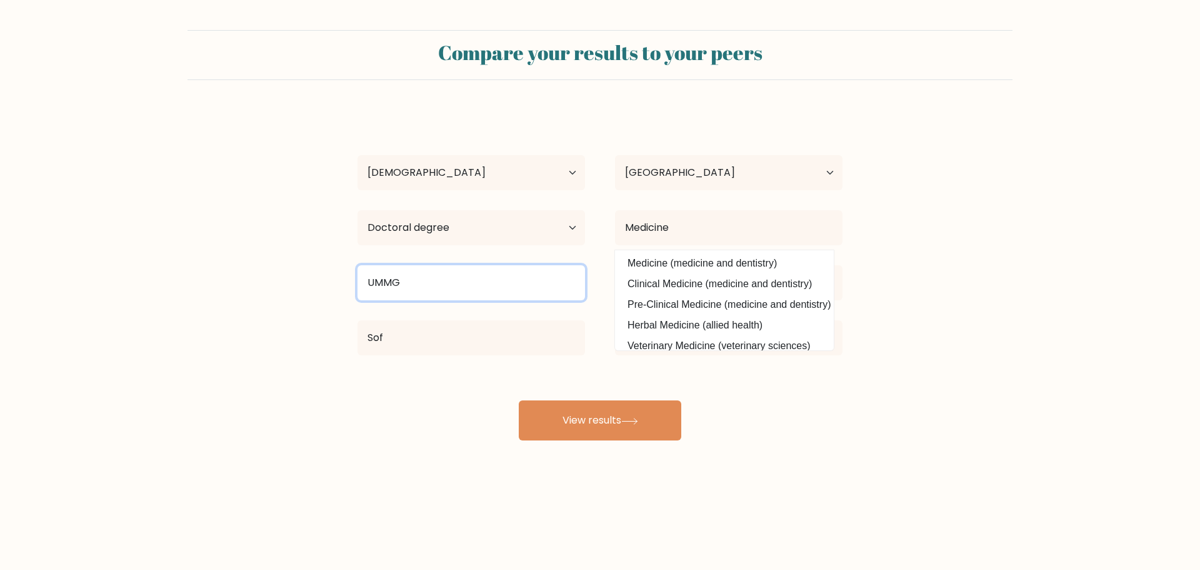
type input "UMMG"
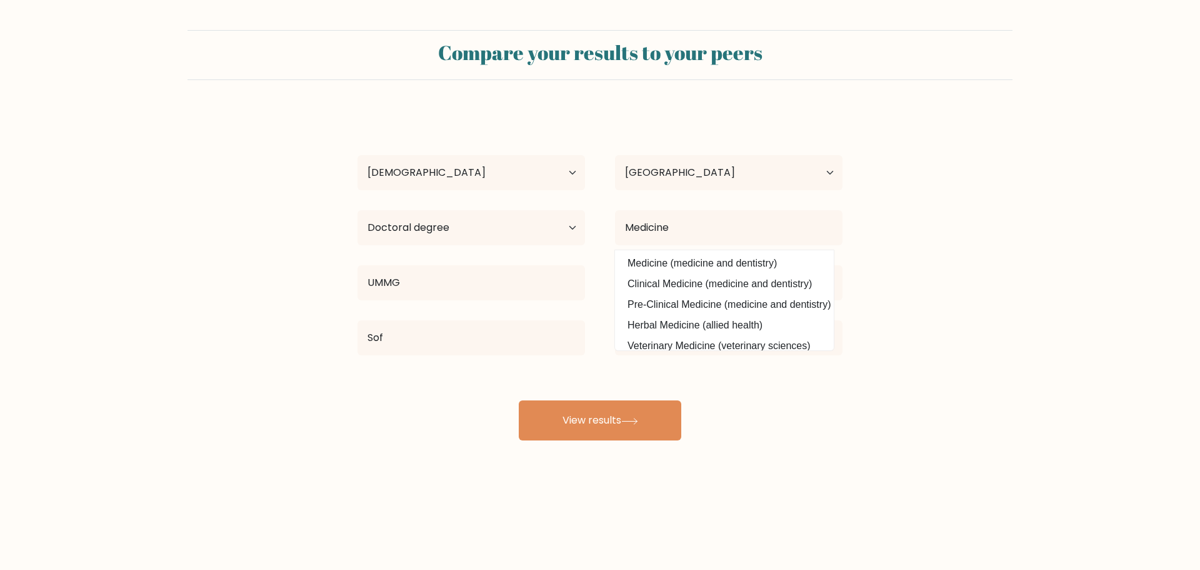
click at [373, 391] on div "Phone Min Myat Age Under [DEMOGRAPHIC_DATA] [DEMOGRAPHIC_DATA] [DEMOGRAPHIC_DAT…" at bounding box center [600, 275] width 500 height 330
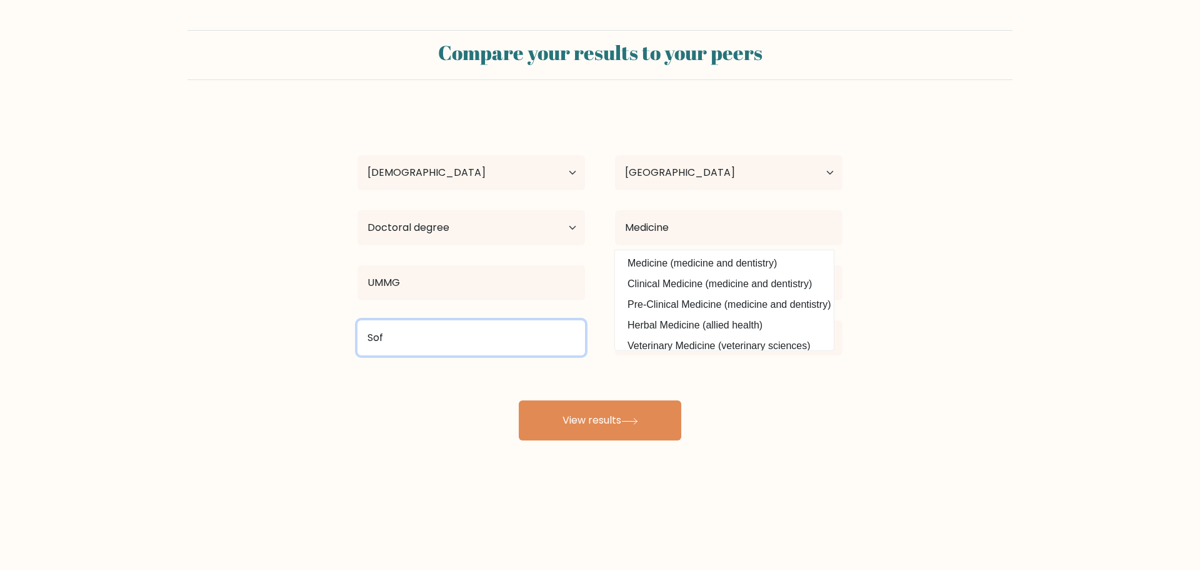
click at [526, 341] on input "Sof" at bounding box center [472, 337] width 228 height 35
type input "S"
click at [526, 341] on input at bounding box center [472, 337] width 228 height 35
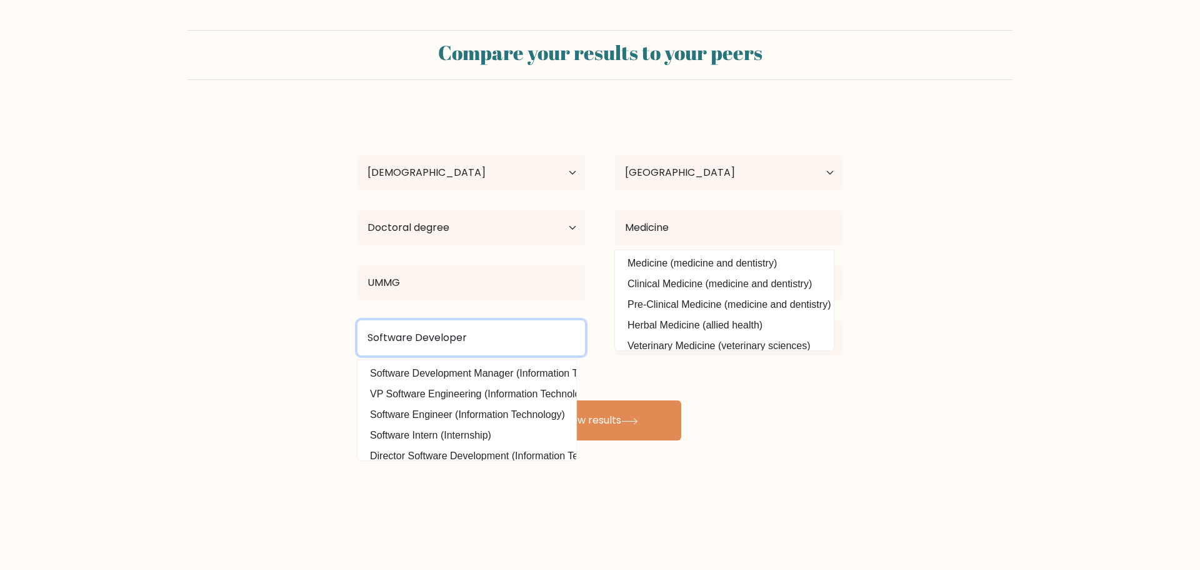
type input "Software Developer"
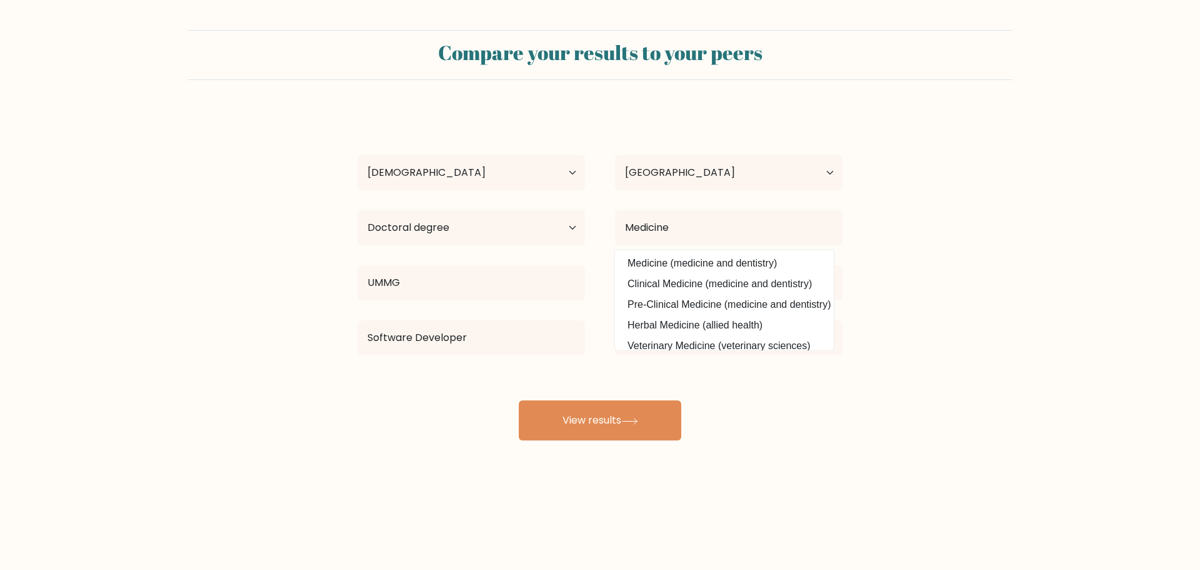
click at [185, 321] on form "Compare your results to your peers Phone Min Myat Age Under [DEMOGRAPHIC_DATA] …" at bounding box center [600, 235] width 1200 height 410
click at [937, 442] on div "Compare your results to your peers Phone Min Myat Age Under [DEMOGRAPHIC_DATA] …" at bounding box center [600, 237] width 1200 height 474
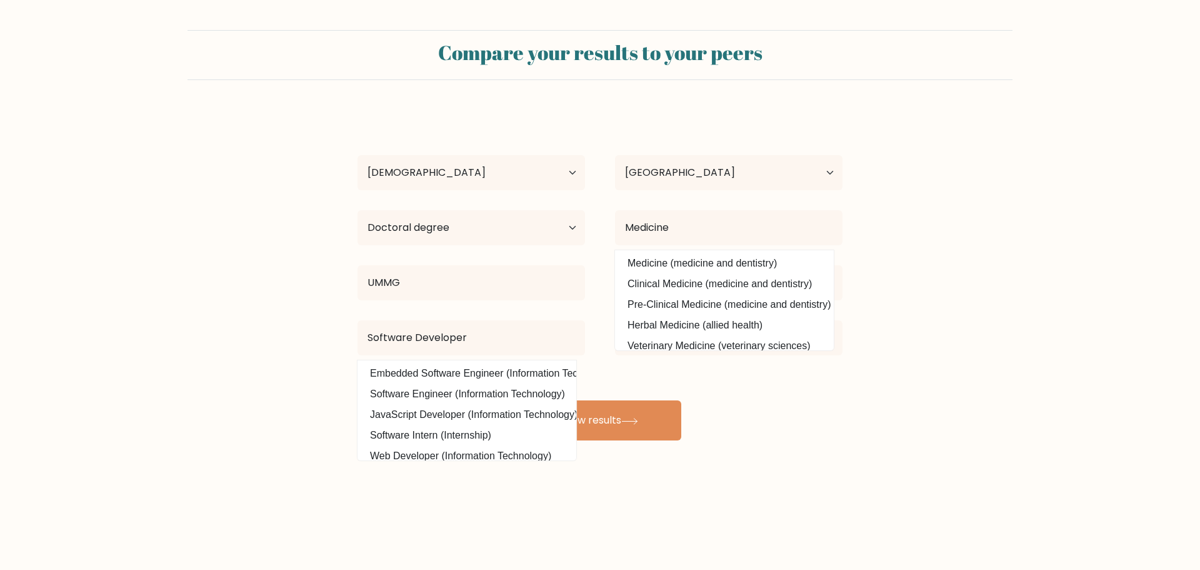
click at [940, 253] on form "Compare your results to your peers Phone Min Myat Age Under [DEMOGRAPHIC_DATA] …" at bounding box center [600, 235] width 1200 height 410
drag, startPoint x: 909, startPoint y: 223, endPoint x: 935, endPoint y: 244, distance: 33.8
click at [917, 224] on form "Compare your results to your peers Phone Min Myat Age Under [DEMOGRAPHIC_DATA] …" at bounding box center [600, 235] width 1200 height 410
click at [646, 418] on button "View results" at bounding box center [600, 420] width 163 height 40
click at [903, 287] on form "Compare your results to your peers Phone Min Myat Age Under [DEMOGRAPHIC_DATA] …" at bounding box center [600, 235] width 1200 height 410
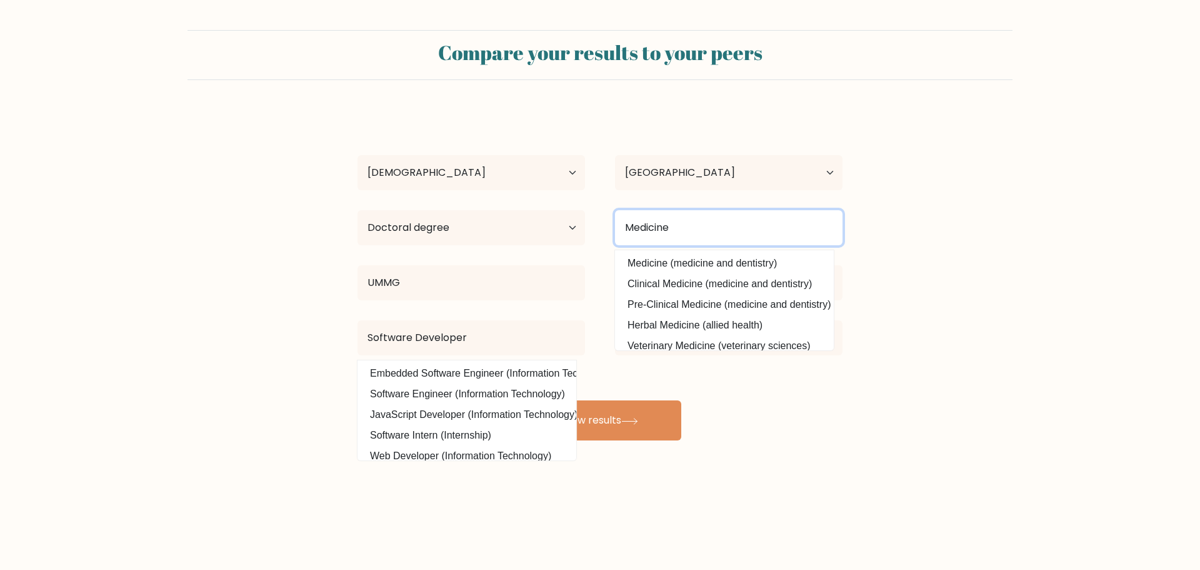
click at [793, 236] on input "Medicine" at bounding box center [729, 227] width 228 height 35
drag, startPoint x: 930, startPoint y: 411, endPoint x: 864, endPoint y: 404, distance: 66.1
click at [924, 410] on form "Compare your results to your peers Phone Min Myat Age Under [DEMOGRAPHIC_DATA] …" at bounding box center [600, 235] width 1200 height 410
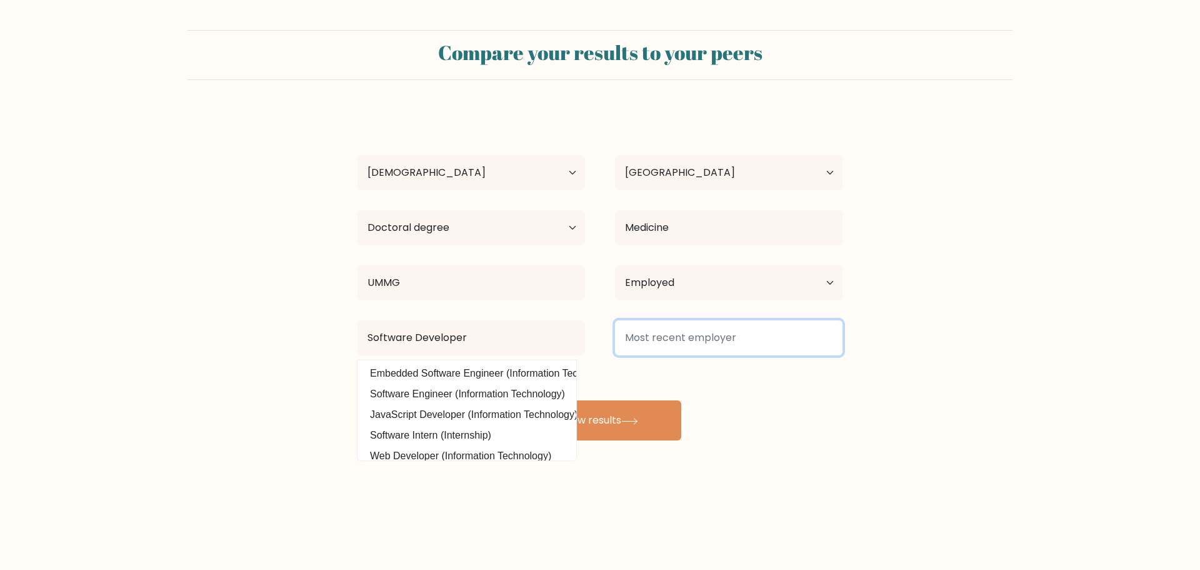
click at [786, 339] on input at bounding box center [729, 337] width 228 height 35
click at [725, 344] on input at bounding box center [729, 337] width 228 height 35
type input "C"
type input "U"
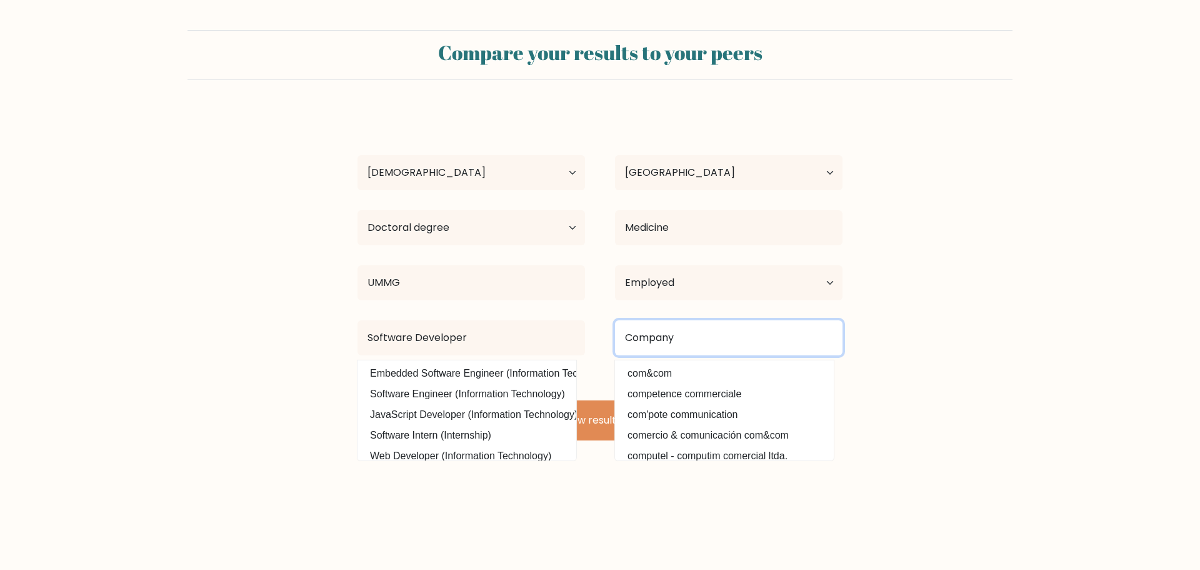
type input "Company"
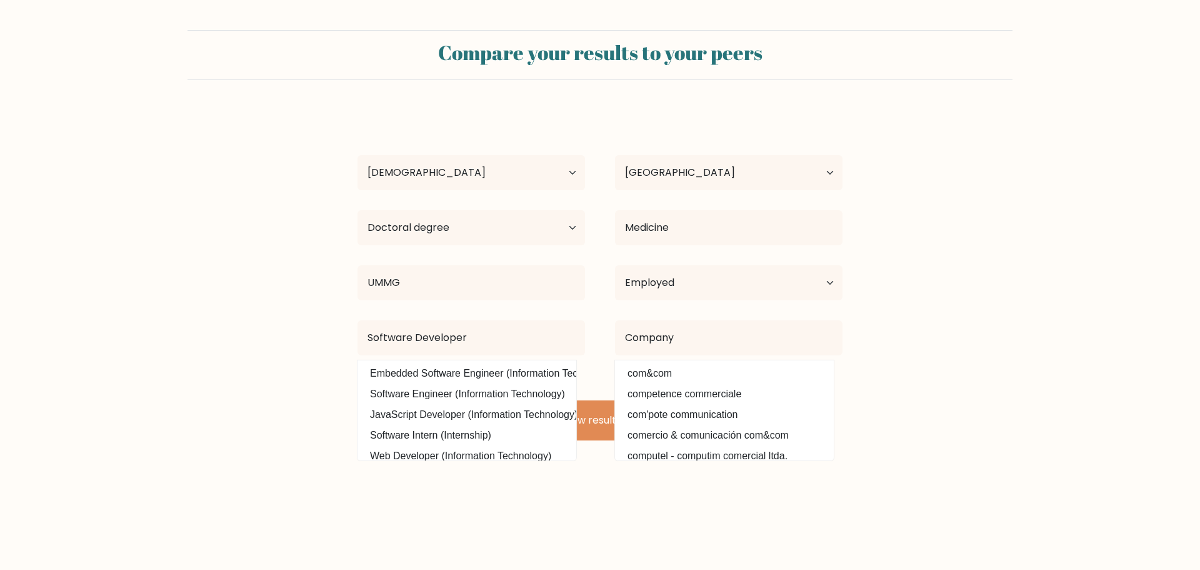
click at [961, 336] on form "Compare your results to your peers Phone Min Myat Age Under [DEMOGRAPHIC_DATA] …" at bounding box center [600, 235] width 1200 height 410
click at [569, 514] on body "Compare your results to your peers Phone Min Myat Age Under [DEMOGRAPHIC_DATA] …" at bounding box center [600, 285] width 1200 height 570
click at [1034, 266] on form "Compare your results to your peers Phone Min Myat Age Under [DEMOGRAPHIC_DATA] …" at bounding box center [600, 235] width 1200 height 410
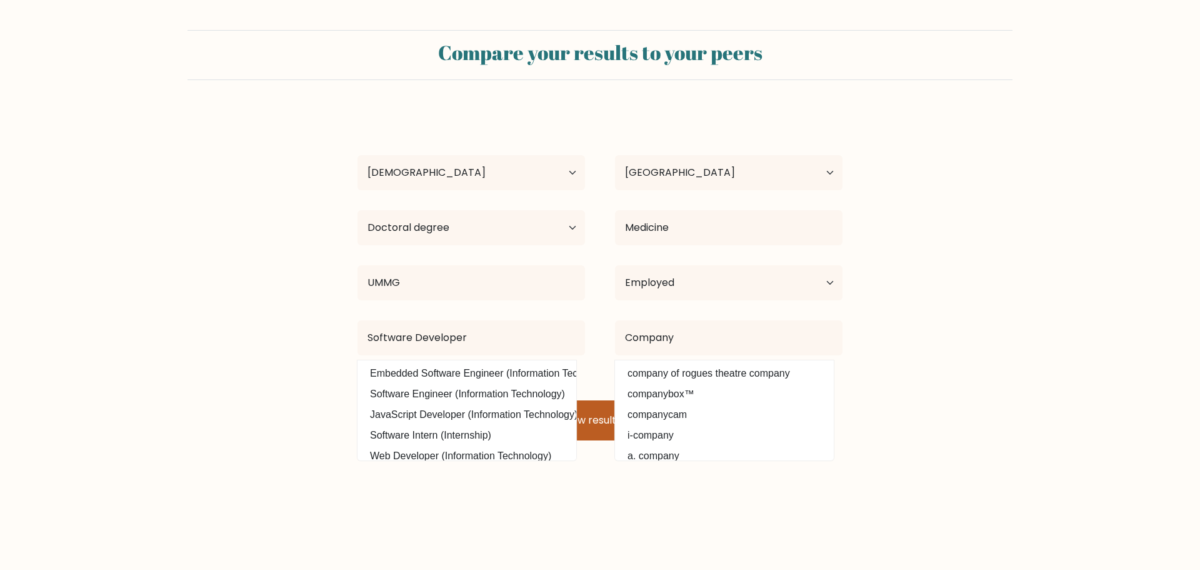
click at [592, 417] on button "View results" at bounding box center [600, 420] width 163 height 40
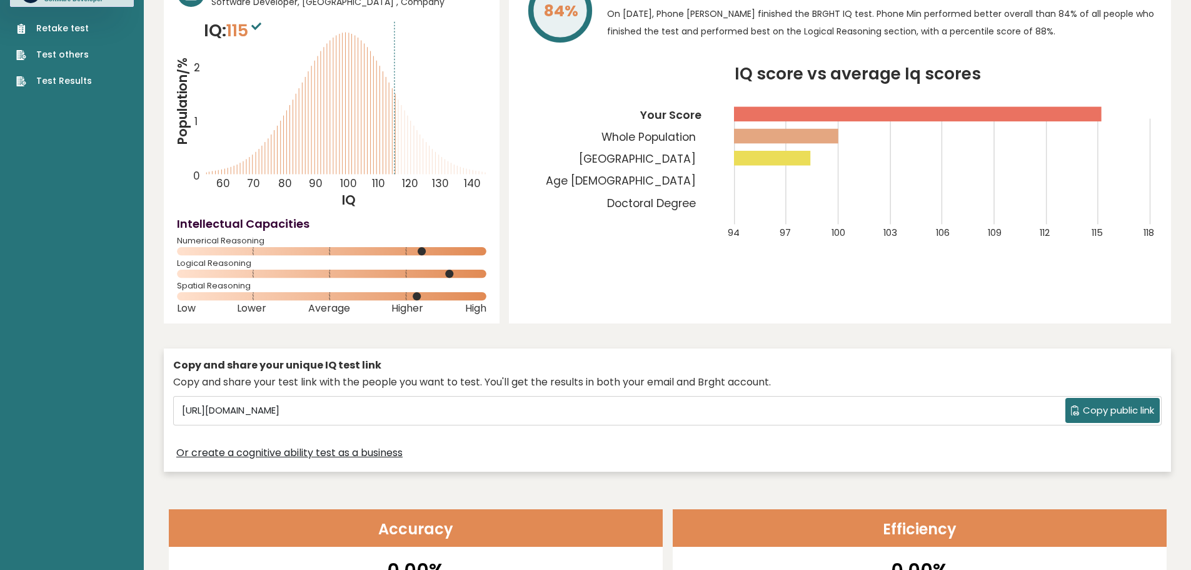
scroll to position [125, 0]
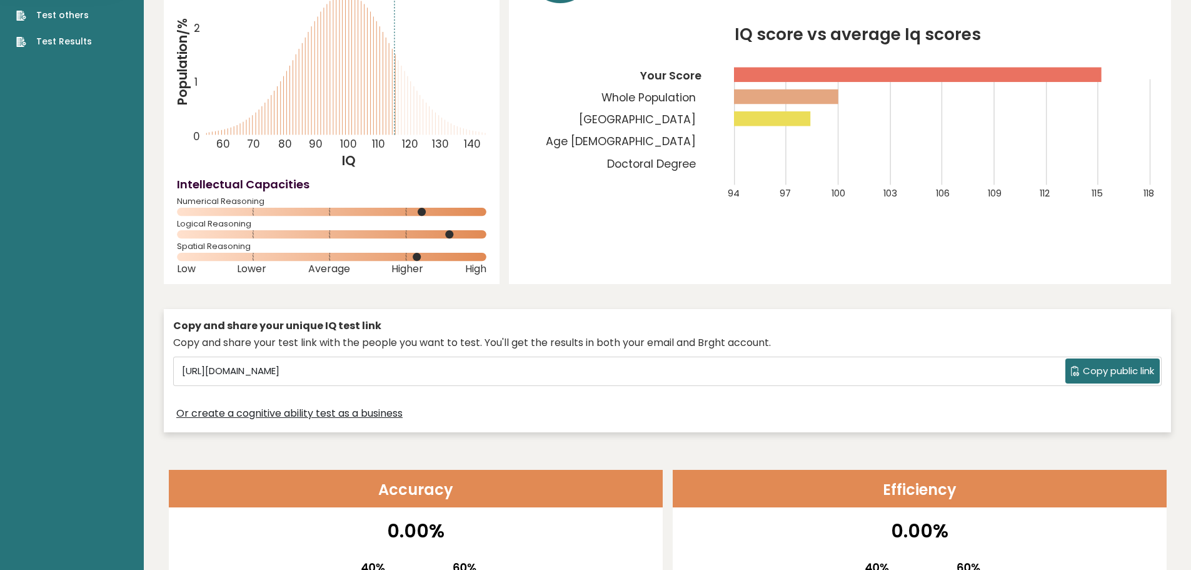
click at [1071, 368] on icon at bounding box center [1075, 371] width 8 height 10
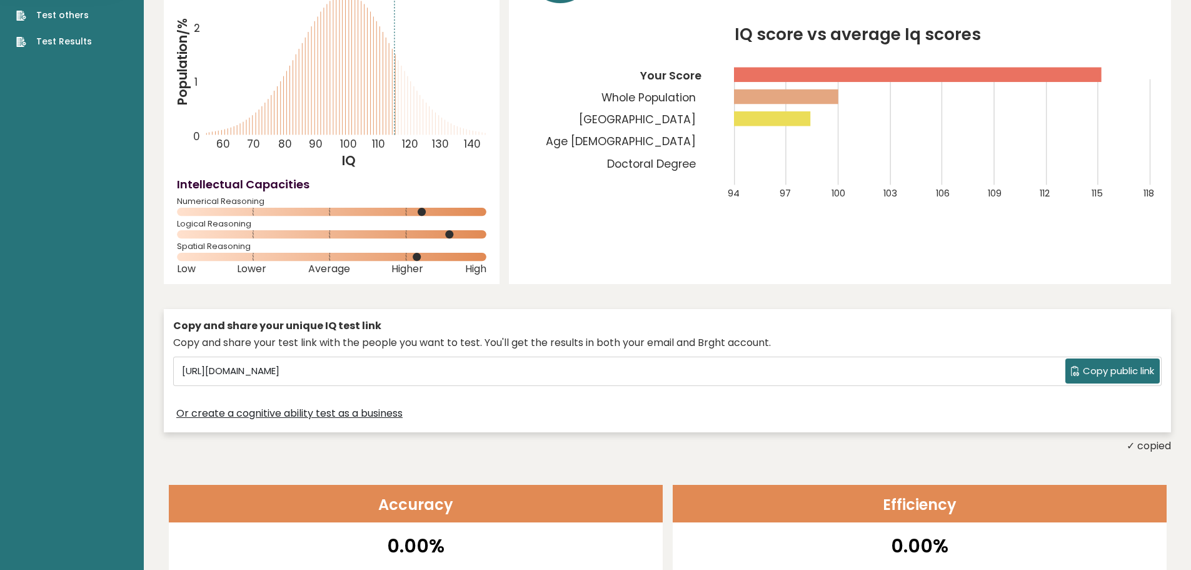
click at [626, 298] on div "Phone Min Myat Software Developer, [GEOGRAPHIC_DATA] , Company IQ: 115 Populati…" at bounding box center [667, 190] width 1007 height 526
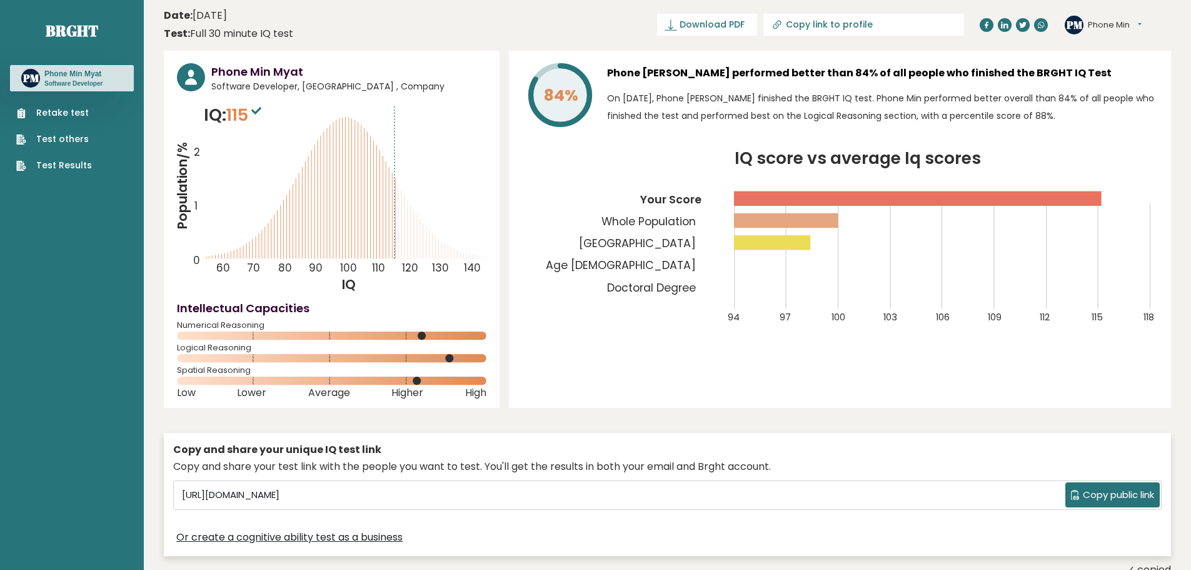
scroll to position [0, 0]
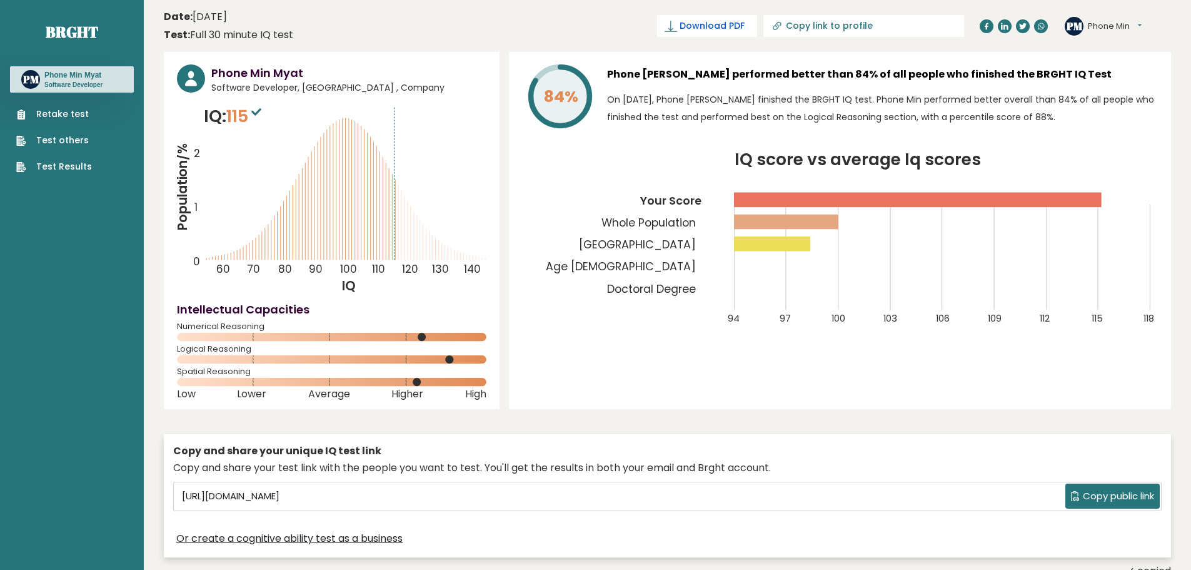
click at [745, 22] on span "Download PDF" at bounding box center [712, 25] width 65 height 13
click at [754, 27] on span "✓ Your PDF is downloaded..." at bounding box center [686, 26] width 142 height 22
click at [873, 26] on input "Copy link to profile" at bounding box center [871, 26] width 170 height 10
type input "[URL][DOMAIN_NAME]"
click at [865, 26] on input "[URL][DOMAIN_NAME]" at bounding box center [827, 26] width 170 height 10
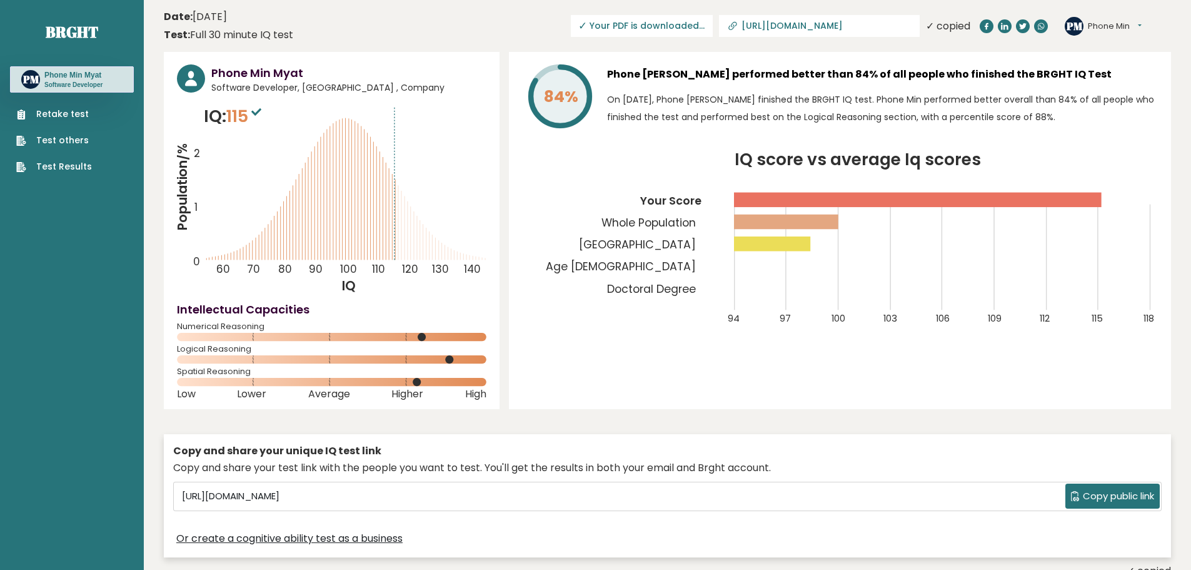
click at [865, 26] on input "[URL][DOMAIN_NAME]" at bounding box center [827, 26] width 170 height 10
click at [909, 25] on input "[URL][DOMAIN_NAME]" at bounding box center [827, 26] width 170 height 10
click at [886, 26] on input "[URL][DOMAIN_NAME]" at bounding box center [827, 26] width 170 height 10
click at [886, 26] on input "https://brght.org/profile/phone-min-myat-1/?utm_source=share&utm_medium=copy&ut…" at bounding box center [827, 26] width 170 height 10
click at [74, 170] on link "Test Results" at bounding box center [54, 166] width 76 height 13
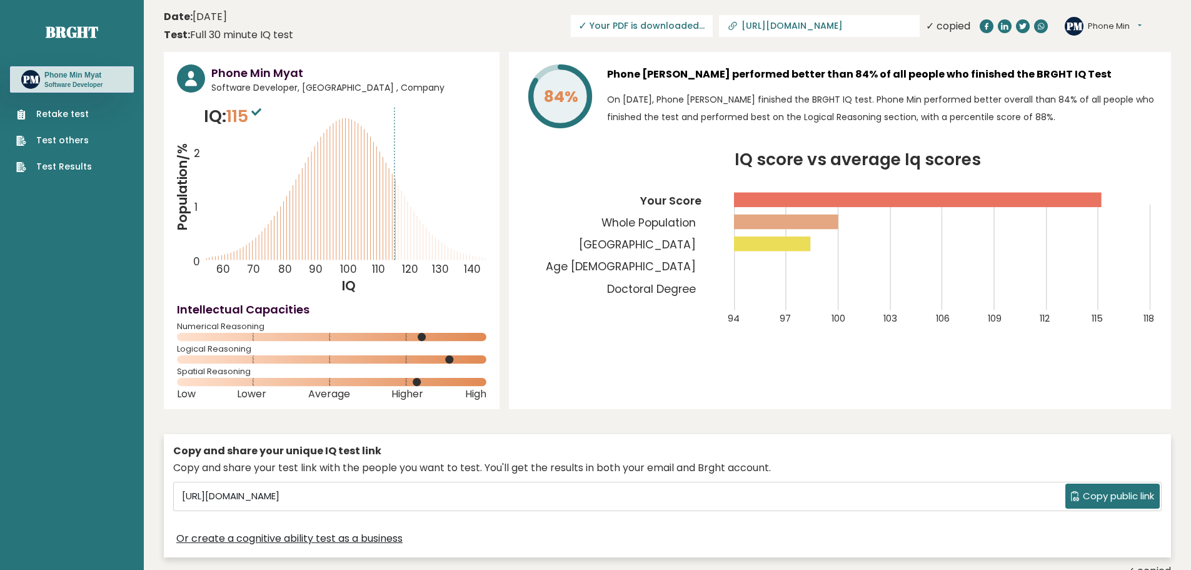
click at [1102, 21] on button "Phone Min" at bounding box center [1115, 26] width 54 height 13
click at [1100, 94] on link "Logout" at bounding box center [1121, 98] width 64 height 18
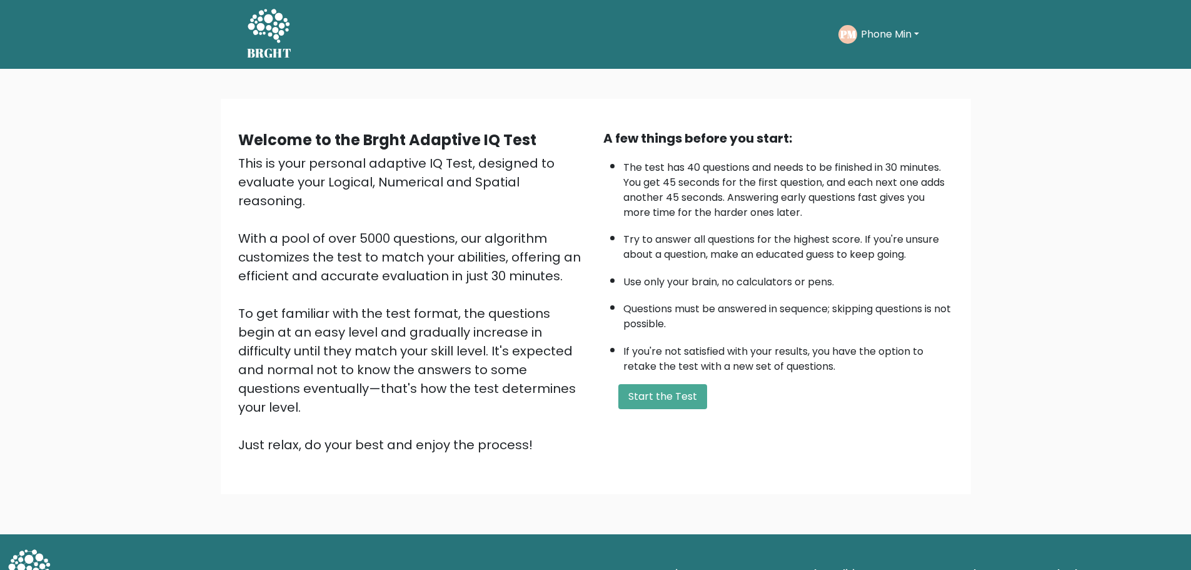
click at [892, 35] on button "Phone Min" at bounding box center [890, 34] width 66 height 16
click at [995, 134] on div "Welcome to the Brght Adaptive IQ Test This is your personal adaptive IQ Test, d…" at bounding box center [595, 301] width 1191 height 465
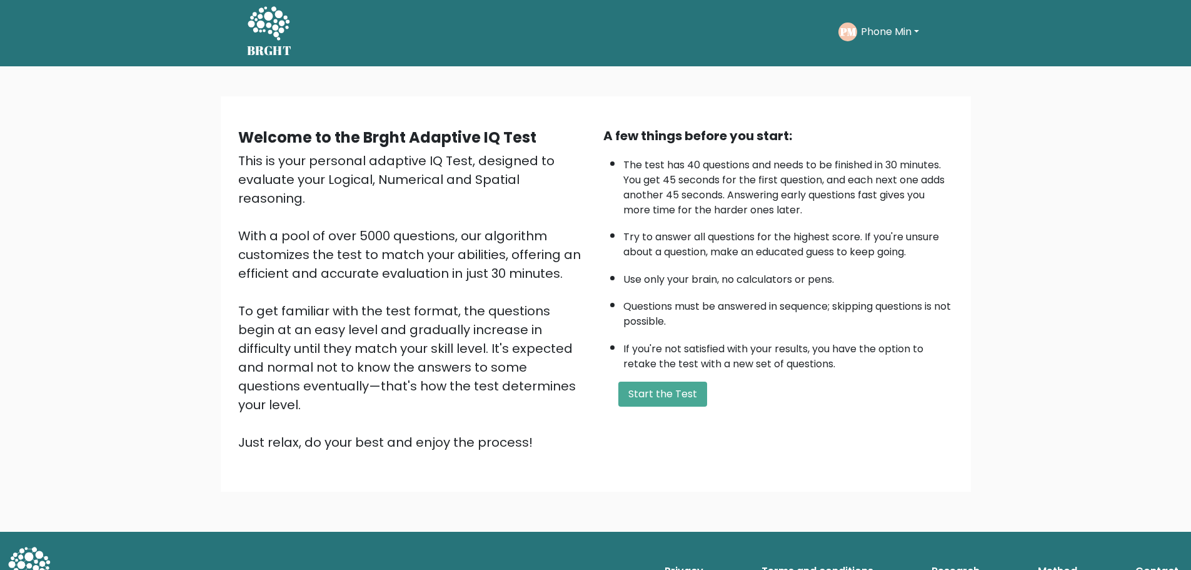
scroll to position [3, 0]
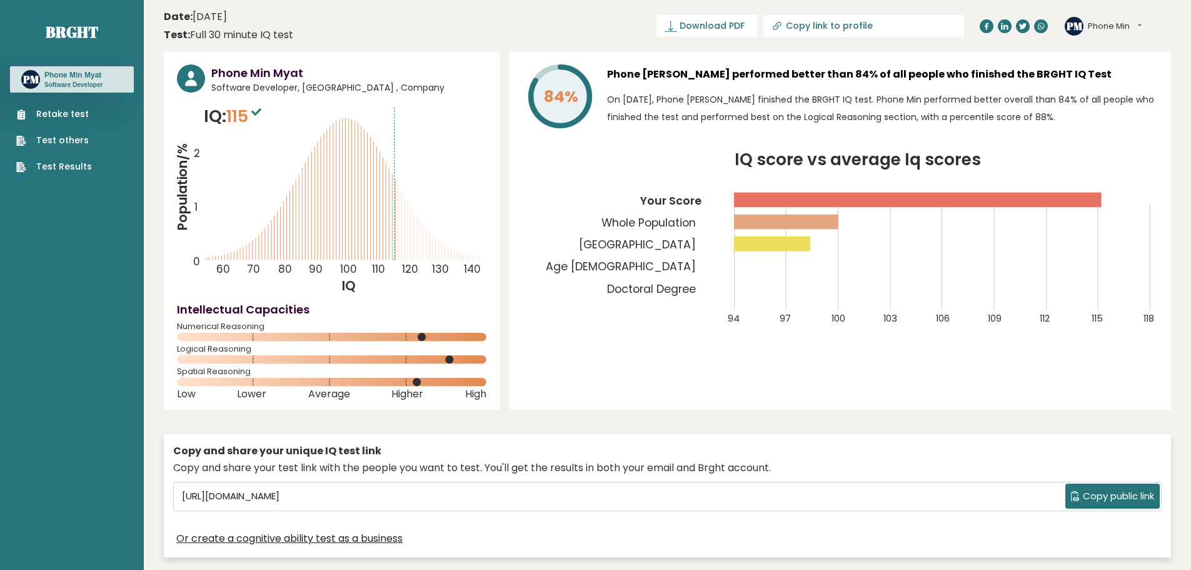
click at [81, 166] on link "Test Results" at bounding box center [54, 166] width 76 height 13
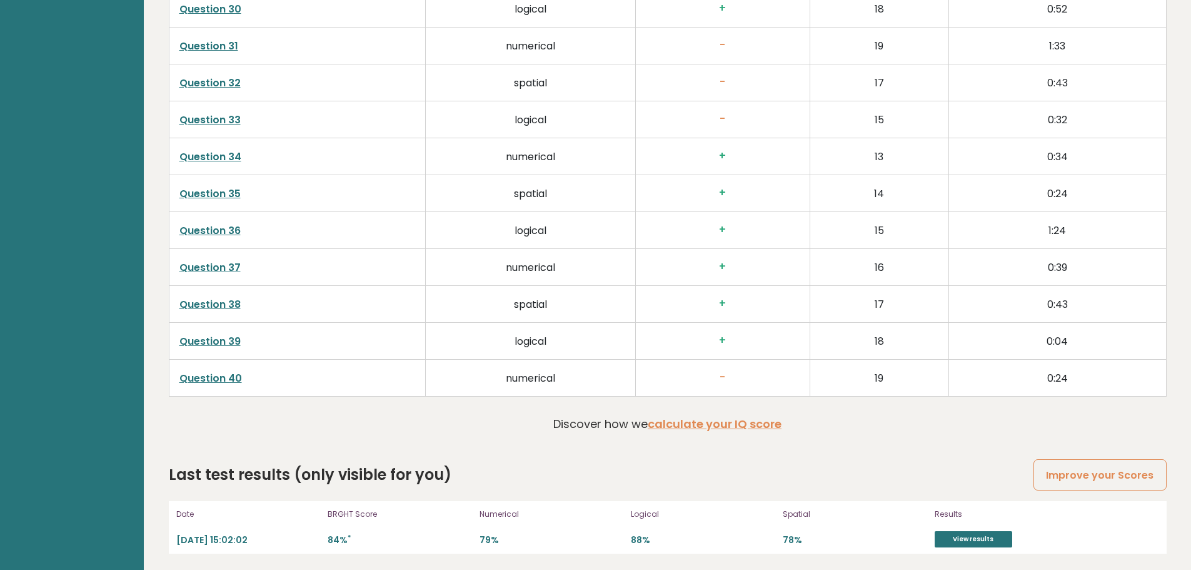
scroll to position [3196, 0]
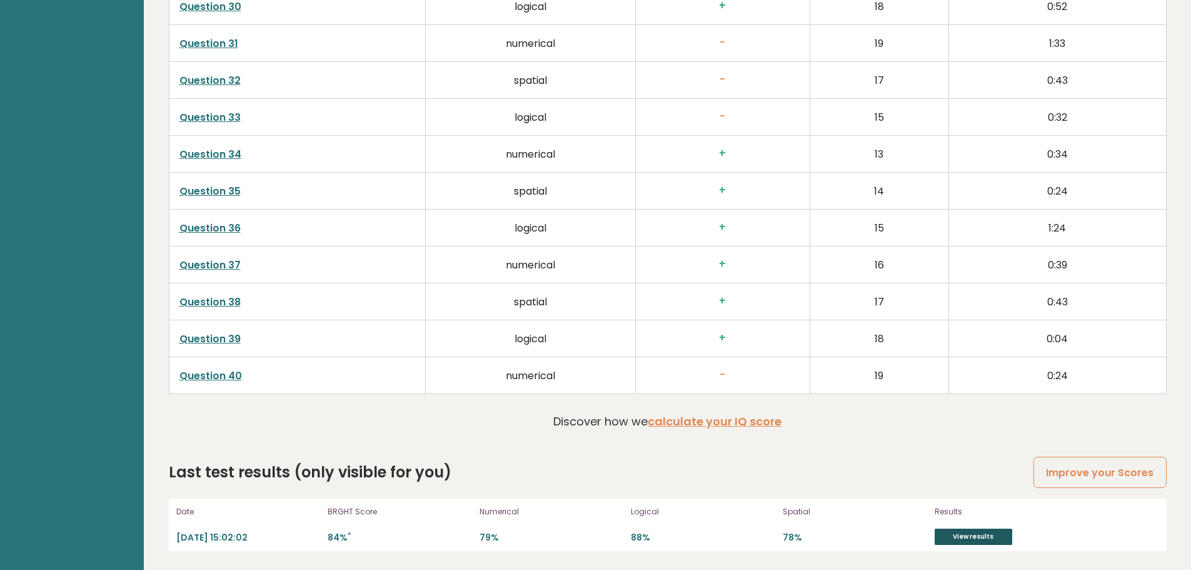
click at [990, 533] on link "View results" at bounding box center [974, 536] width 78 height 16
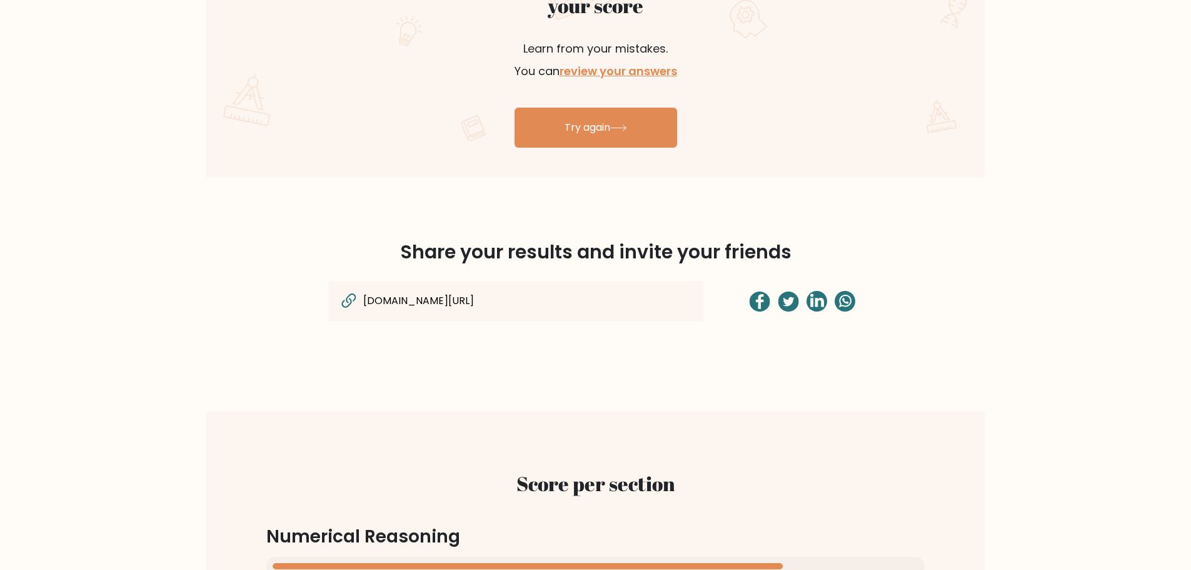
scroll to position [875, 0]
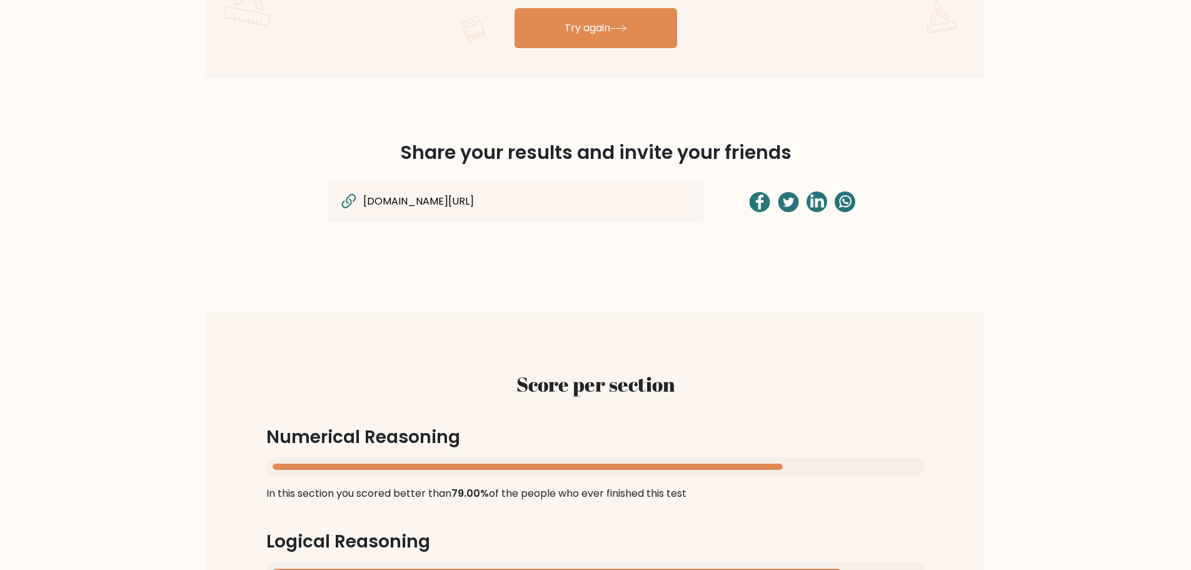
click at [601, 206] on input "[DOMAIN_NAME][URL]" at bounding box center [486, 201] width 249 height 16
click at [582, 199] on input "[DOMAIN_NAME][URL]" at bounding box center [486, 201] width 249 height 16
click at [888, 344] on div "Score per section Numerical Reasoning In this section you scored better than 79…" at bounding box center [595, 541] width 718 height 398
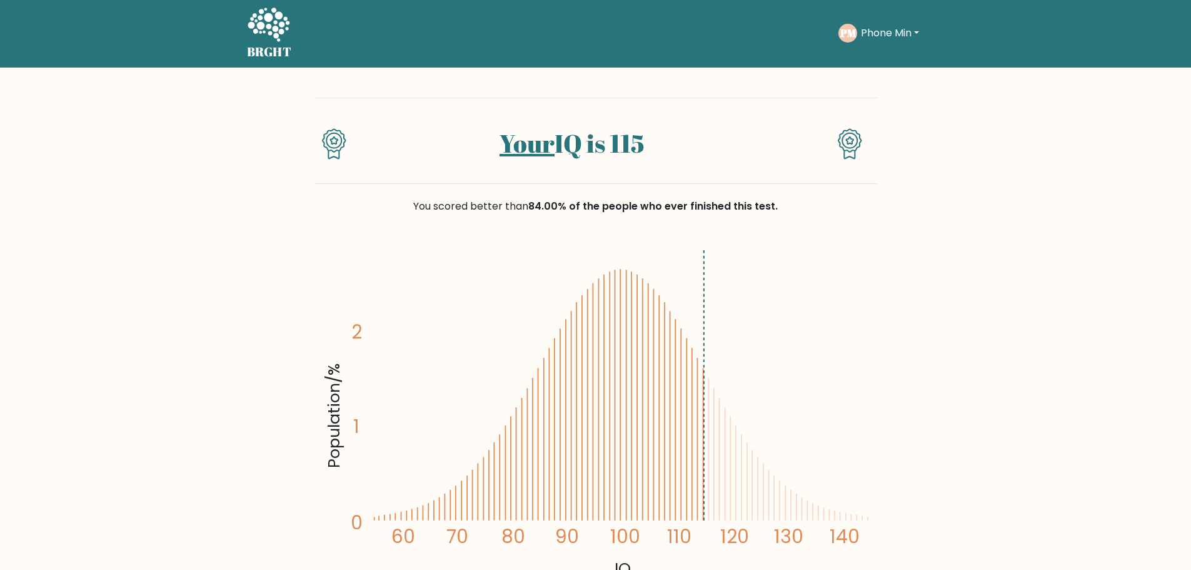
scroll to position [0, 0]
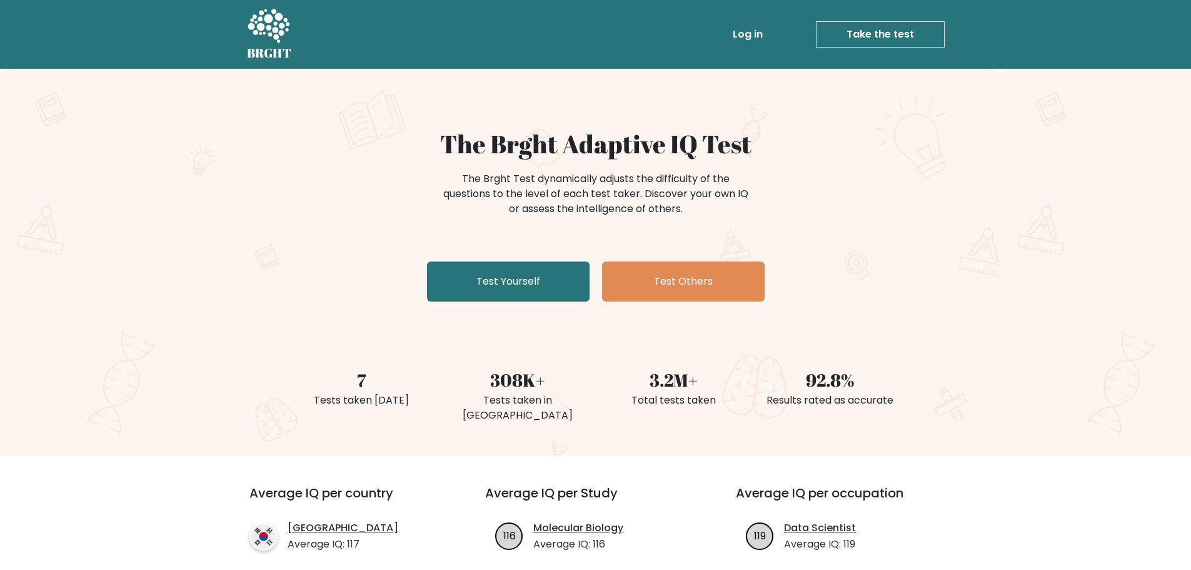
click at [764, 29] on link "Log in" at bounding box center [748, 34] width 40 height 25
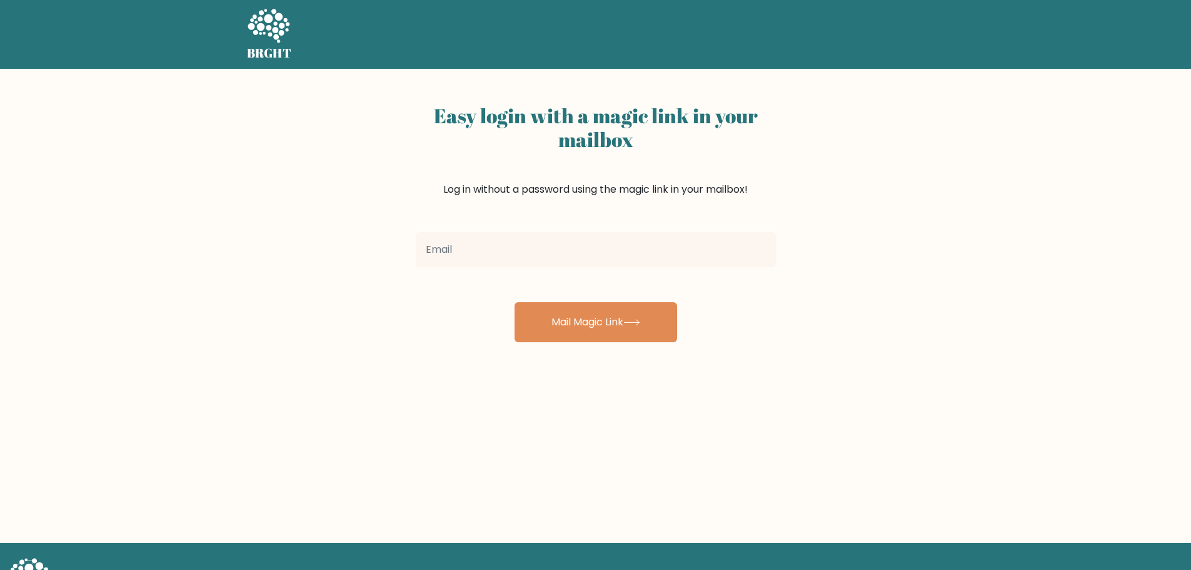
click at [639, 248] on input "email" at bounding box center [596, 249] width 360 height 35
type input "[EMAIL_ADDRESS][DOMAIN_NAME]"
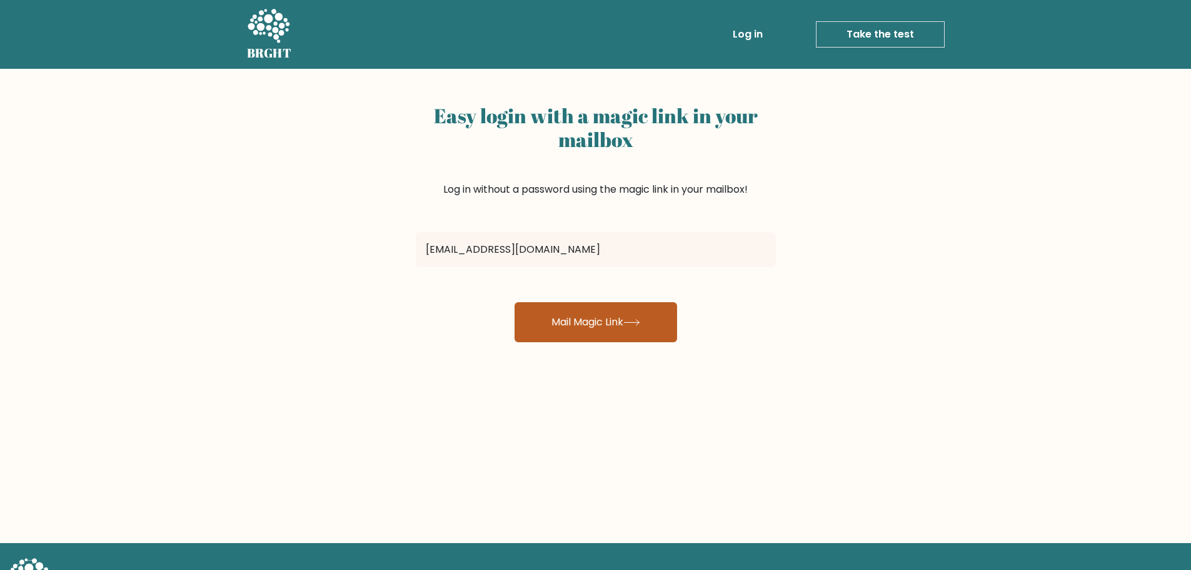
click at [607, 333] on button "Mail Magic Link" at bounding box center [596, 322] width 163 height 40
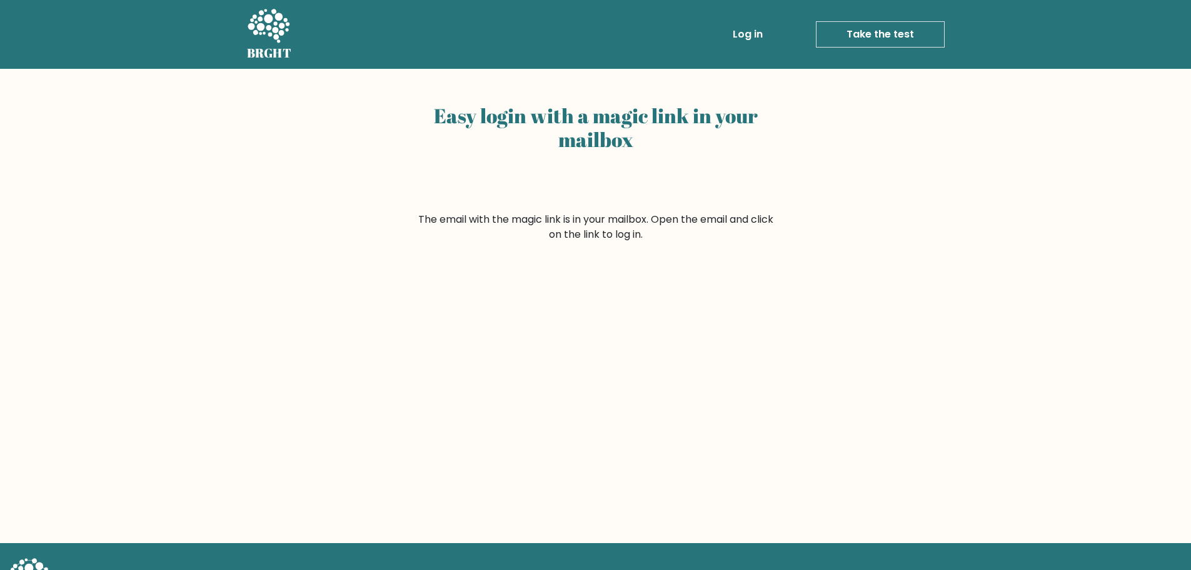
click at [752, 35] on link "Log in" at bounding box center [748, 34] width 40 height 25
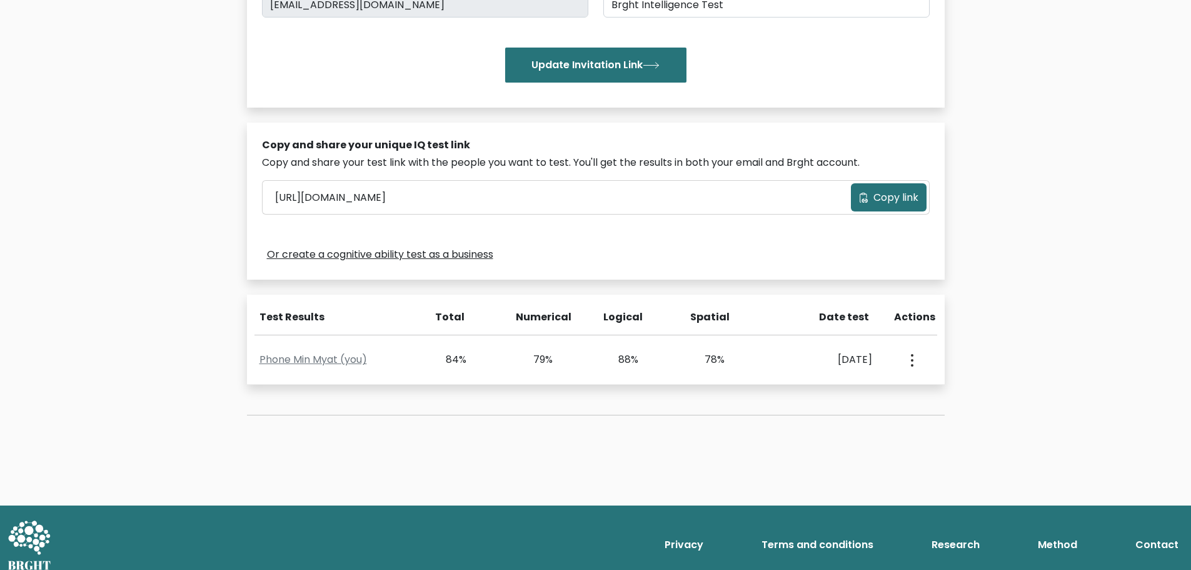
scroll to position [284, 0]
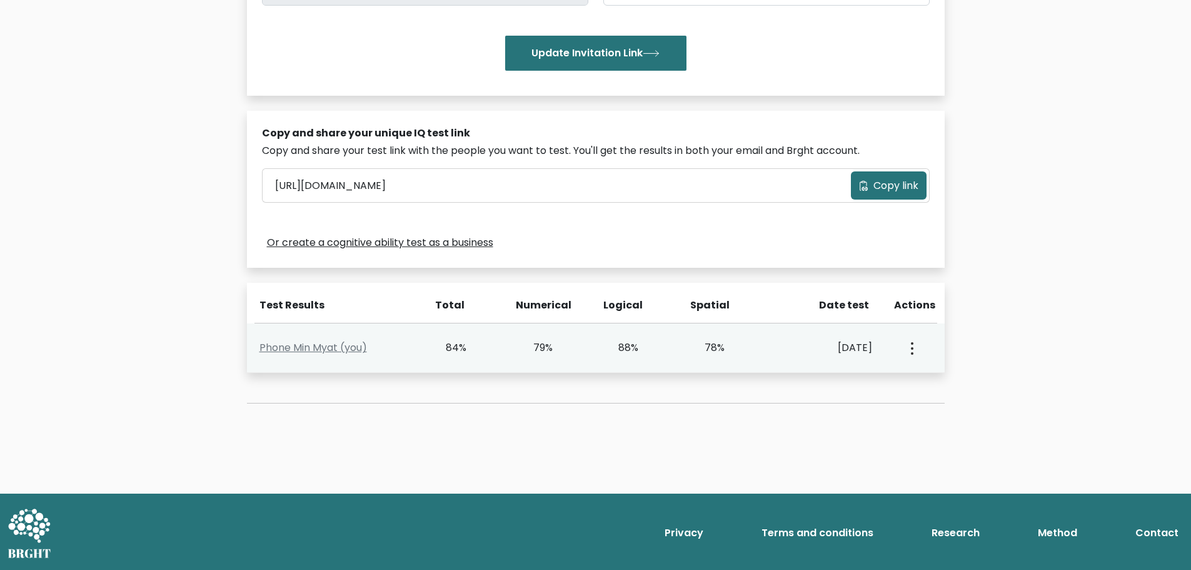
click at [911, 347] on icon "button" at bounding box center [912, 348] width 3 height 13
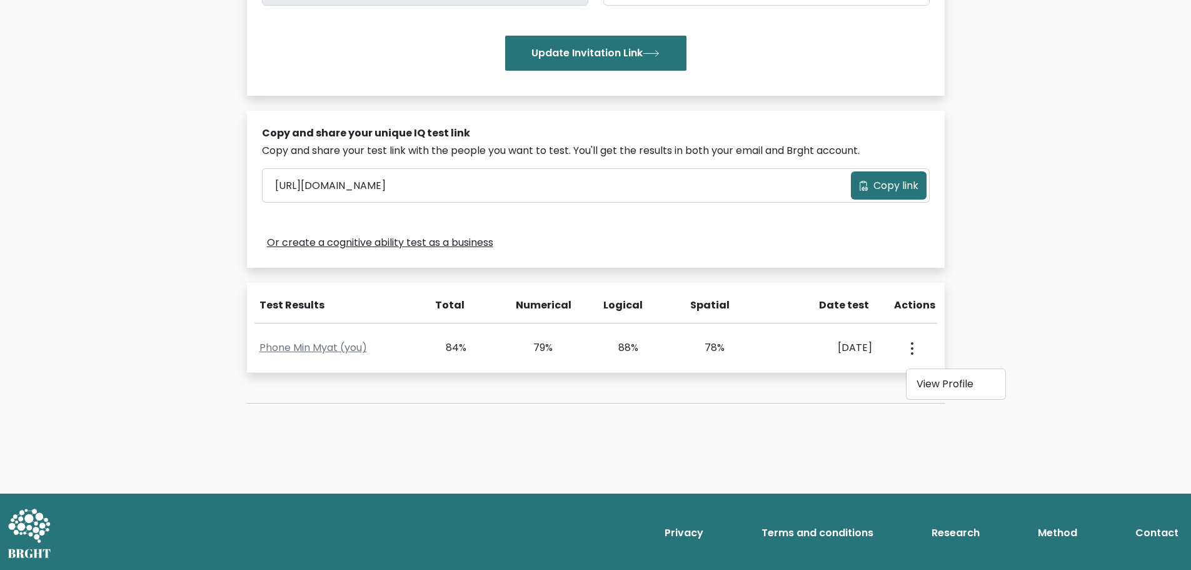
click at [1070, 316] on div "Test the IQ of other people 40 questions 30 minutes English Create your unique …" at bounding box center [595, 138] width 1191 height 709
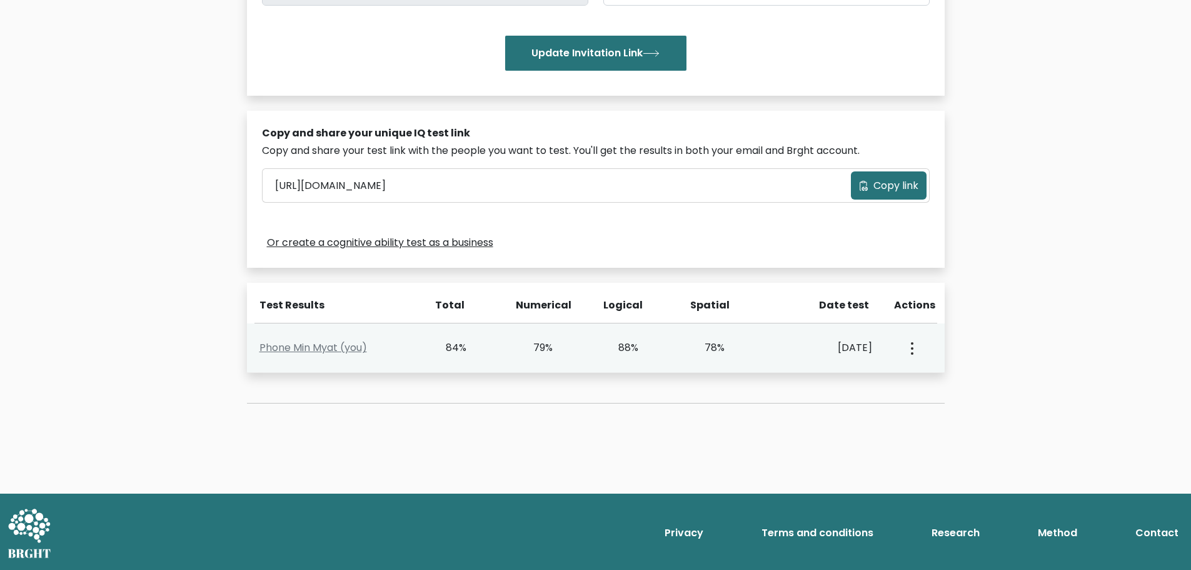
click at [622, 341] on div "88%" at bounding box center [621, 347] width 36 height 15
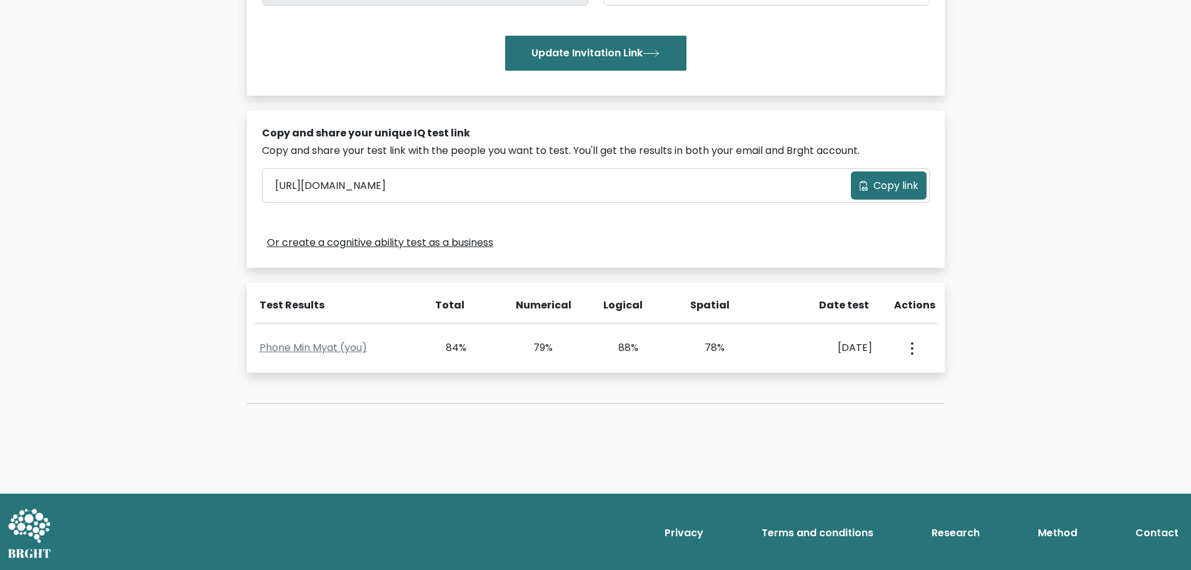
click at [471, 398] on div "Test the IQ of other people 40 questions 30 minutes English Create your unique …" at bounding box center [595, 116] width 713 height 634
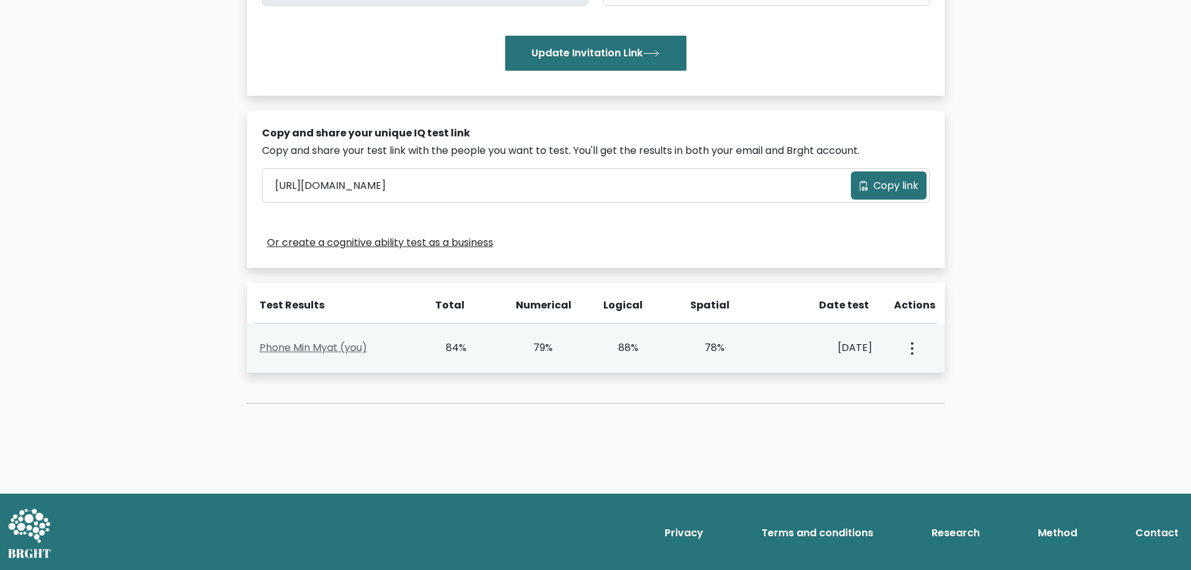
click at [348, 345] on link "Phone Min Myat (you)" at bounding box center [313, 347] width 108 height 14
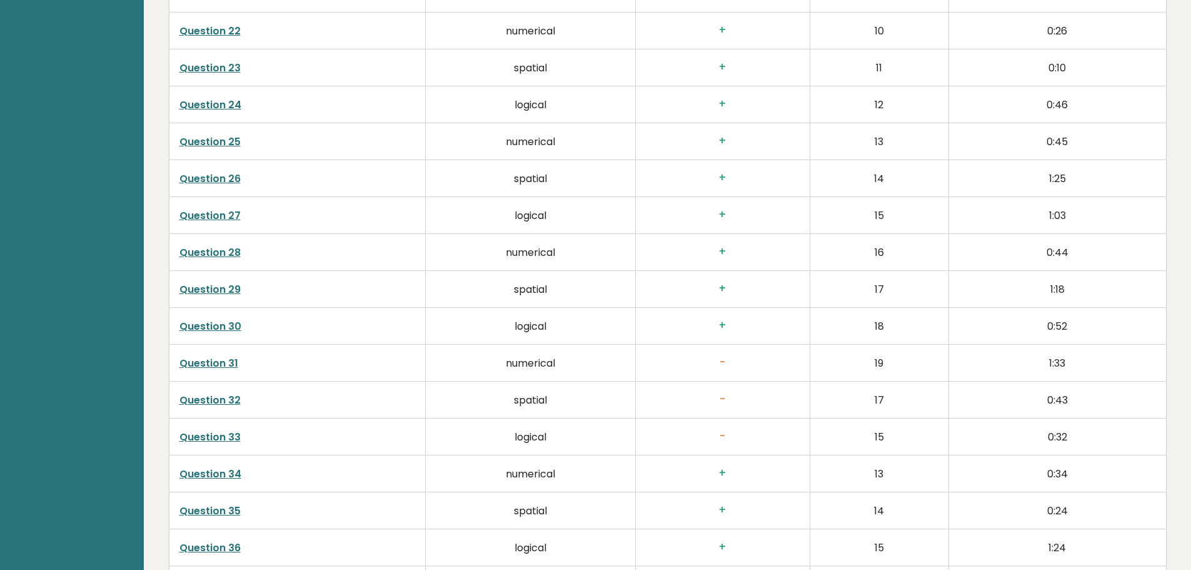
scroll to position [3196, 0]
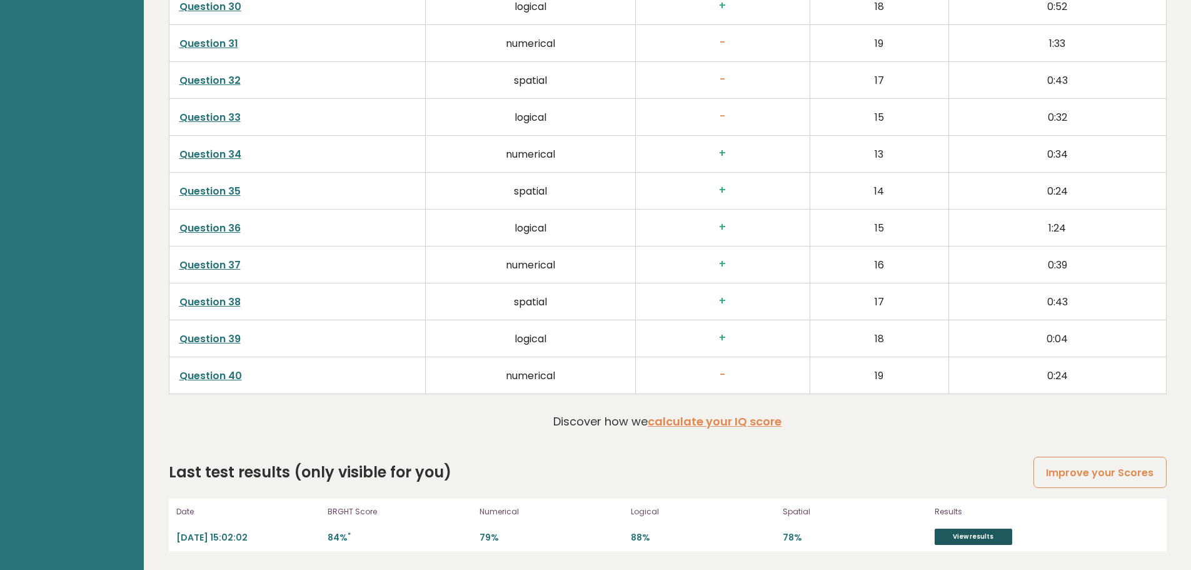
click at [962, 536] on link "View results" at bounding box center [974, 536] width 78 height 16
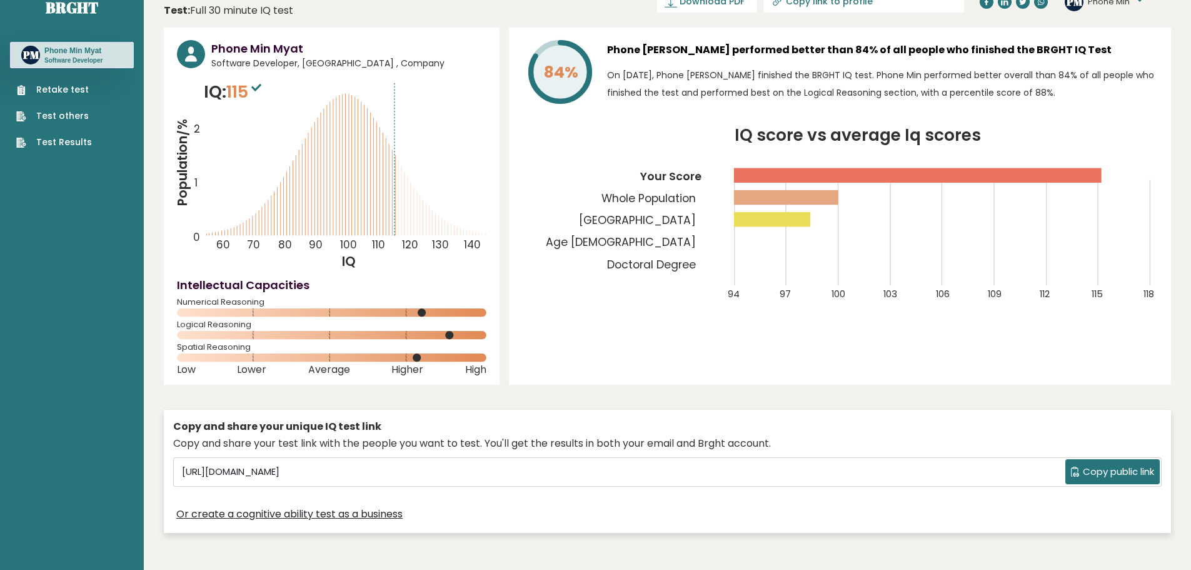
scroll to position [0, 0]
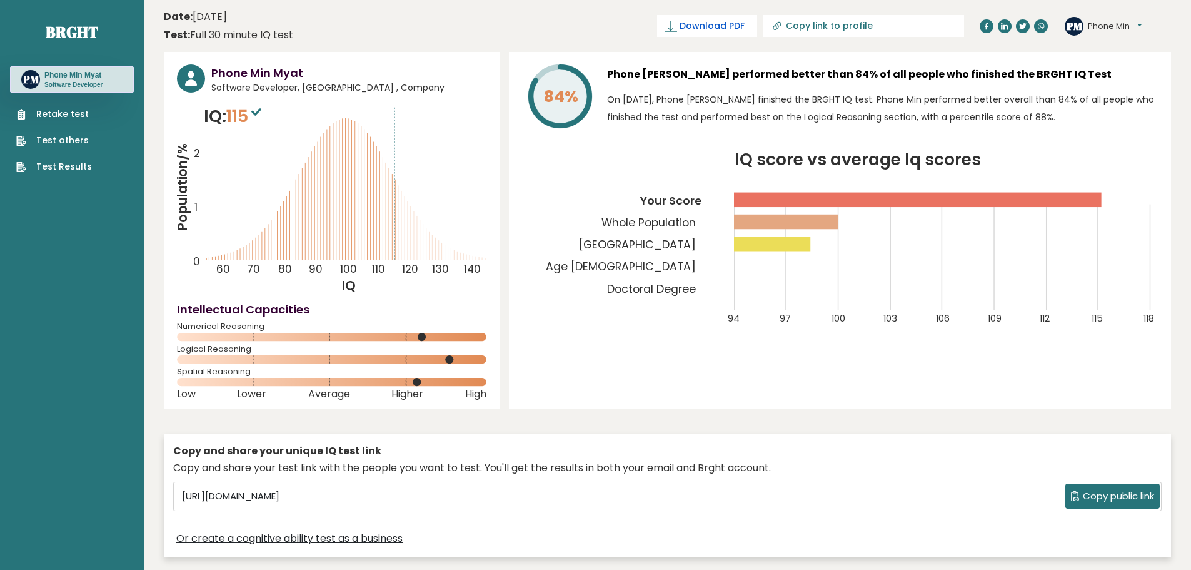
click at [757, 17] on link "Download PDF" at bounding box center [707, 26] width 100 height 22
click at [893, 27] on input "Copy link to profile" at bounding box center [871, 26] width 170 height 10
type input "[URL][DOMAIN_NAME]"
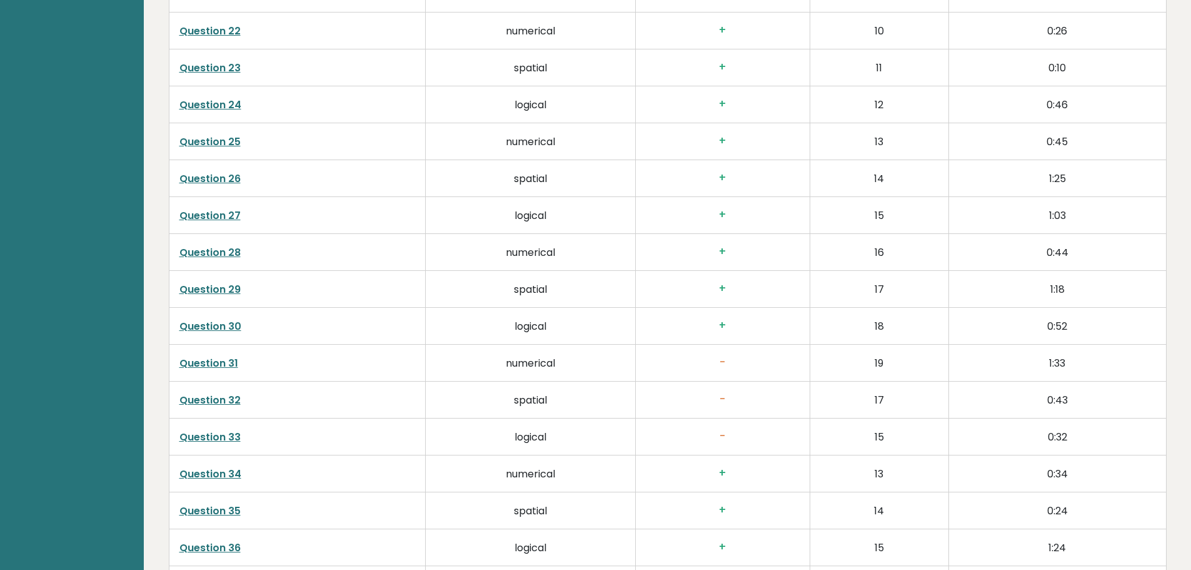
scroll to position [3196, 0]
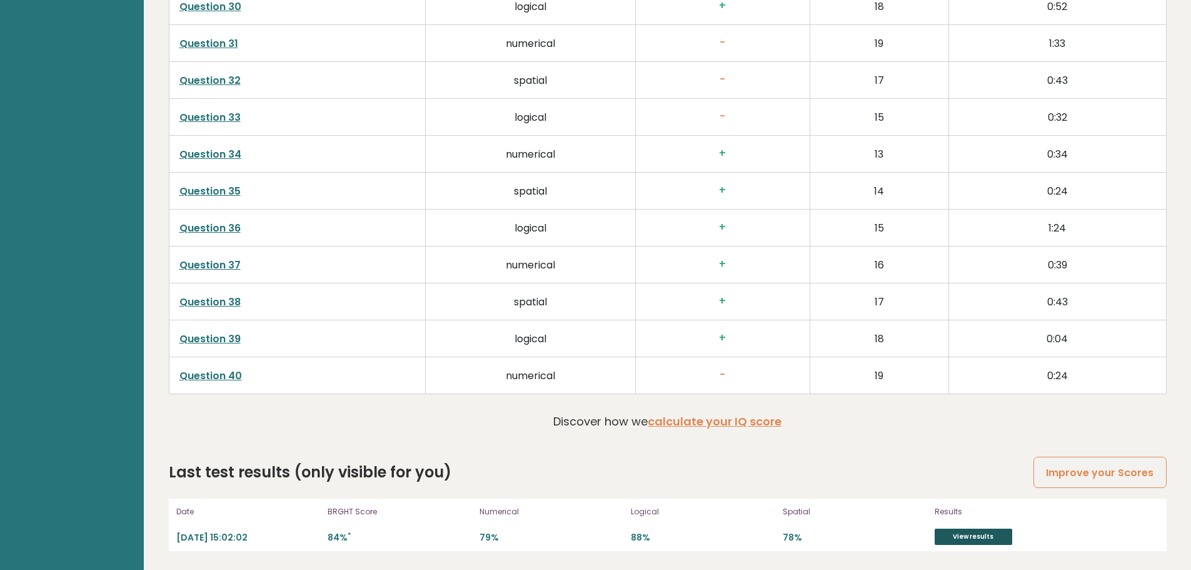
click at [965, 533] on link "View results" at bounding box center [974, 536] width 78 height 16
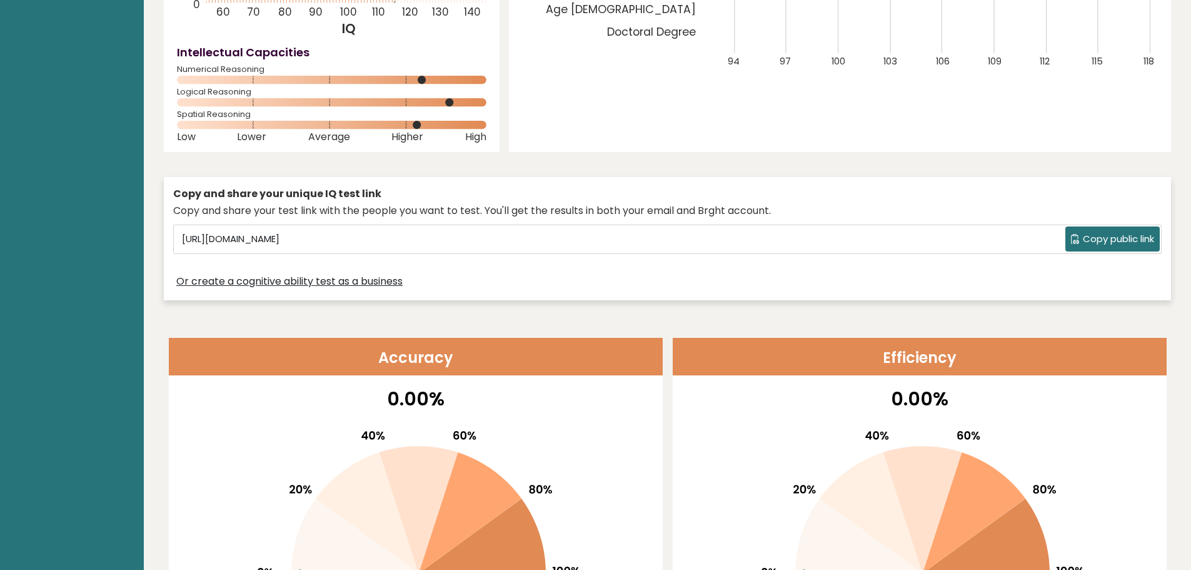
scroll to position [0, 0]
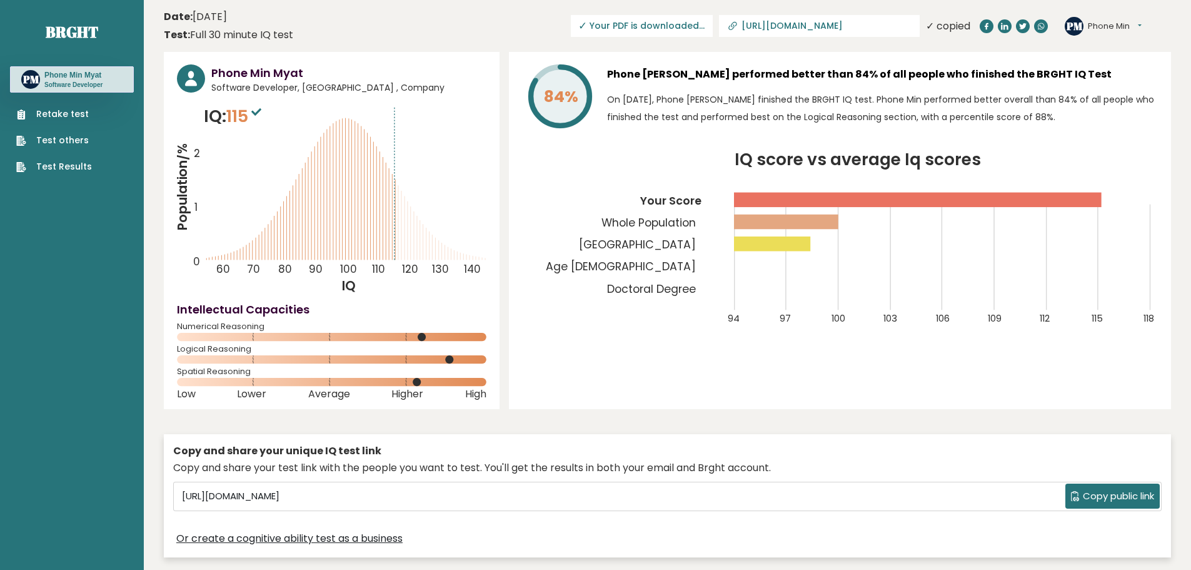
click at [889, 26] on input "[URL][DOMAIN_NAME]" at bounding box center [827, 26] width 170 height 10
click at [1097, 25] on button "Phone Min" at bounding box center [1115, 26] width 54 height 13
click at [1105, 95] on link "Logout" at bounding box center [1121, 98] width 64 height 18
click at [1094, 32] on button "Phone Min" at bounding box center [1115, 26] width 54 height 13
click at [1109, 61] on link "Profile" at bounding box center [1121, 63] width 64 height 18
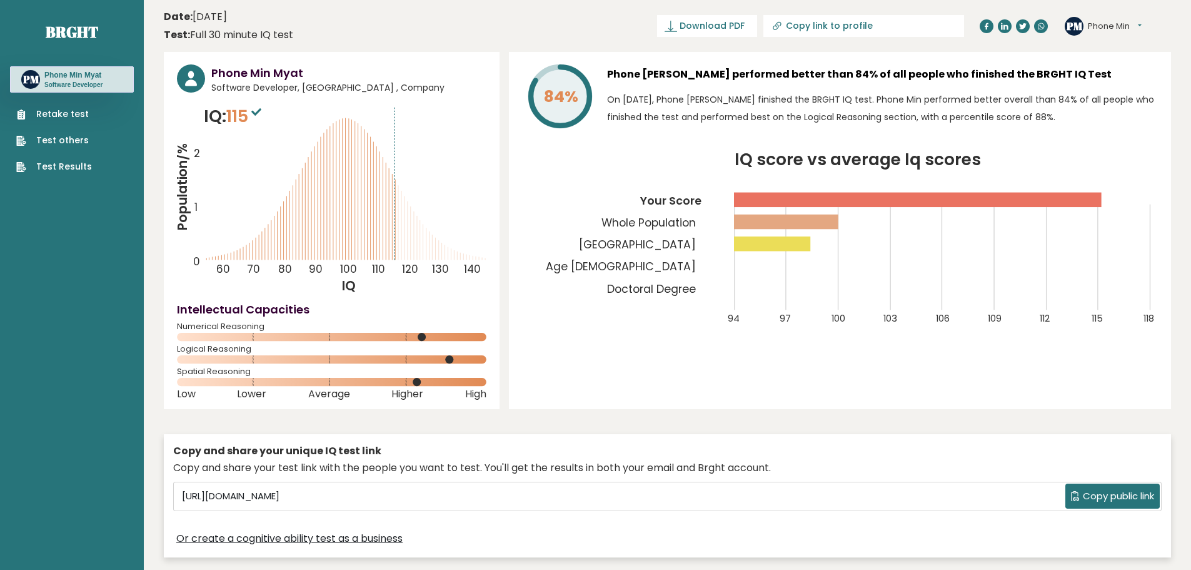
click at [1118, 29] on button "Phone Min" at bounding box center [1115, 26] width 54 height 13
click at [1124, 43] on link "Dashboard" at bounding box center [1121, 47] width 64 height 18
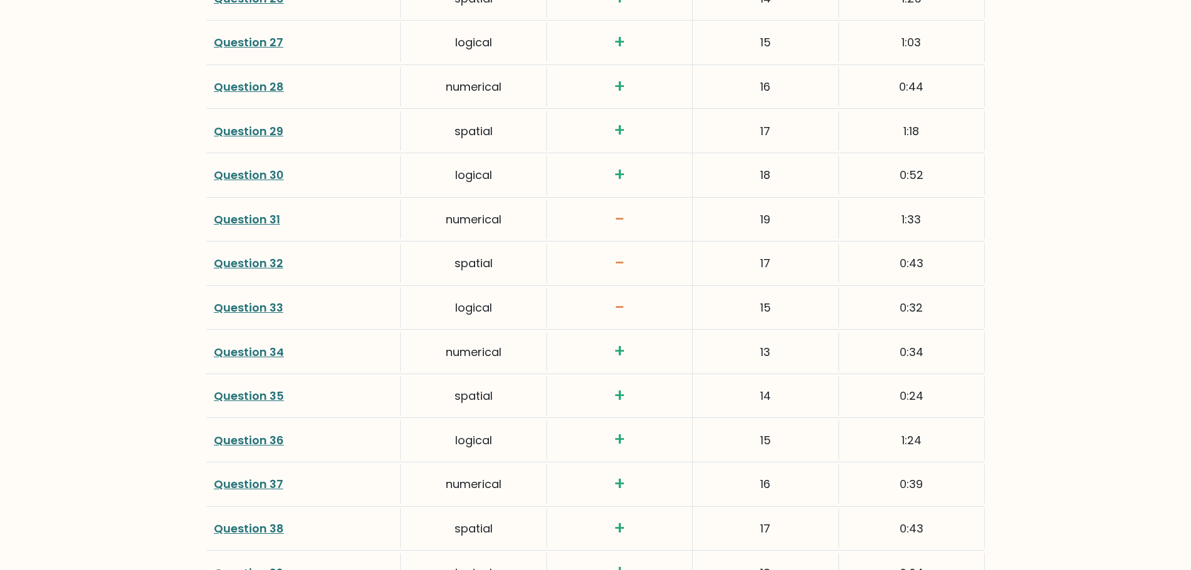
scroll to position [3202, 0]
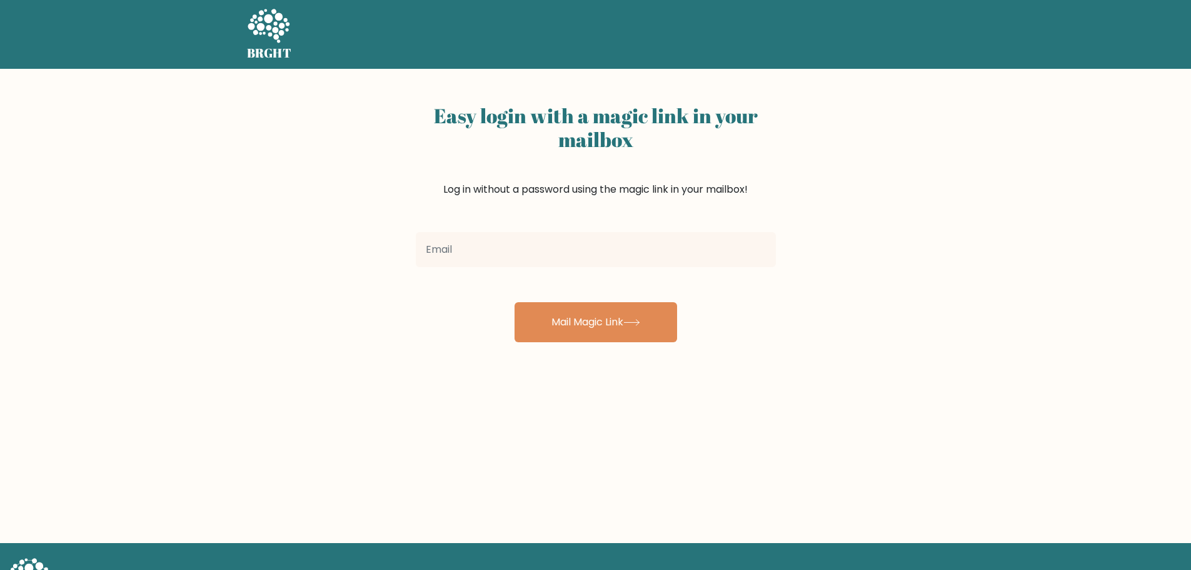
click at [644, 265] on input "email" at bounding box center [596, 249] width 360 height 35
type input "phoneminmyat102115@gmail.com"
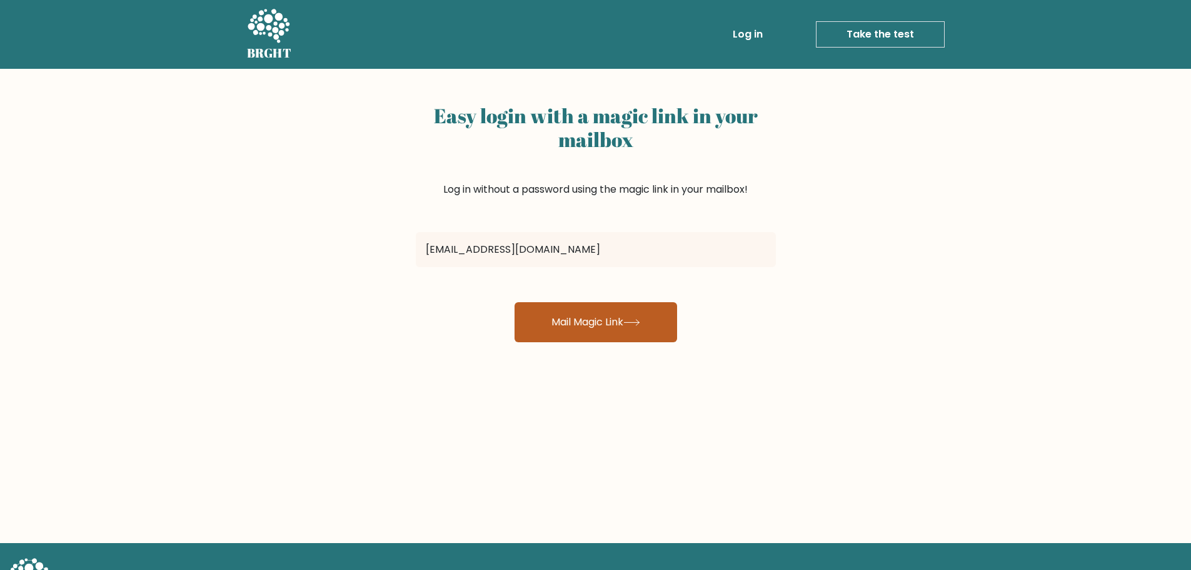
click at [613, 325] on button "Mail Magic Link" at bounding box center [596, 322] width 163 height 40
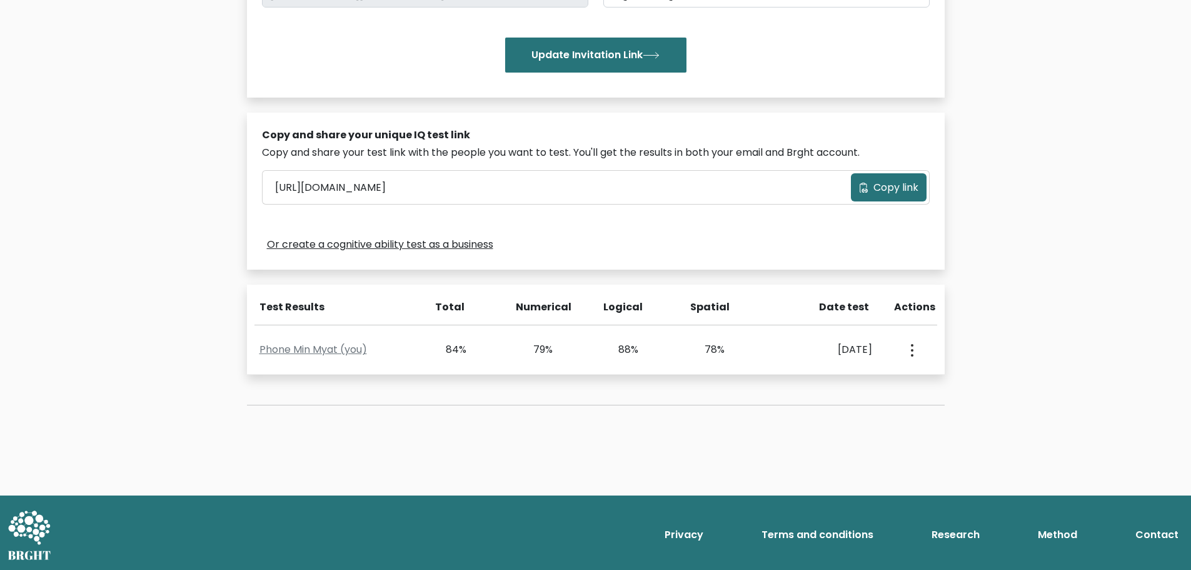
scroll to position [284, 0]
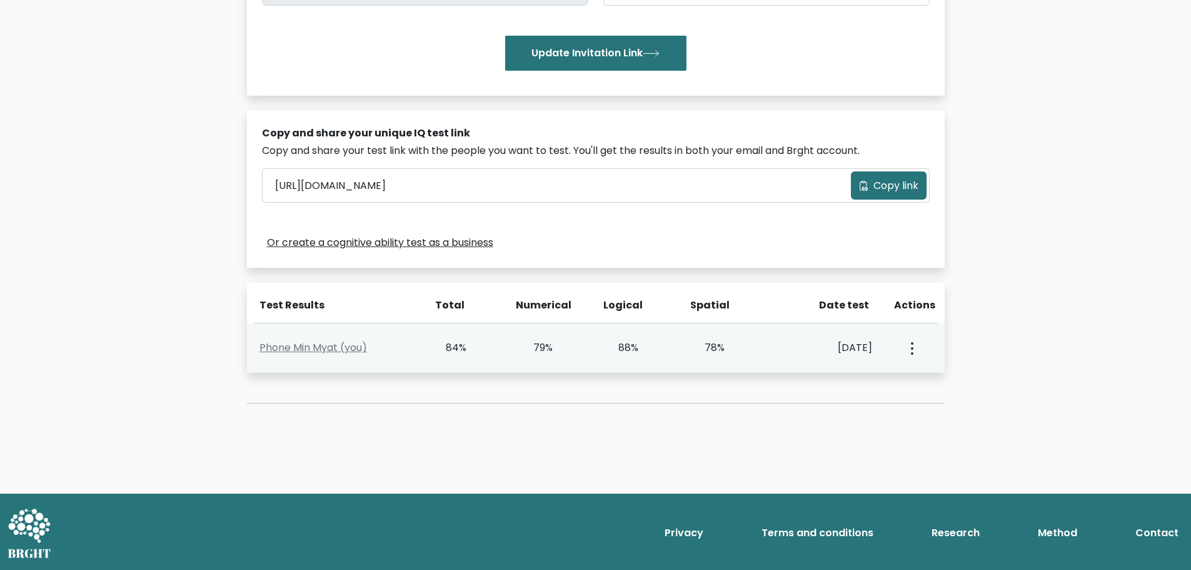
click at [912, 344] on circle "button" at bounding box center [912, 343] width 3 height 3
click at [955, 381] on link "View Profile" at bounding box center [956, 384] width 99 height 20
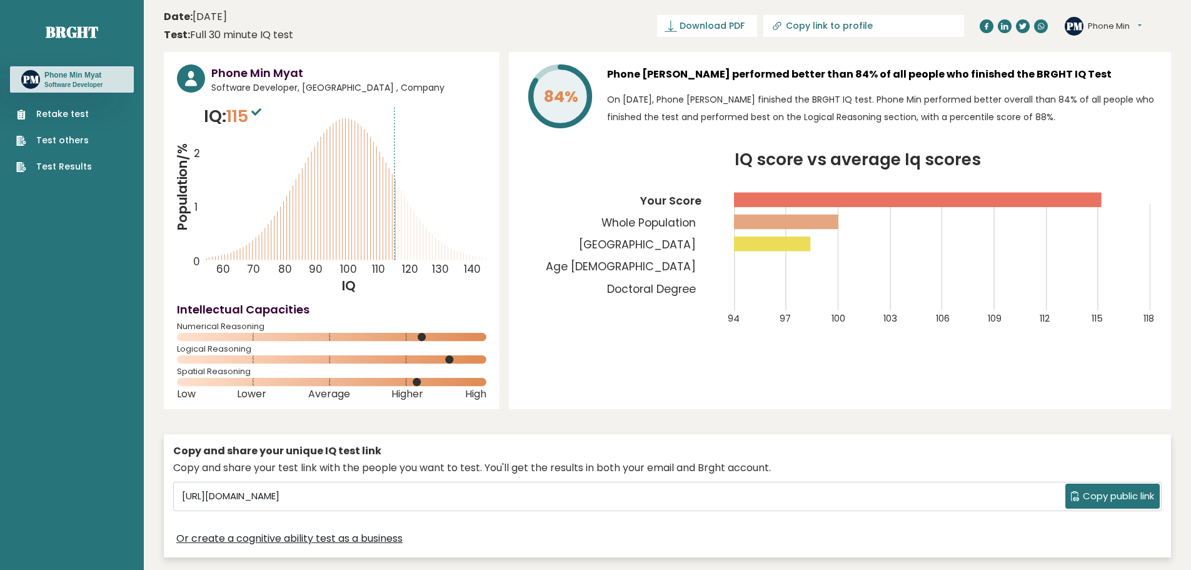
click at [1118, 21] on button "Phone Min" at bounding box center [1115, 26] width 54 height 13
click at [1113, 48] on link "Dashboard" at bounding box center [1121, 47] width 64 height 18
click at [1124, 29] on button "Phone Min" at bounding box center [1115, 26] width 54 height 13
click at [1119, 56] on link "Profile" at bounding box center [1121, 63] width 64 height 18
click at [1121, 21] on button "Phone Min" at bounding box center [1115, 26] width 54 height 13
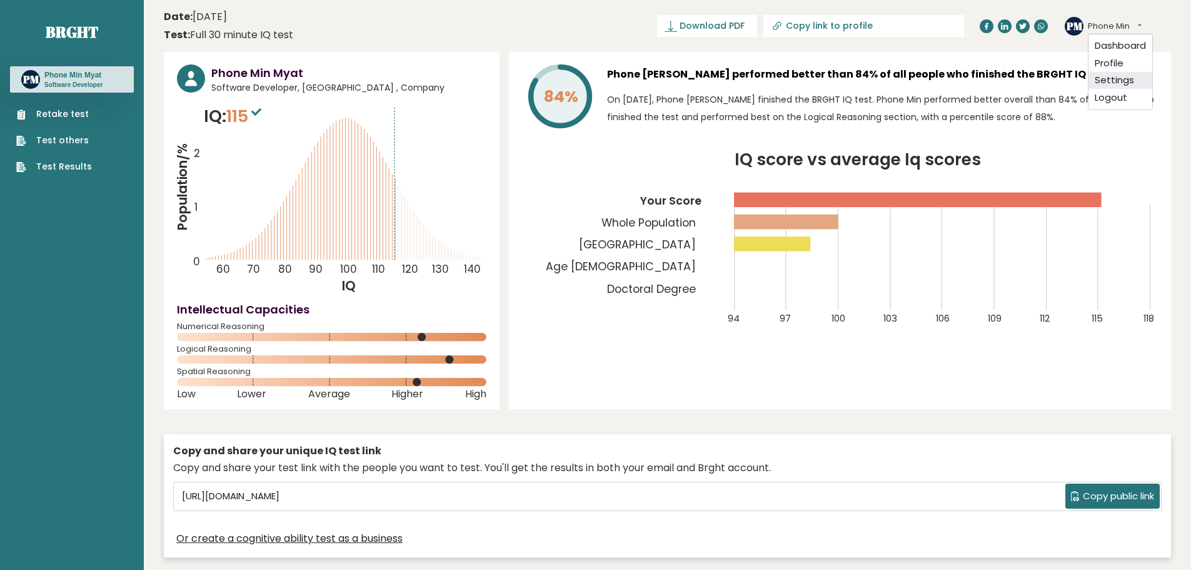
click at [1120, 76] on link "Settings" at bounding box center [1121, 81] width 64 height 18
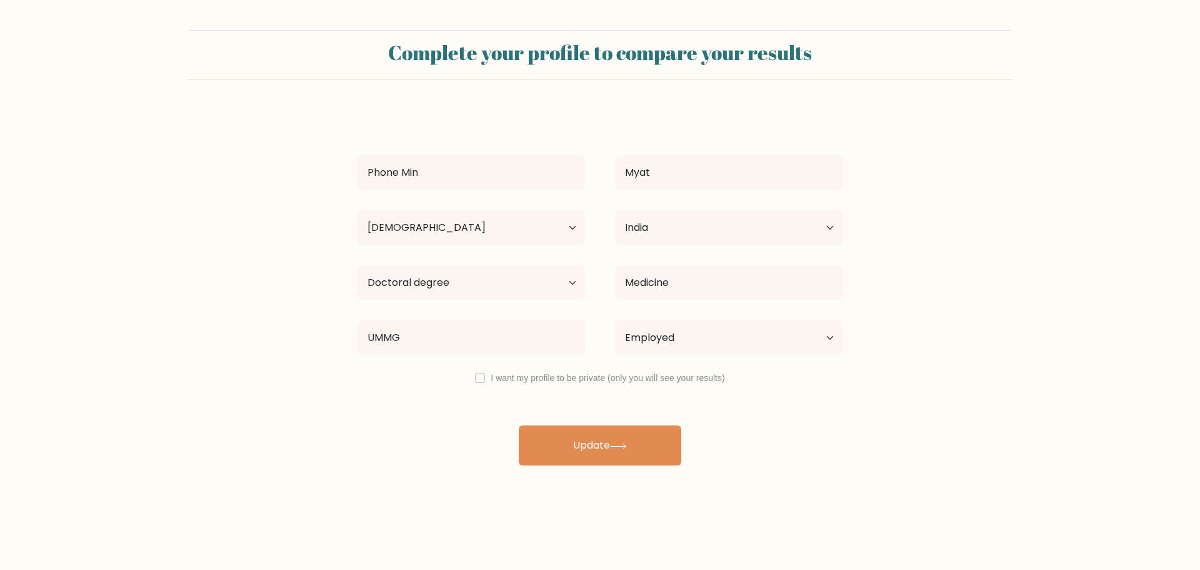
select select "18_24"
select select "IN"
select select "doctoral_degree"
select select "employed"
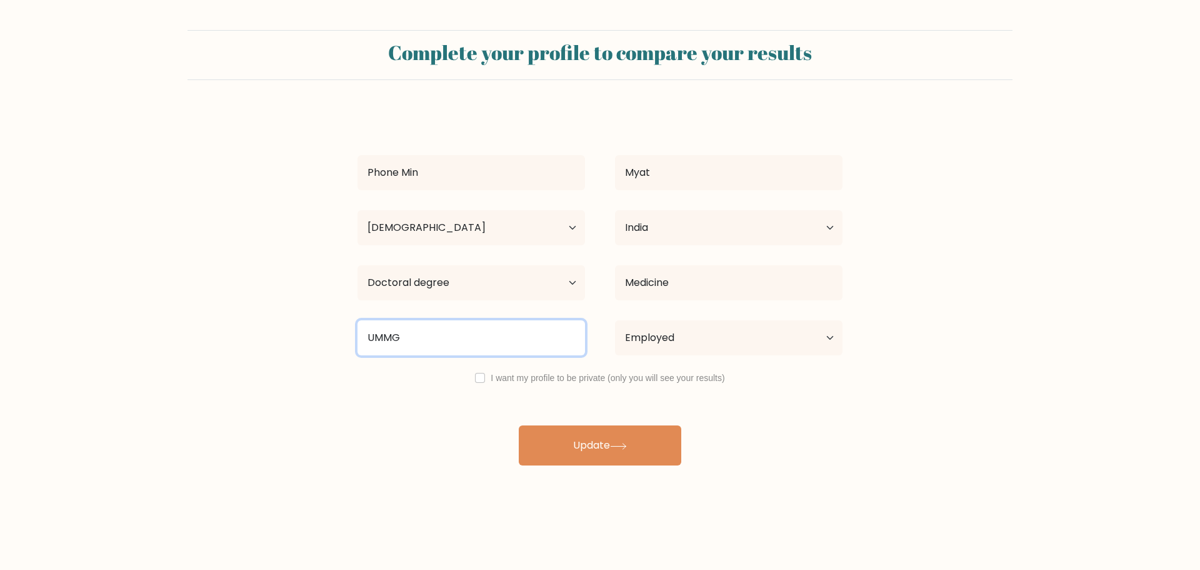
click at [467, 340] on input "UMMG" at bounding box center [472, 337] width 228 height 35
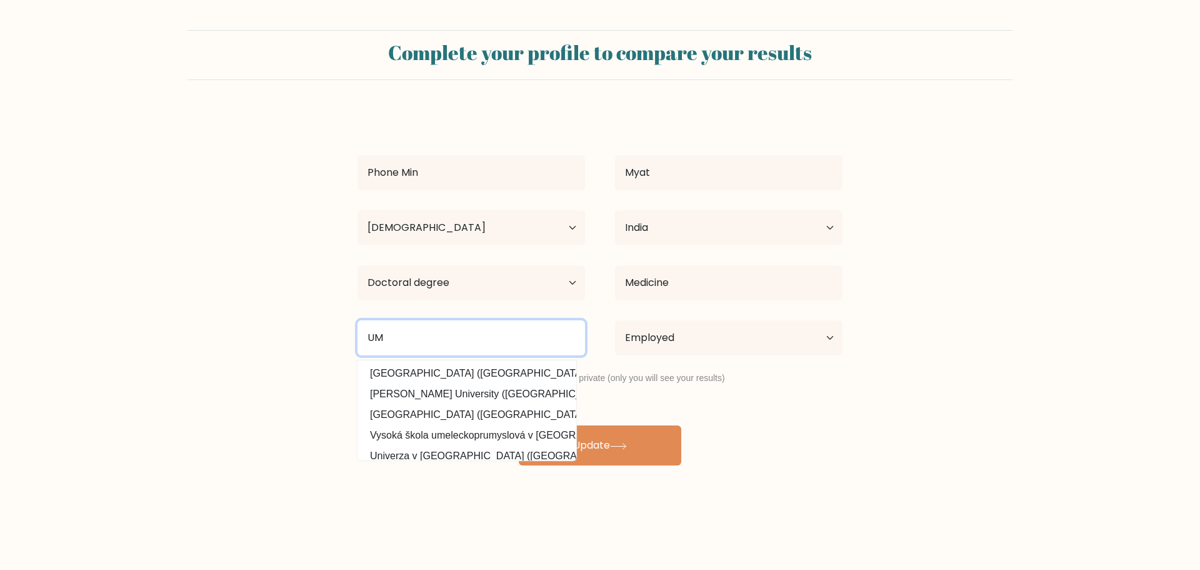
type input "UM"
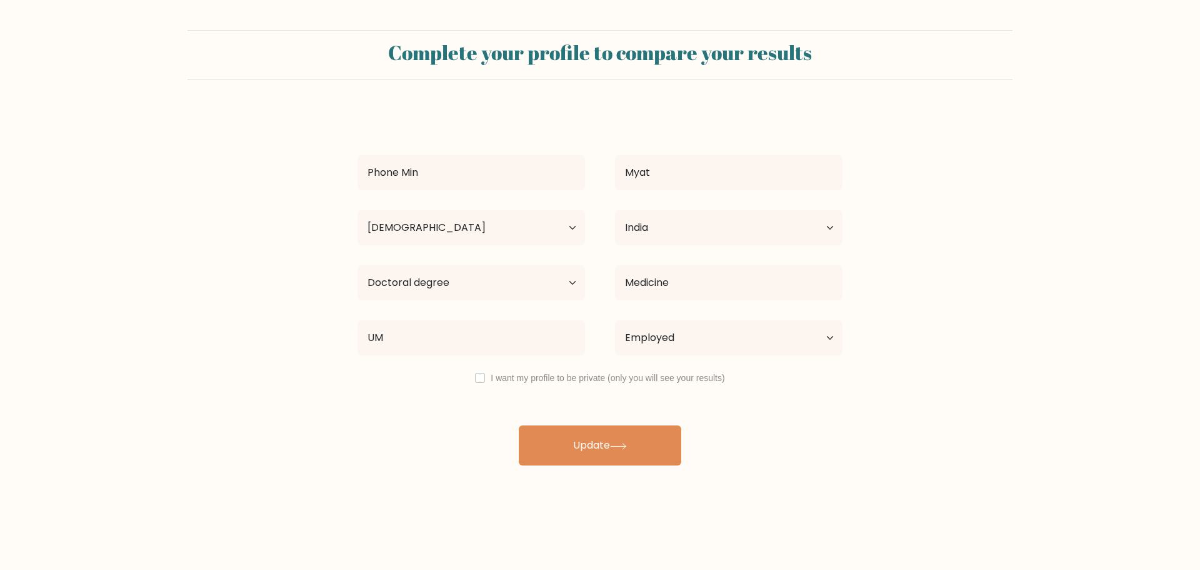
click at [845, 433] on div "Phone Min Myat Age Under [DEMOGRAPHIC_DATA] [DEMOGRAPHIC_DATA] [DEMOGRAPHIC_DAT…" at bounding box center [600, 287] width 500 height 355
click at [733, 232] on select "Country [GEOGRAPHIC_DATA] [GEOGRAPHIC_DATA] [GEOGRAPHIC_DATA] [US_STATE] [GEOGR…" at bounding box center [729, 227] width 228 height 35
select select "MM"
click at [615, 210] on select "Country [GEOGRAPHIC_DATA] [GEOGRAPHIC_DATA] [GEOGRAPHIC_DATA] [US_STATE] [GEOGR…" at bounding box center [729, 227] width 228 height 35
click at [858, 426] on form "Complete your profile to compare your results Phone Min Myat Age Under [DEMOGRA…" at bounding box center [600, 247] width 1200 height 435
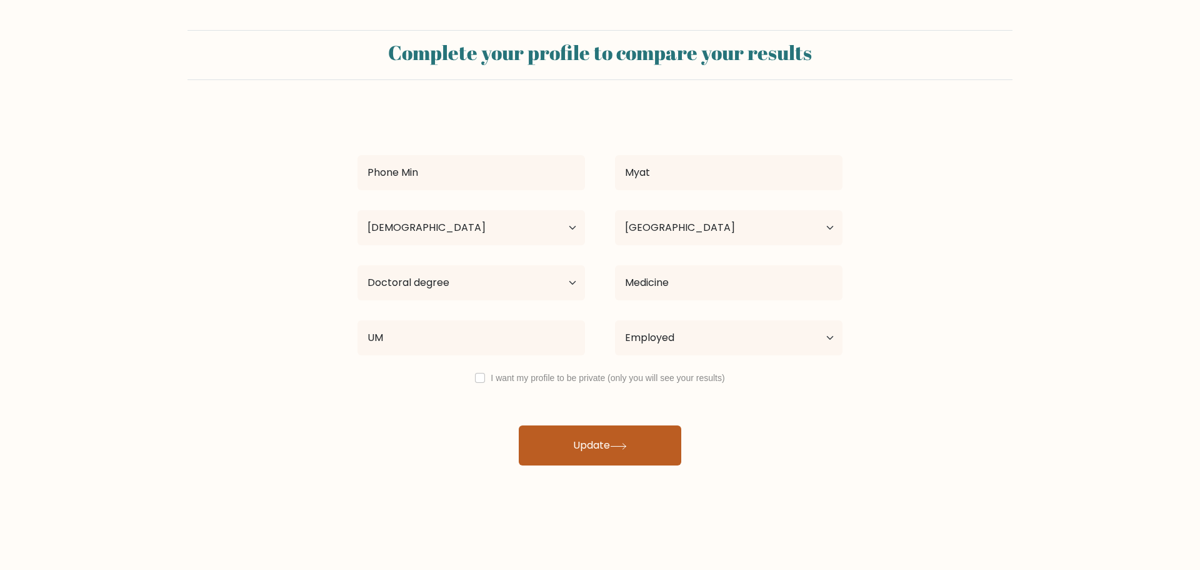
click at [649, 456] on button "Update" at bounding box center [600, 445] width 163 height 40
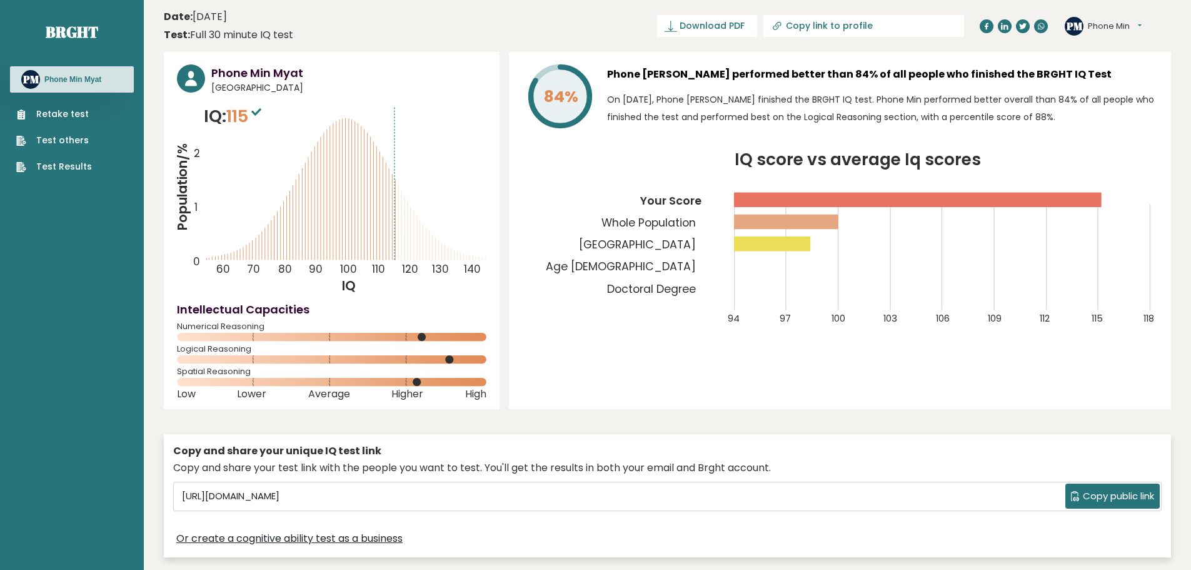
click at [1123, 28] on button "Phone Min" at bounding box center [1115, 26] width 54 height 13
click at [1127, 50] on link "Dashboard" at bounding box center [1121, 47] width 64 height 18
click at [1112, 22] on button "Phone Min" at bounding box center [1115, 26] width 54 height 13
click at [1112, 63] on link "Profile" at bounding box center [1121, 63] width 64 height 18
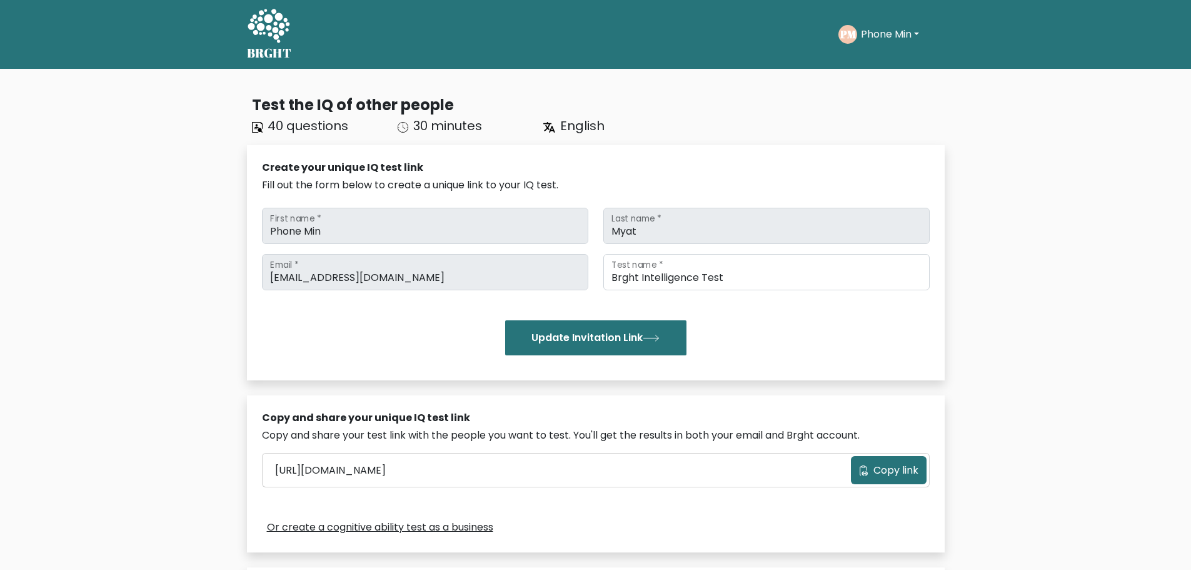
click at [880, 26] on button "Phone Min" at bounding box center [890, 34] width 66 height 16
click at [750, 95] on div "Test the IQ of other people" at bounding box center [598, 105] width 693 height 23
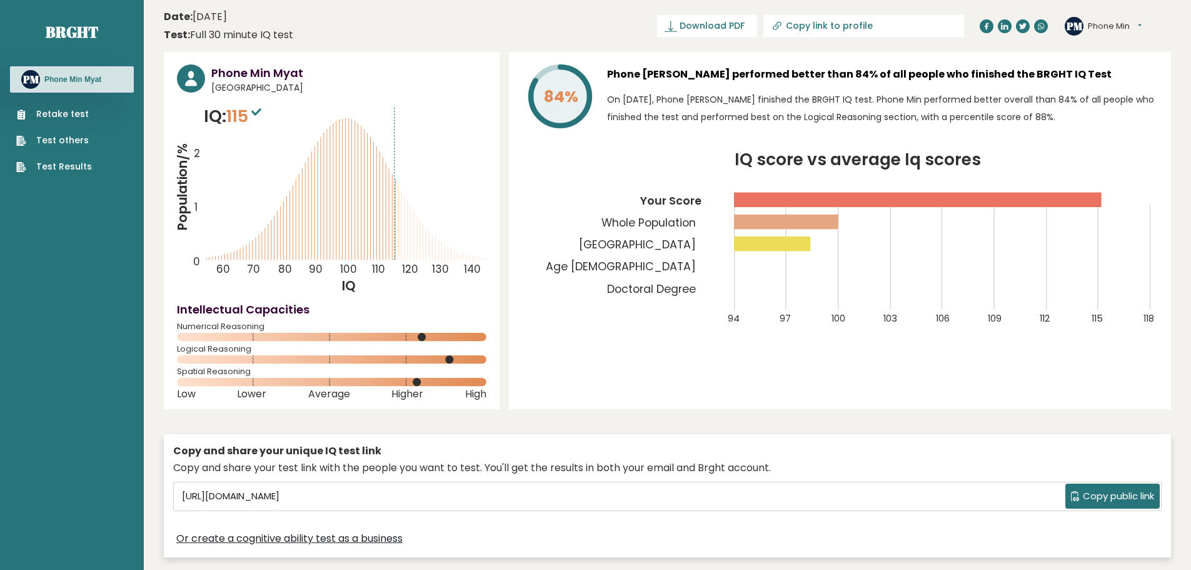
click at [1121, 24] on button "Phone Min" at bounding box center [1115, 26] width 54 height 13
click at [1120, 76] on link "Settings" at bounding box center [1121, 81] width 64 height 18
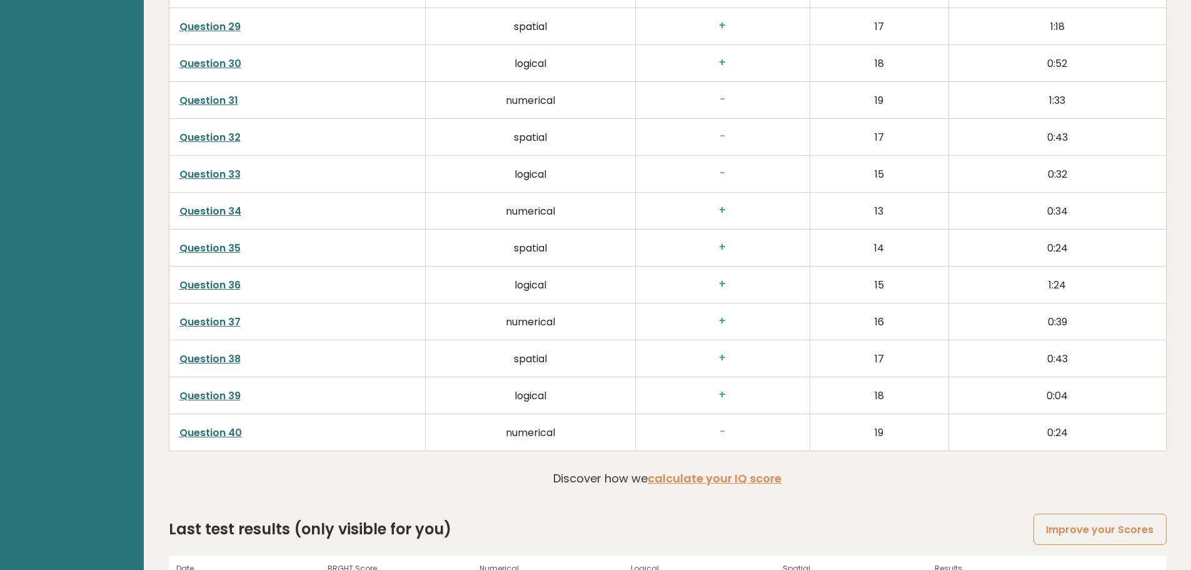
scroll to position [3196, 0]
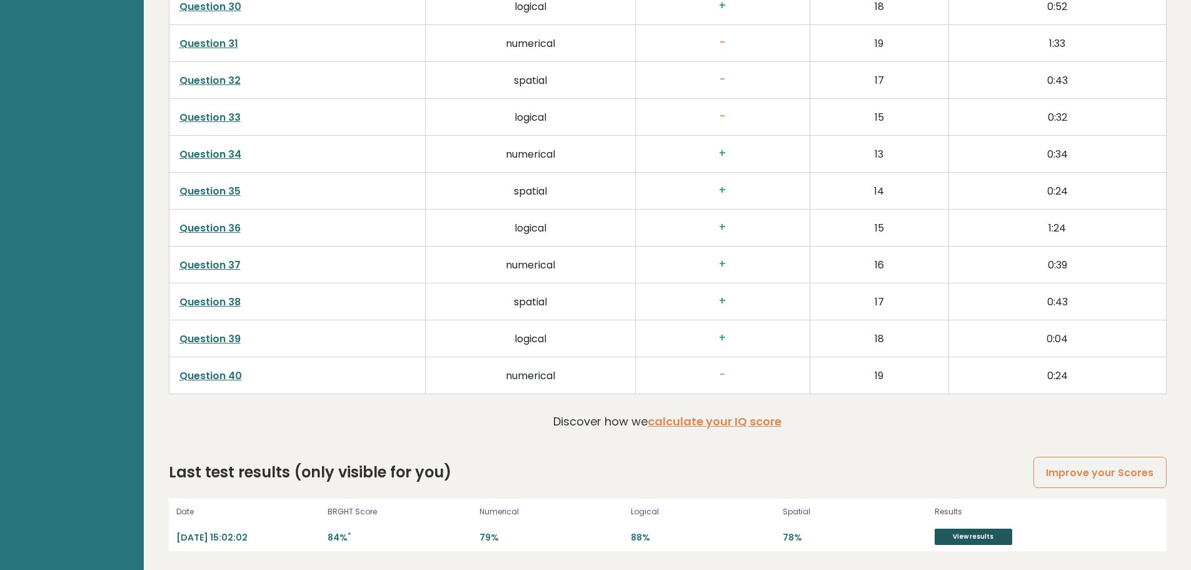
click at [957, 531] on link "View results" at bounding box center [974, 536] width 78 height 16
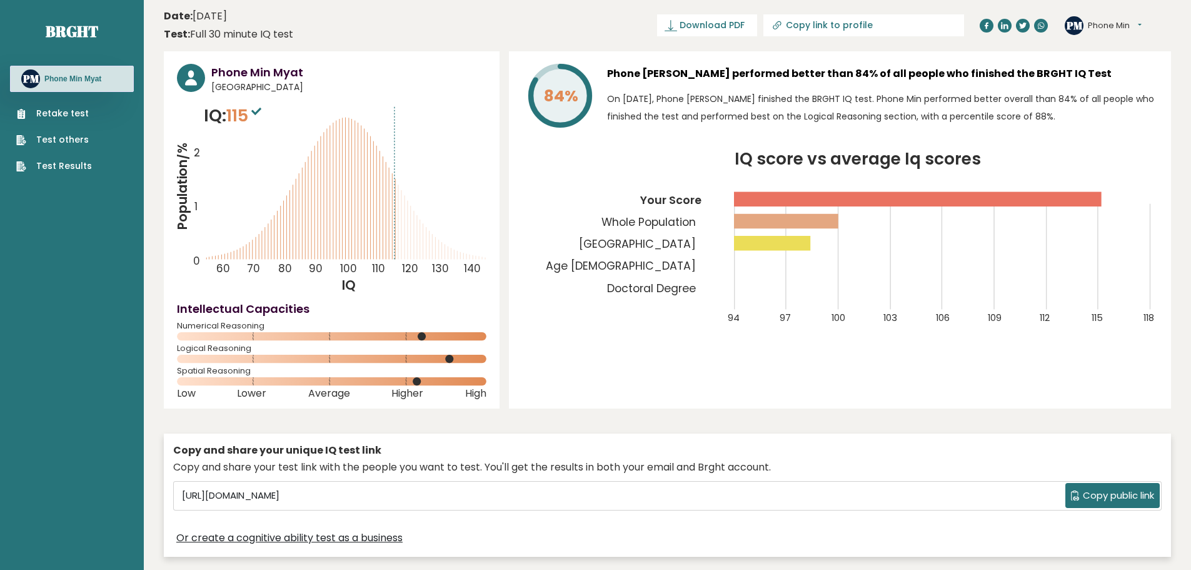
scroll to position [0, 0]
click at [1119, 22] on button "Phone Min" at bounding box center [1115, 26] width 54 height 13
click at [1123, 98] on link "Logout" at bounding box center [1121, 98] width 64 height 18
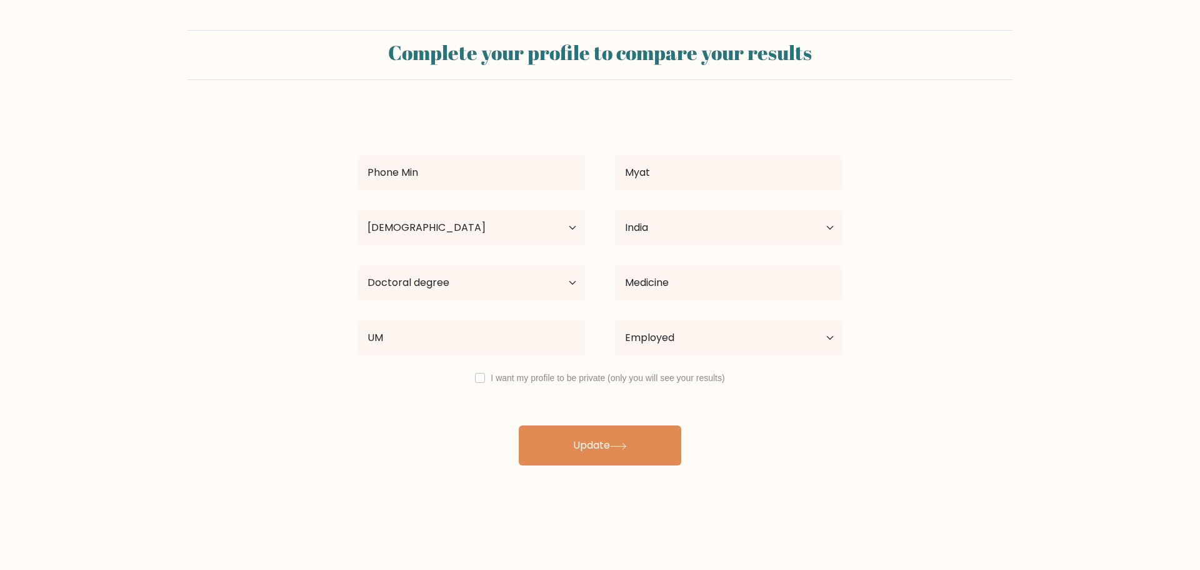
select select "18_24"
select select "IN"
select select "doctoral_degree"
select select "employed"
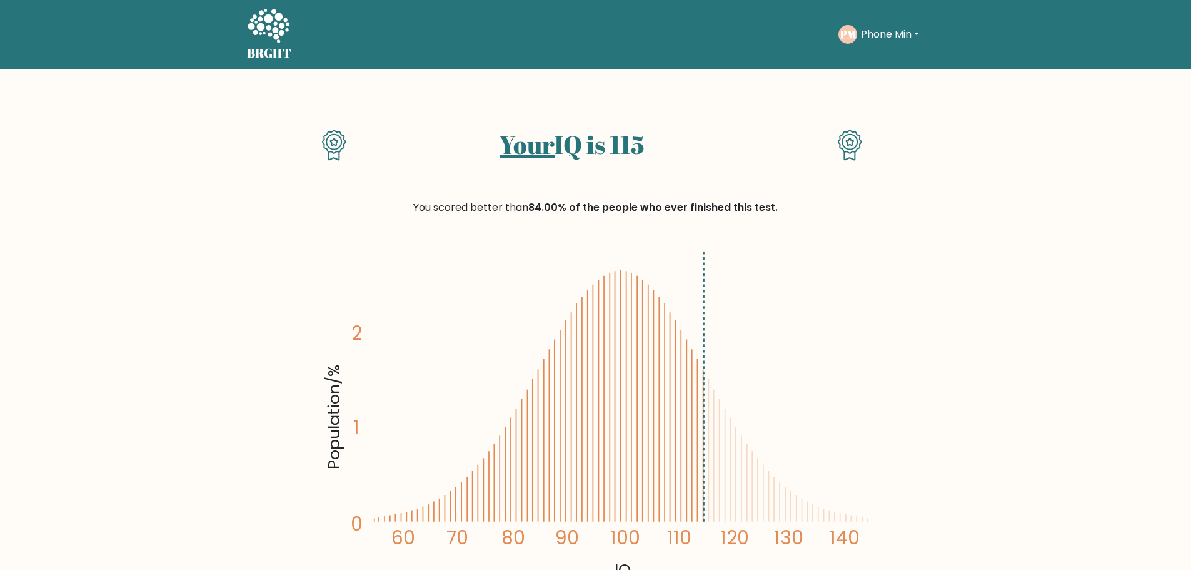
click at [900, 29] on button "Phone Min" at bounding box center [890, 34] width 66 height 16
click at [578, 96] on div "Your IQ is 115 You scored better than 84.00% of the people who ever finished th…" at bounding box center [595, 377] width 563 height 616
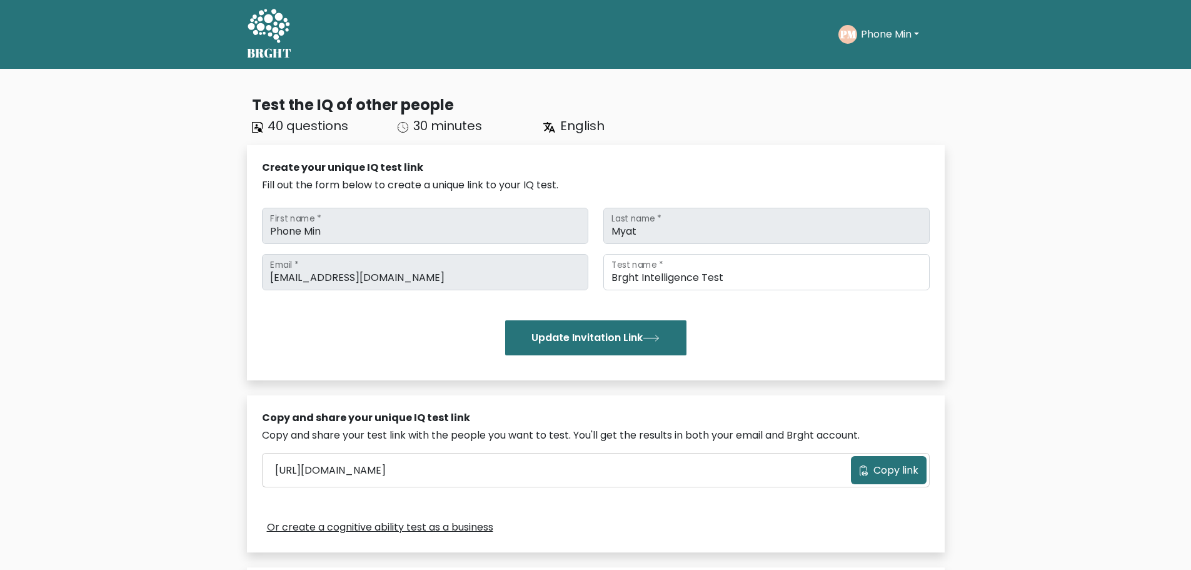
click at [905, 38] on button "Phone Min" at bounding box center [890, 34] width 66 height 16
click at [861, 121] on link "Logout" at bounding box center [888, 121] width 99 height 20
click at [907, 31] on button "Phone Min" at bounding box center [890, 34] width 66 height 16
click at [888, 114] on link "Logout" at bounding box center [888, 121] width 99 height 20
